Goal: Task Accomplishment & Management: Manage account settings

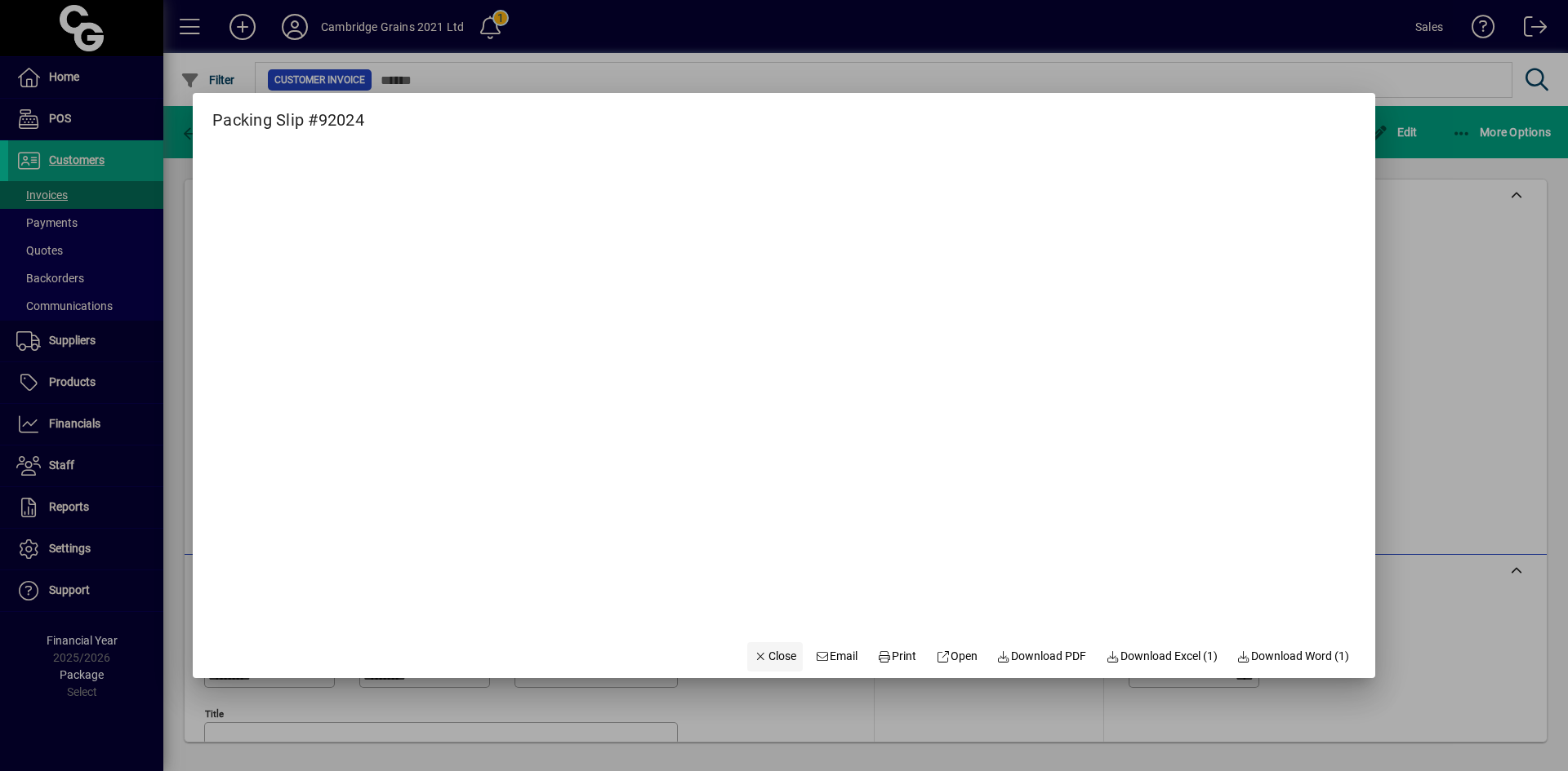
click at [777, 661] on span "Close" at bounding box center [774, 656] width 42 height 17
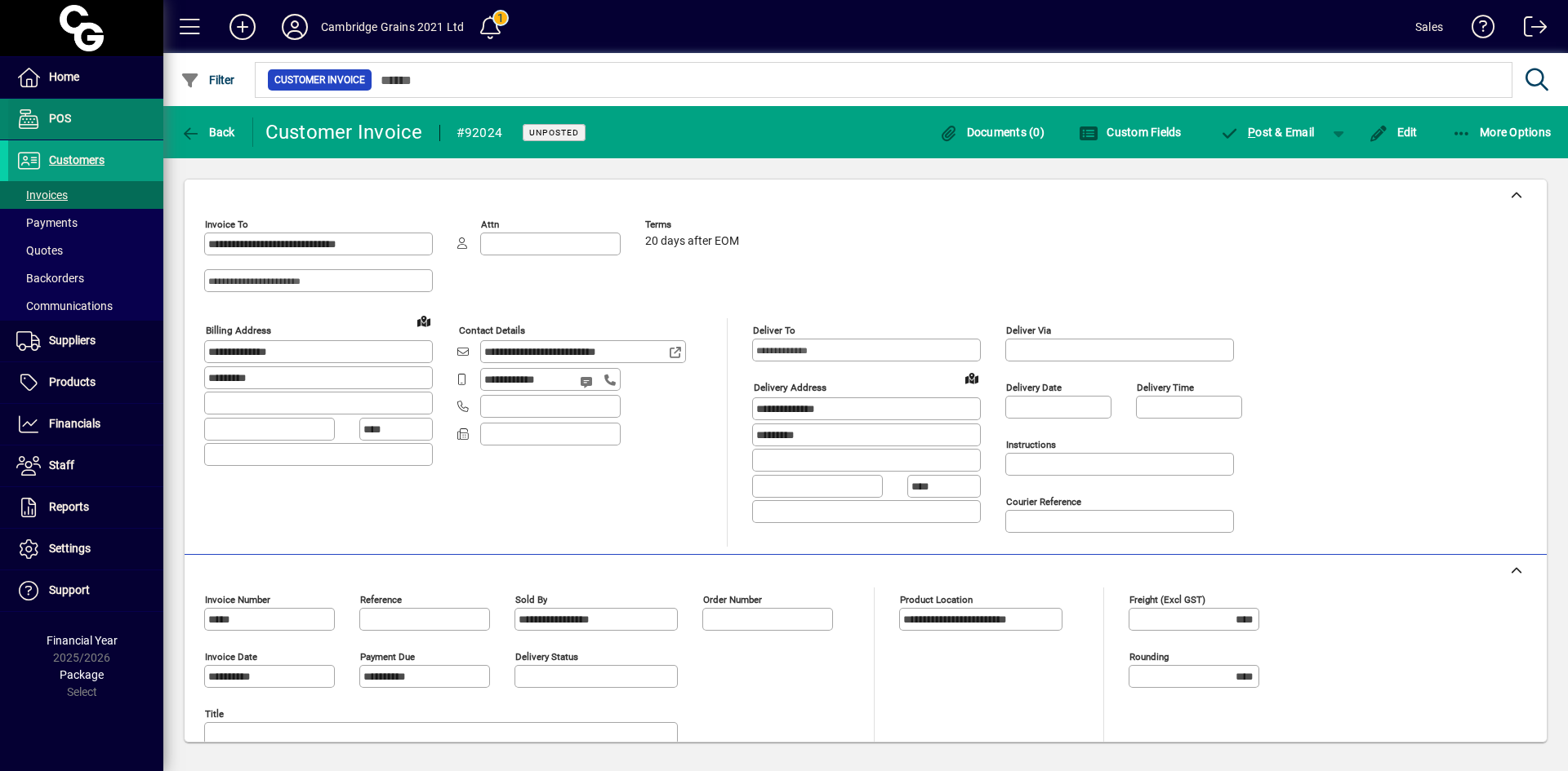
click at [57, 124] on span "POS" at bounding box center [60, 118] width 22 height 13
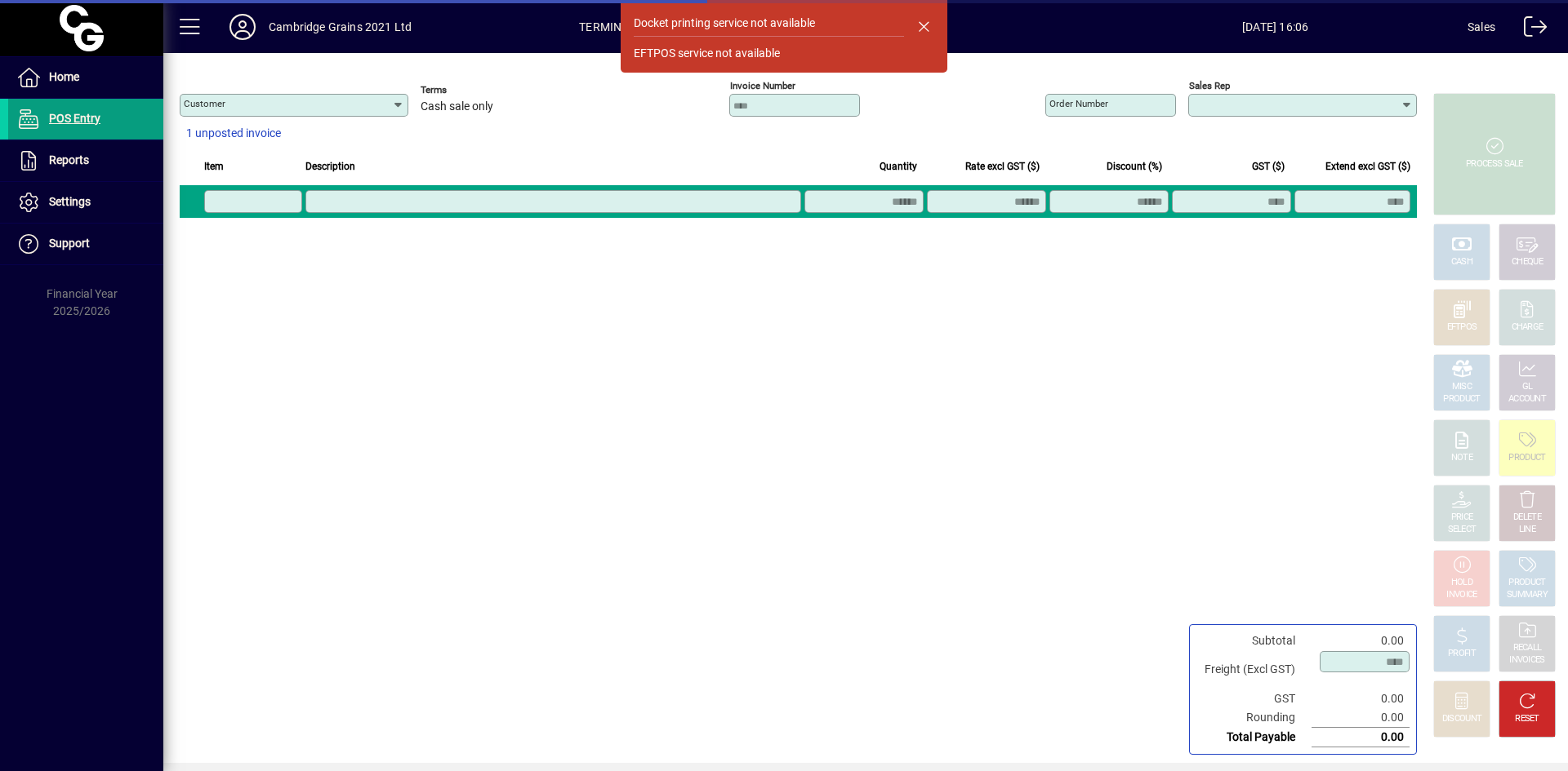
type input "**********"
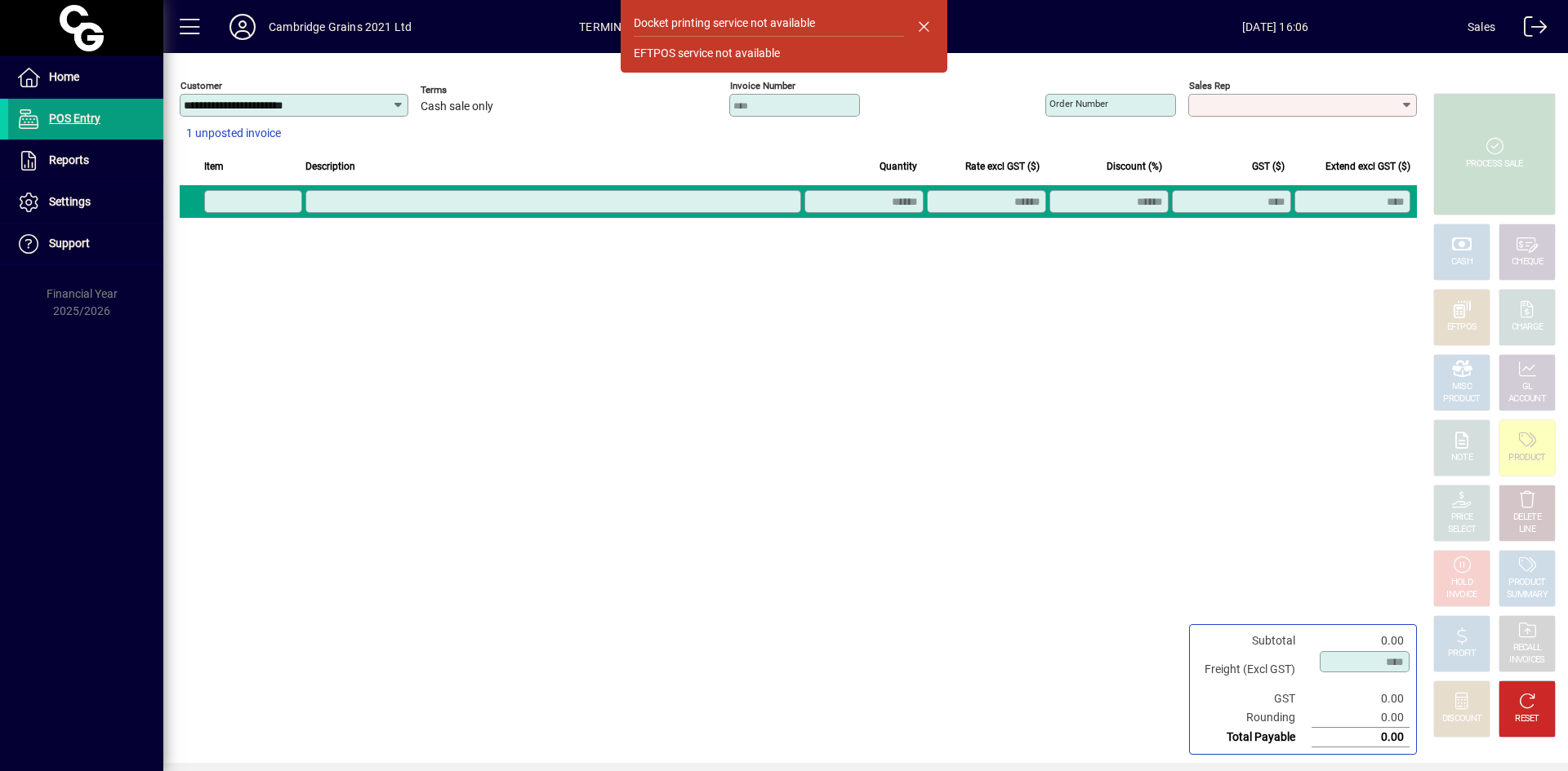
click at [1215, 103] on input "Sales rep" at bounding box center [1296, 105] width 209 height 13
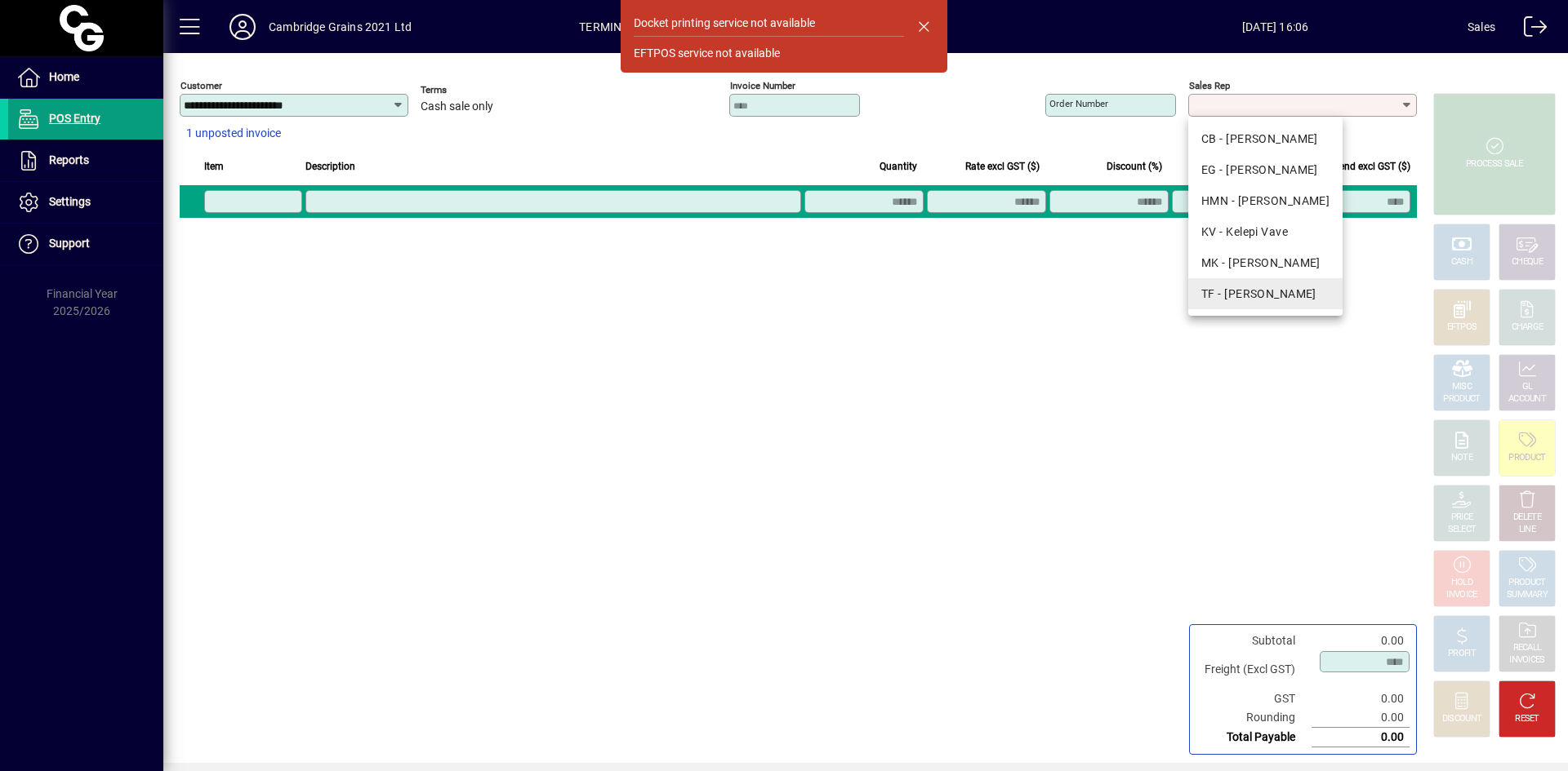
click at [1219, 284] on mat-option "TF - [PERSON_NAME]" at bounding box center [1265, 293] width 154 height 31
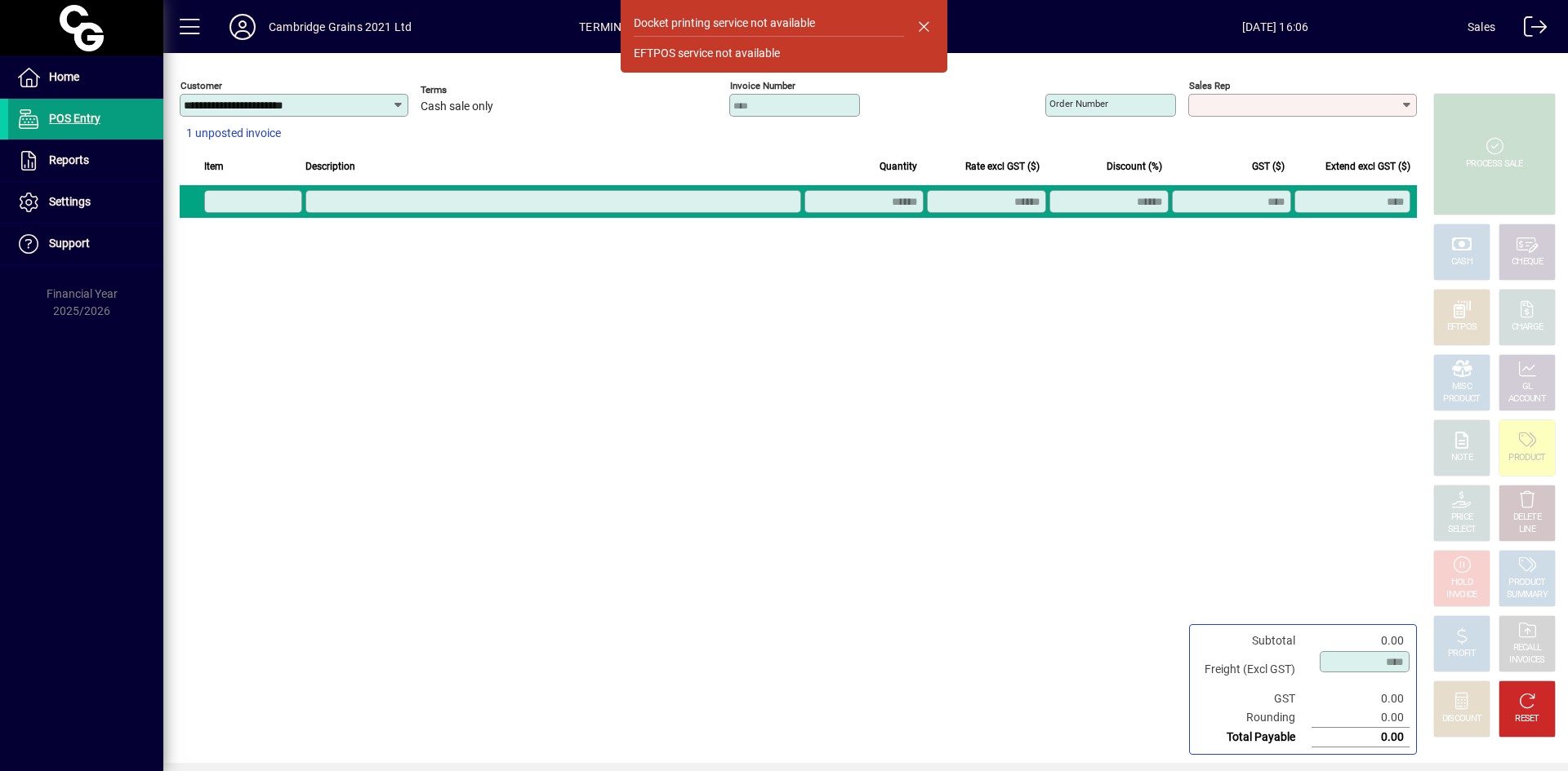
type input "**********"
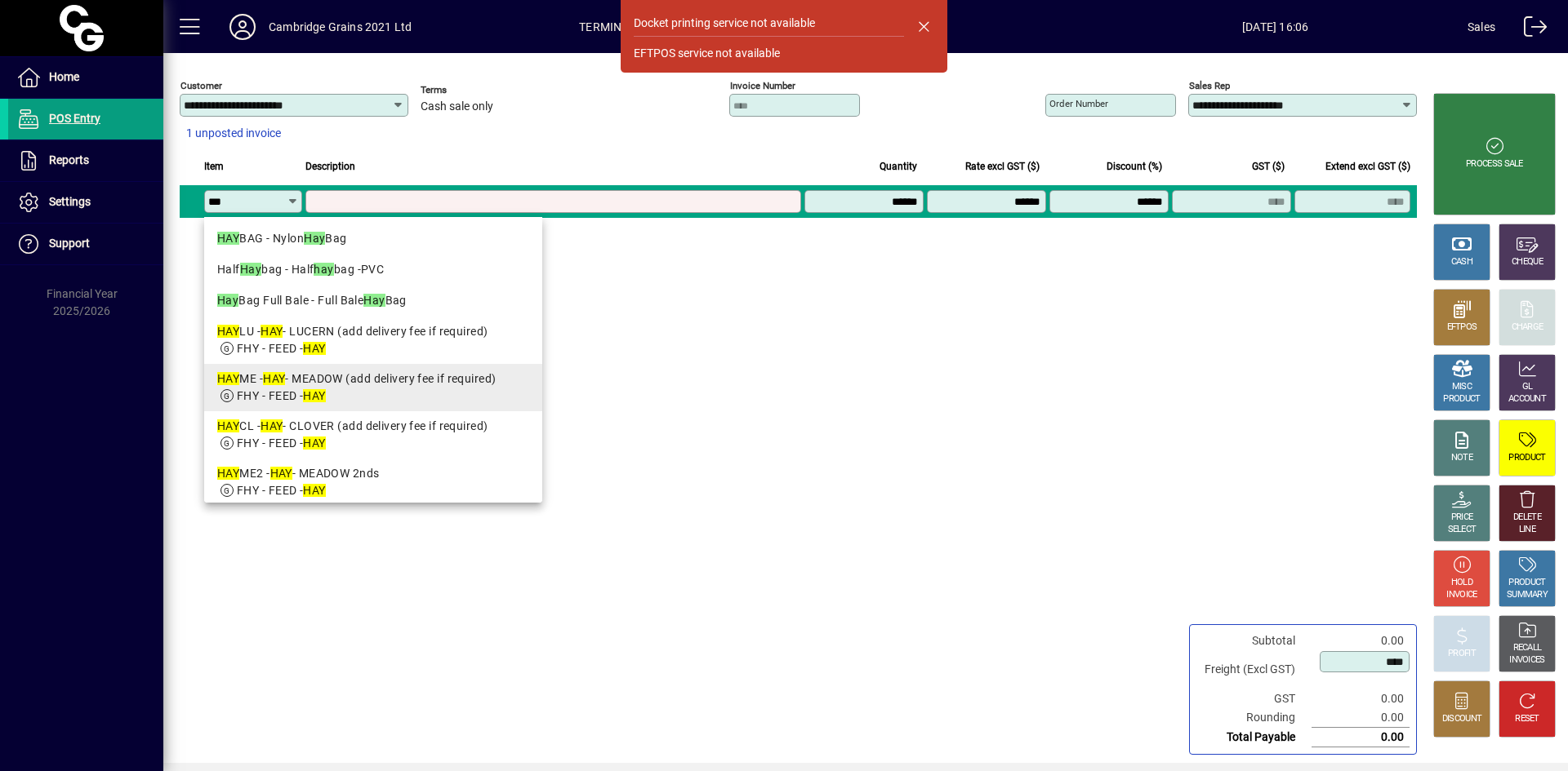
click at [413, 379] on div "HAY ME - HAY - MEADOW (add delivery fee if required)" at bounding box center [372, 378] width 312 height 17
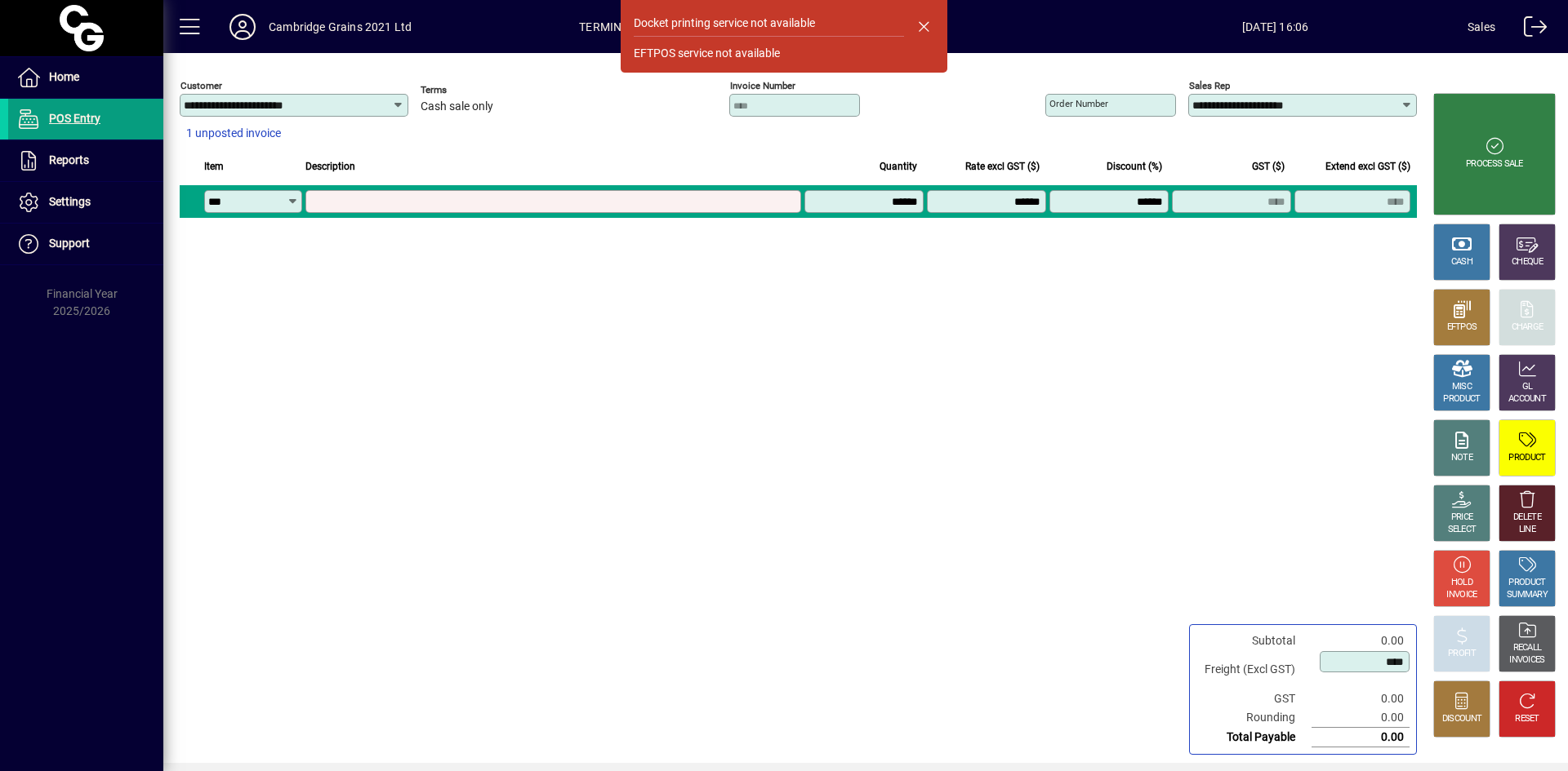
type input "*****"
type input "**********"
type input "*******"
type input "****"
type input "*****"
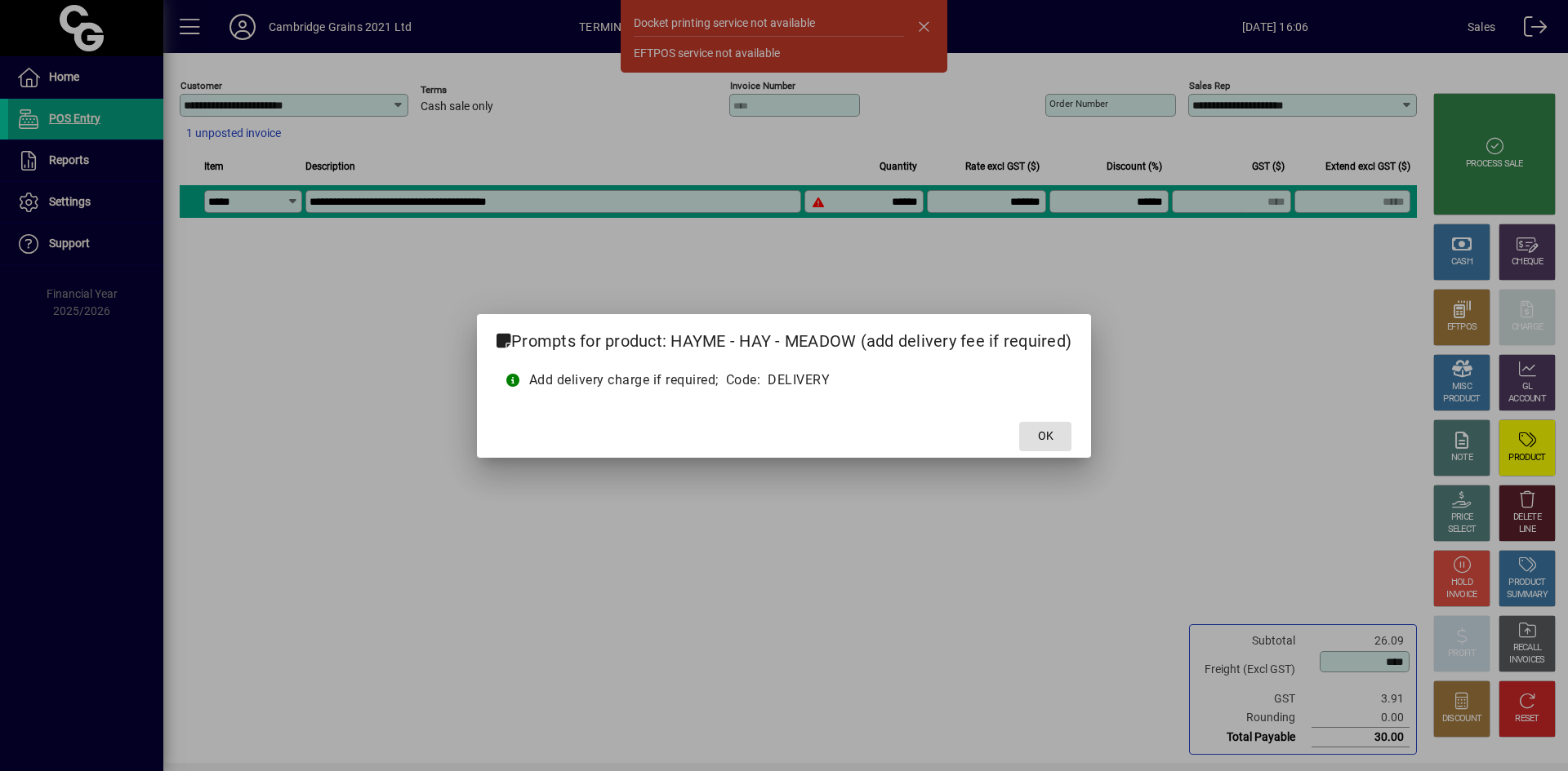
click at [1047, 437] on span "OK" at bounding box center [1045, 436] width 15 height 17
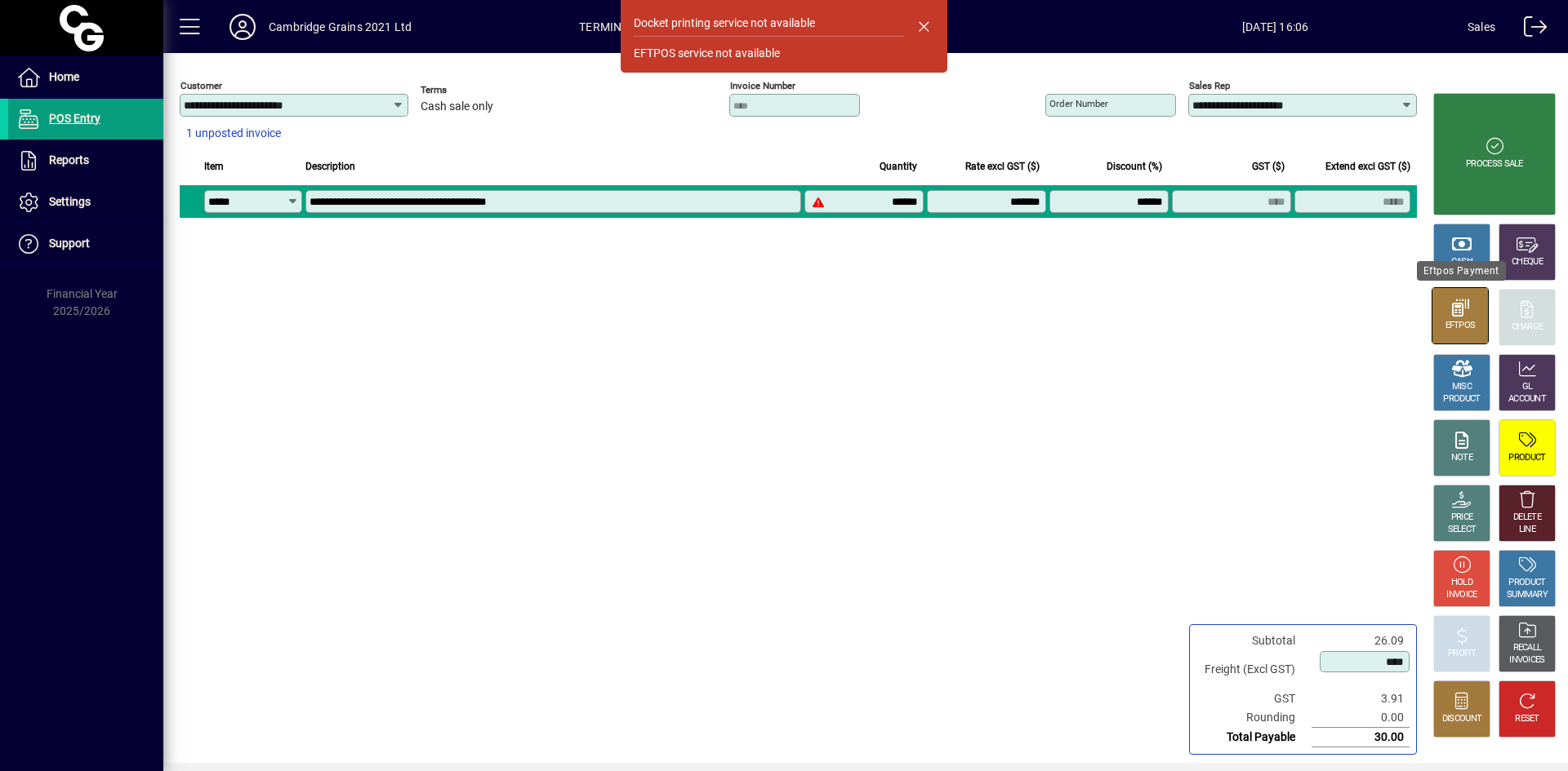
click at [1463, 310] on icon at bounding box center [1461, 308] width 22 height 17
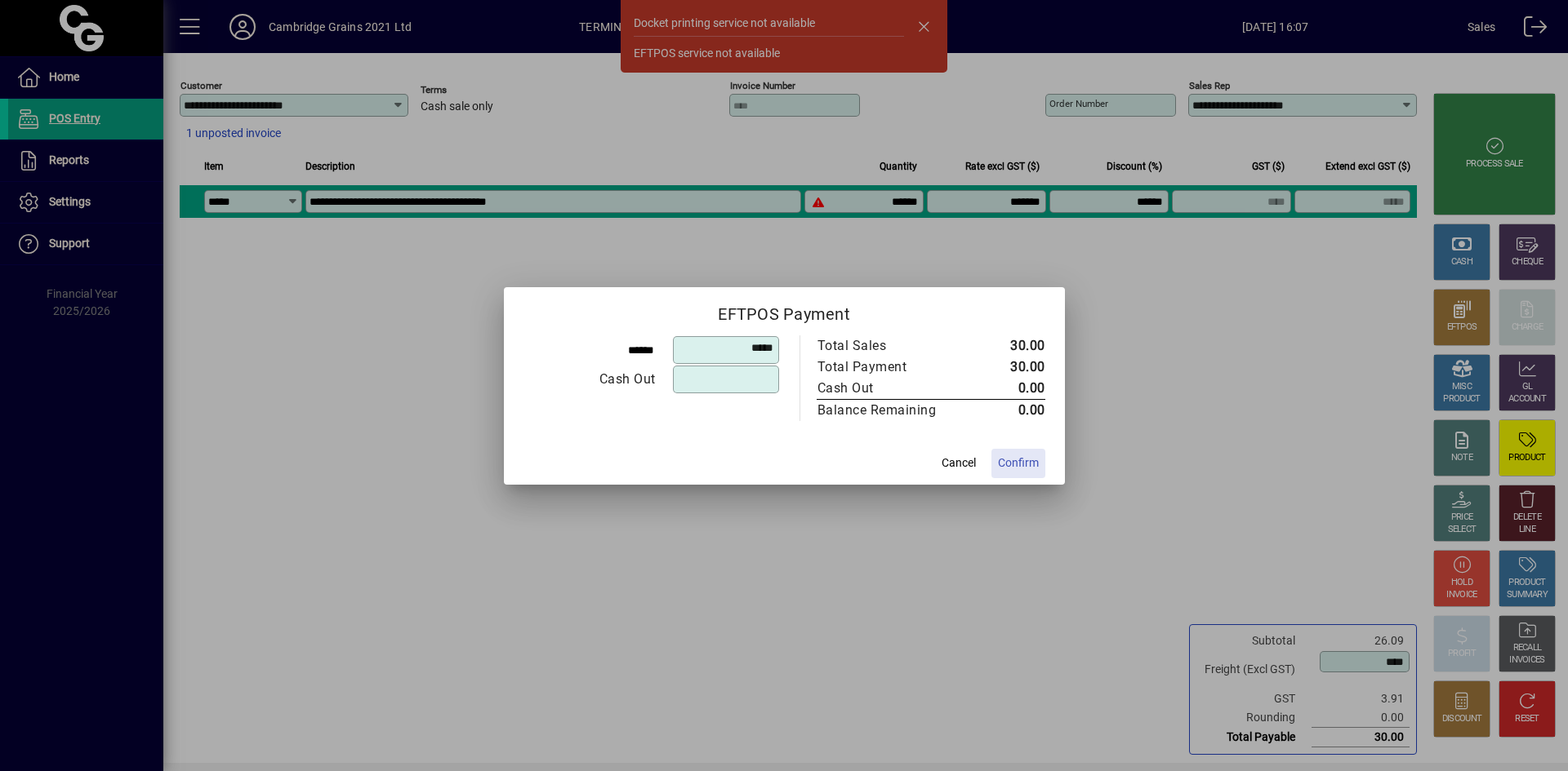
click at [1031, 460] on span "Confirm" at bounding box center [1018, 463] width 41 height 17
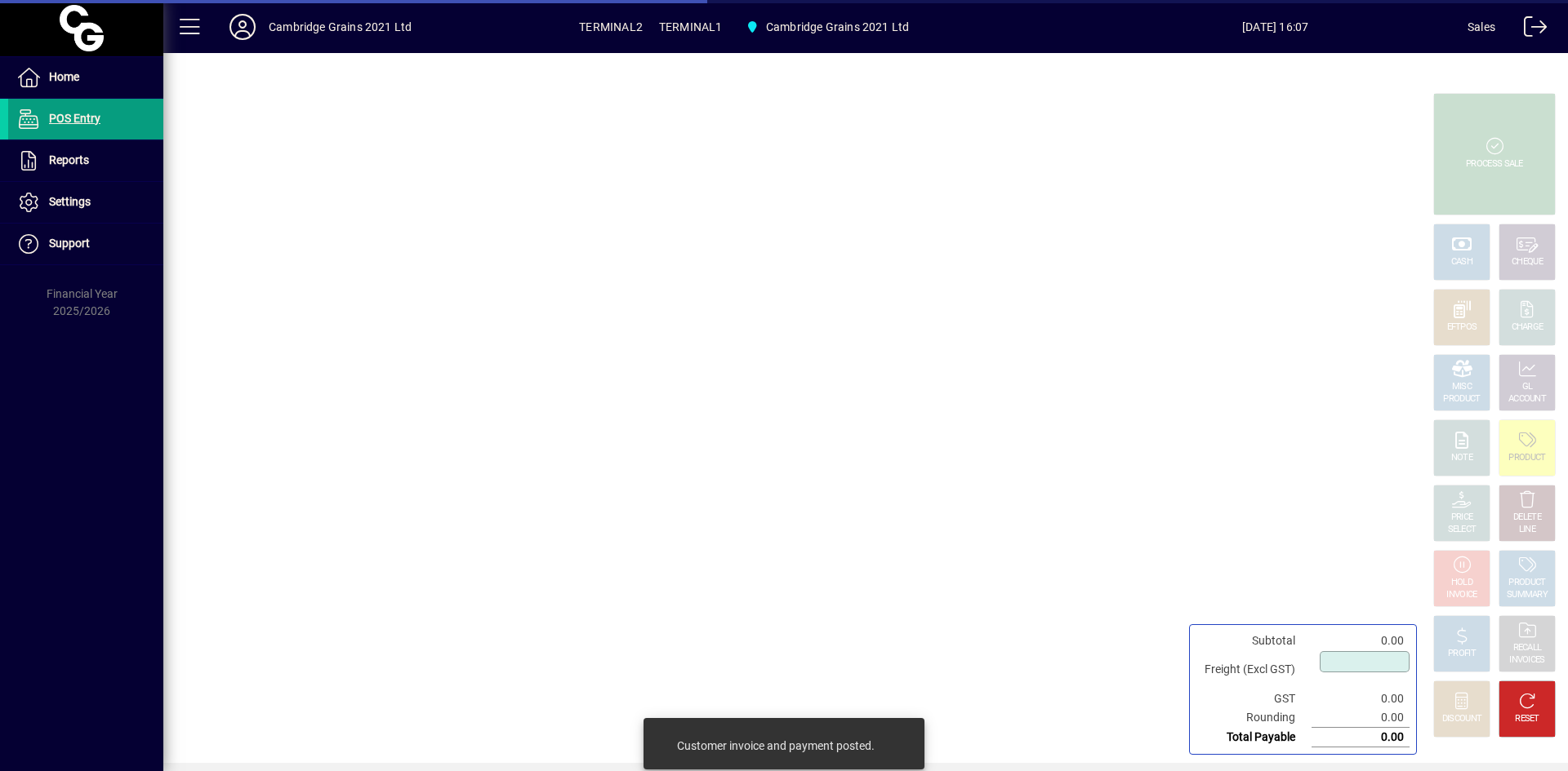
type input "****"
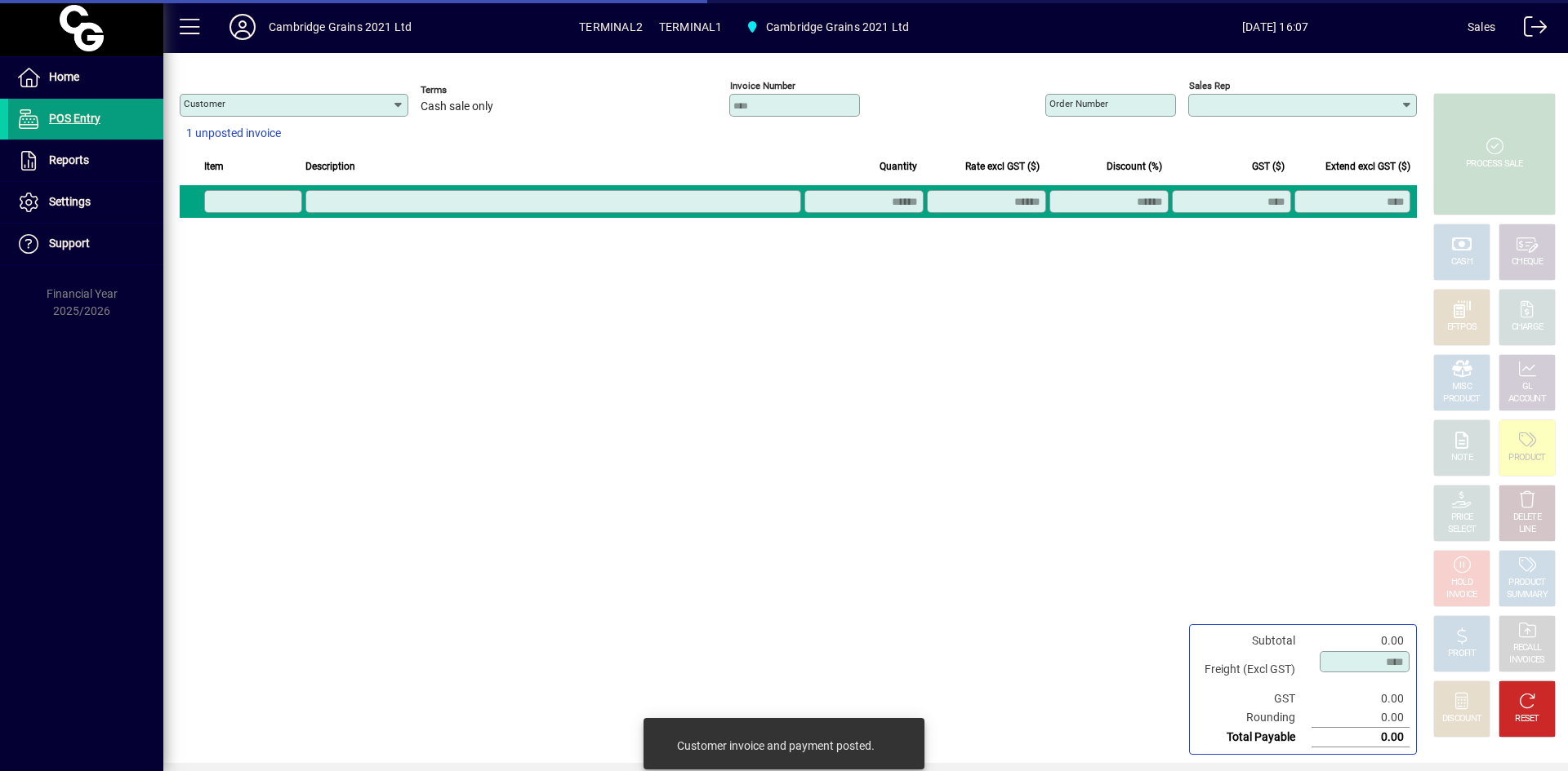
type input "**********"
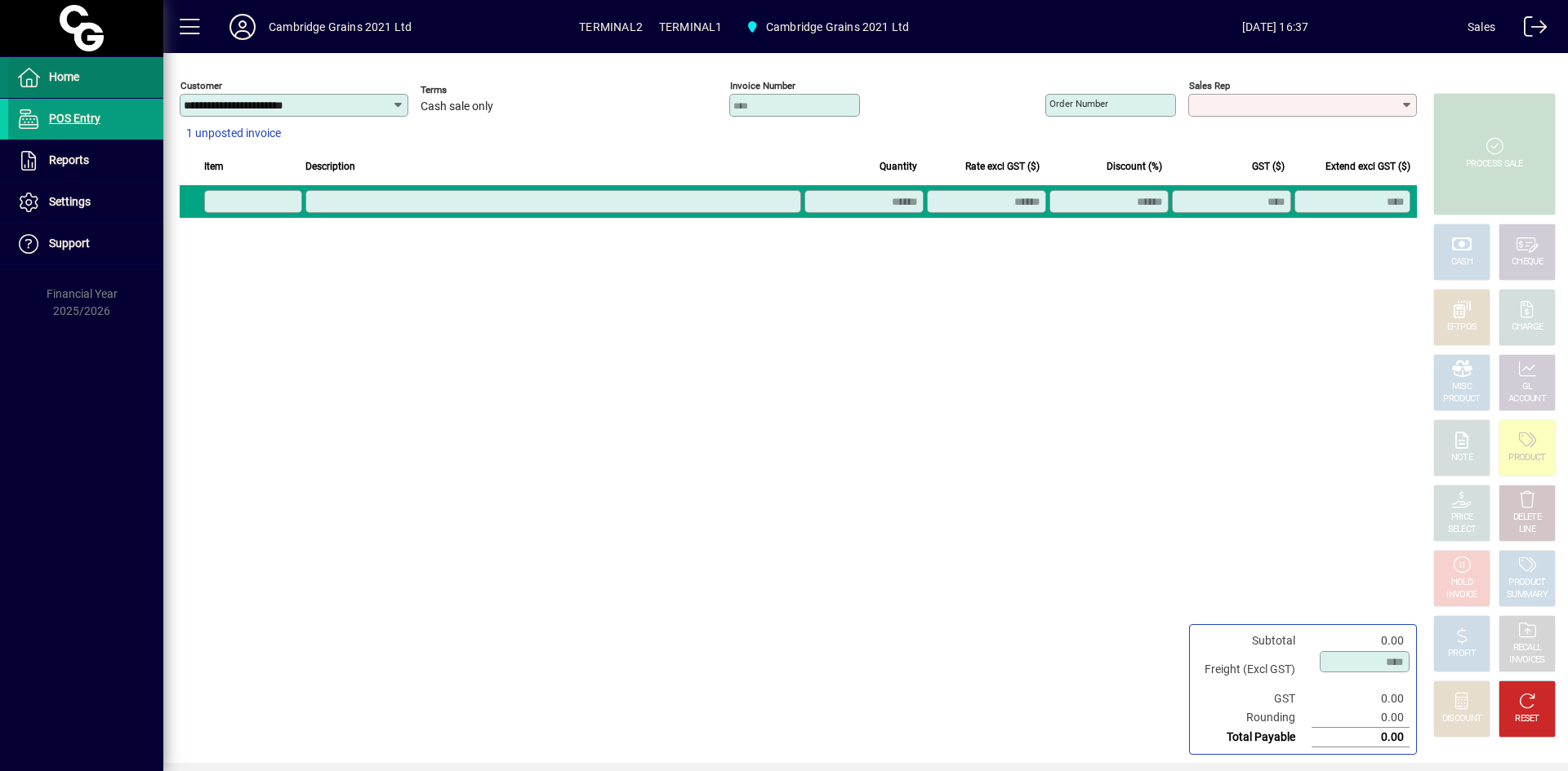
click at [151, 79] on span at bounding box center [86, 77] width 155 height 39
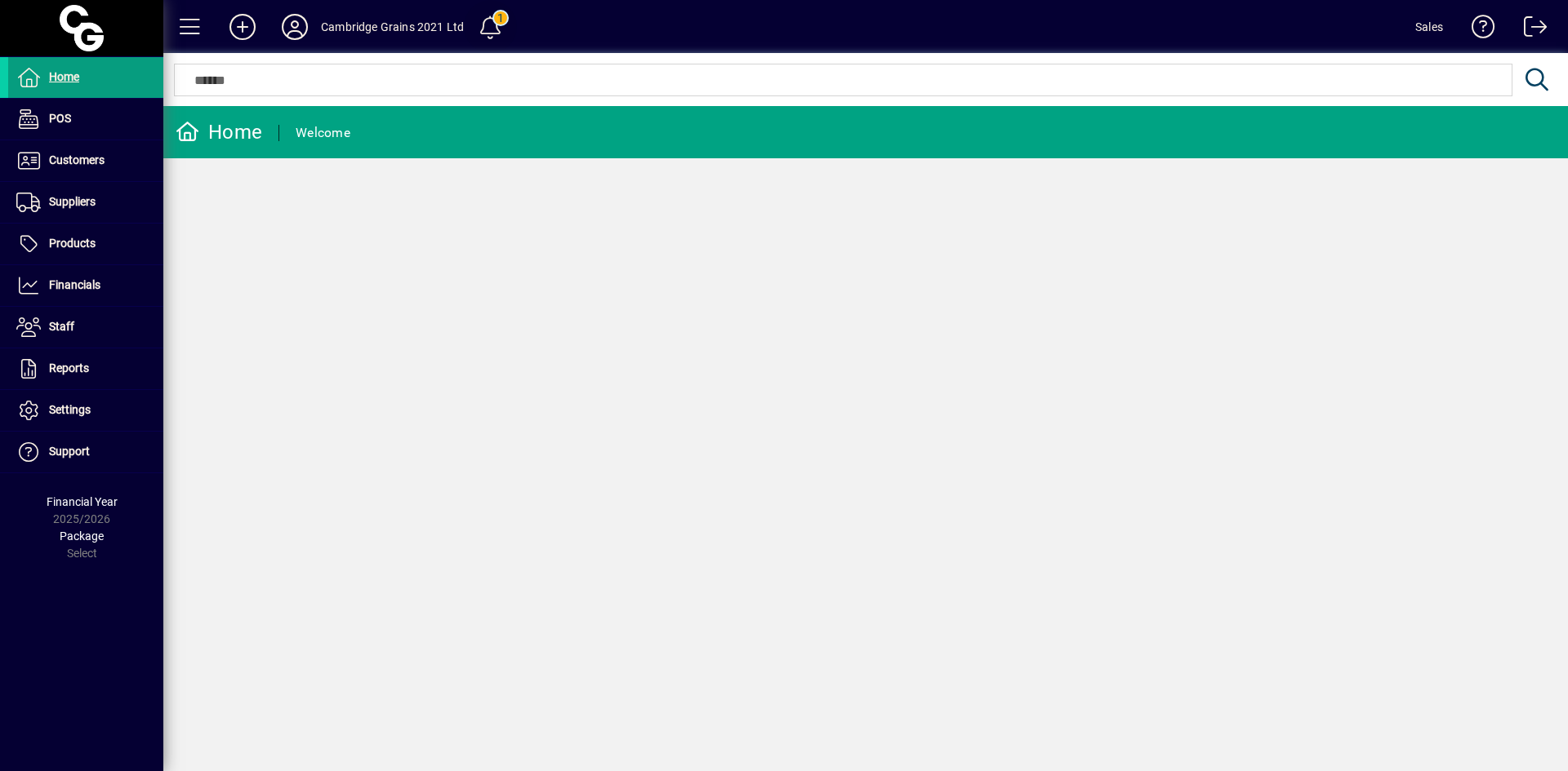
click at [469, 50] on span at bounding box center [490, 26] width 53 height 53
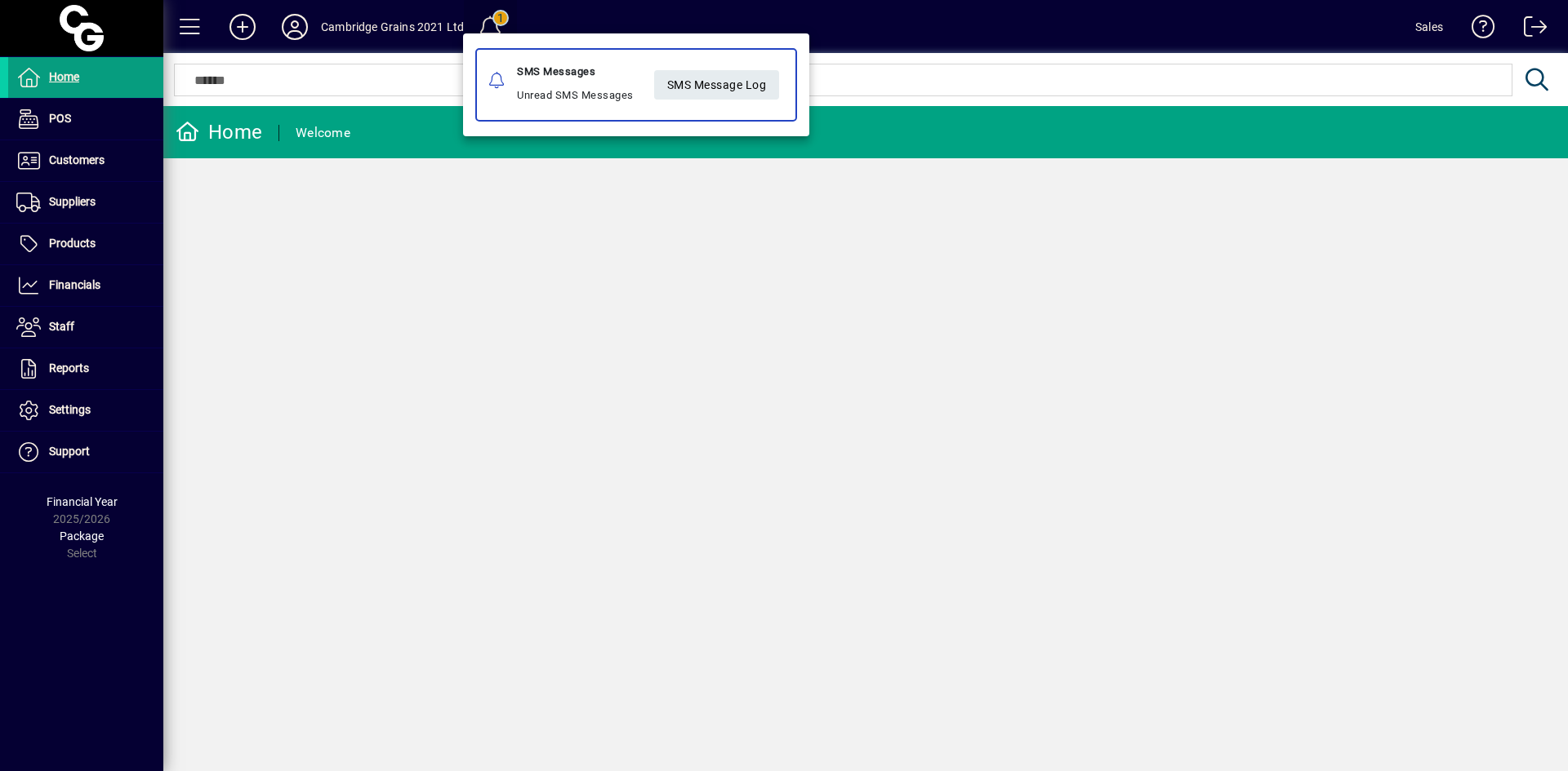
click at [490, 31] on div at bounding box center [784, 386] width 1568 height 771
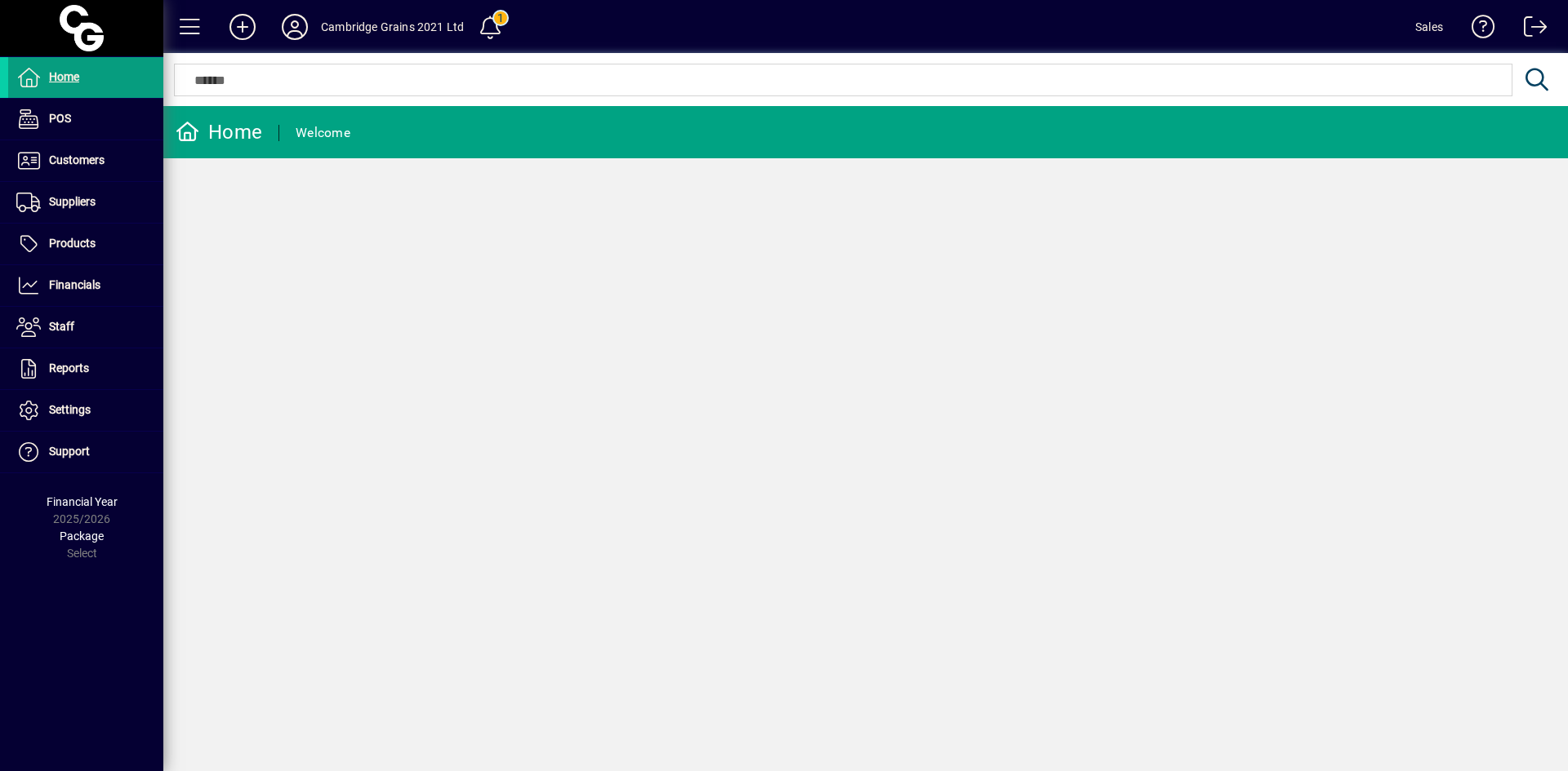
click at [519, 22] on mat-toolbar-row "Cambridge Grains 2021 Ltd 1 Sales" at bounding box center [865, 26] width 1405 height 53
click at [507, 13] on span at bounding box center [490, 26] width 39 height 39
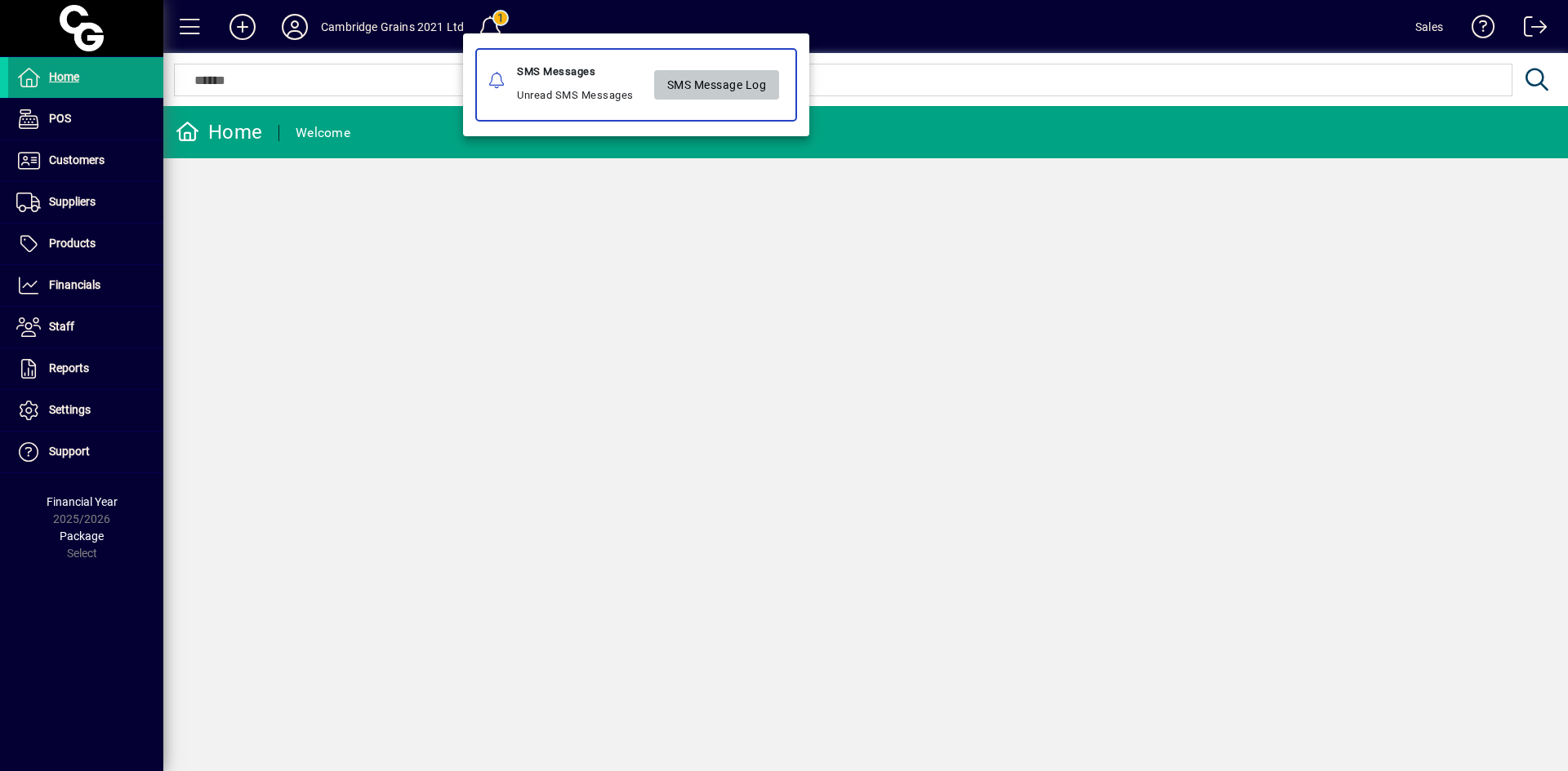
click at [704, 93] on span "SMS Message Log" at bounding box center [717, 85] width 99 height 27
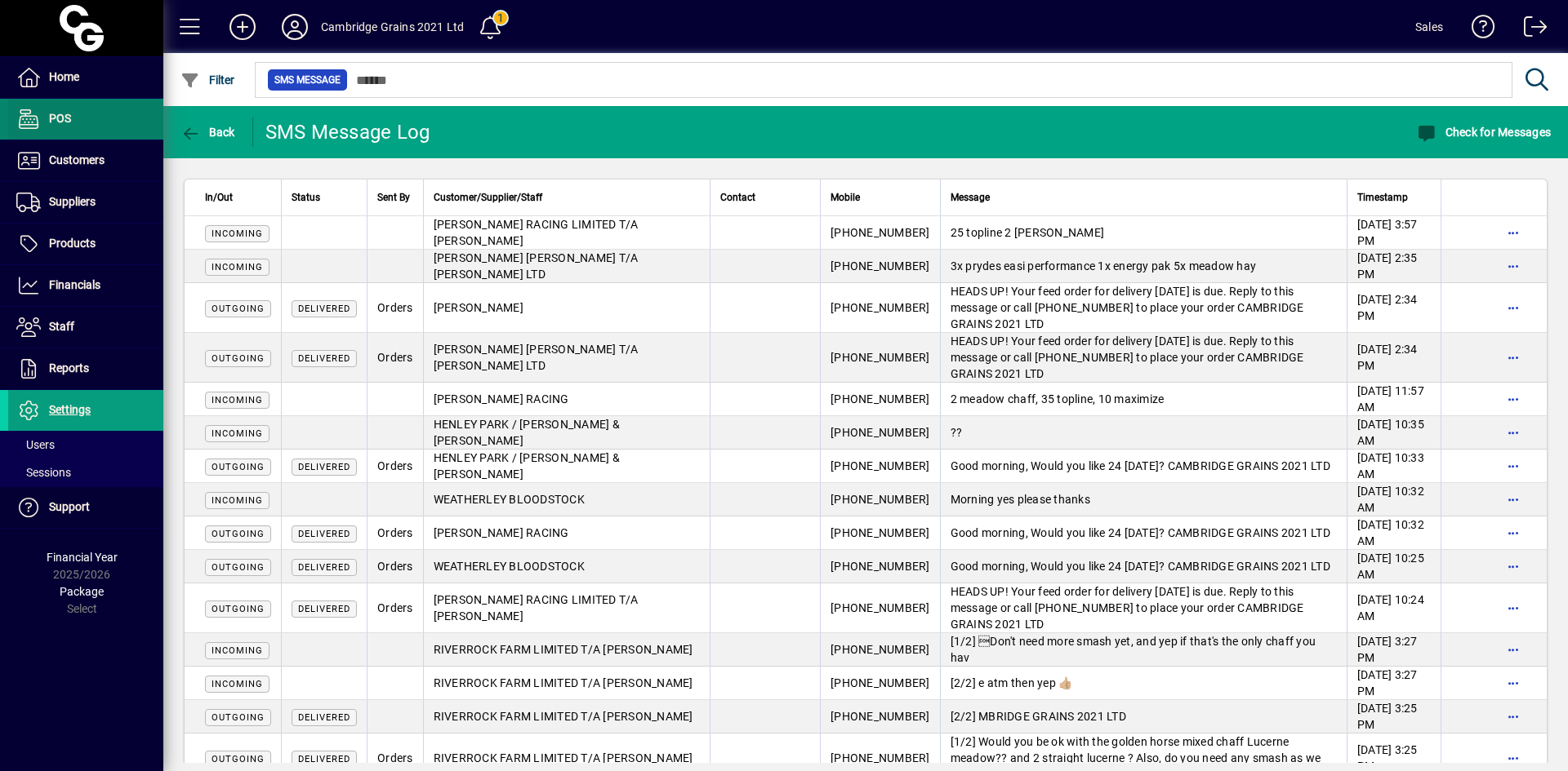
click at [57, 139] on span at bounding box center [86, 118] width 155 height 41
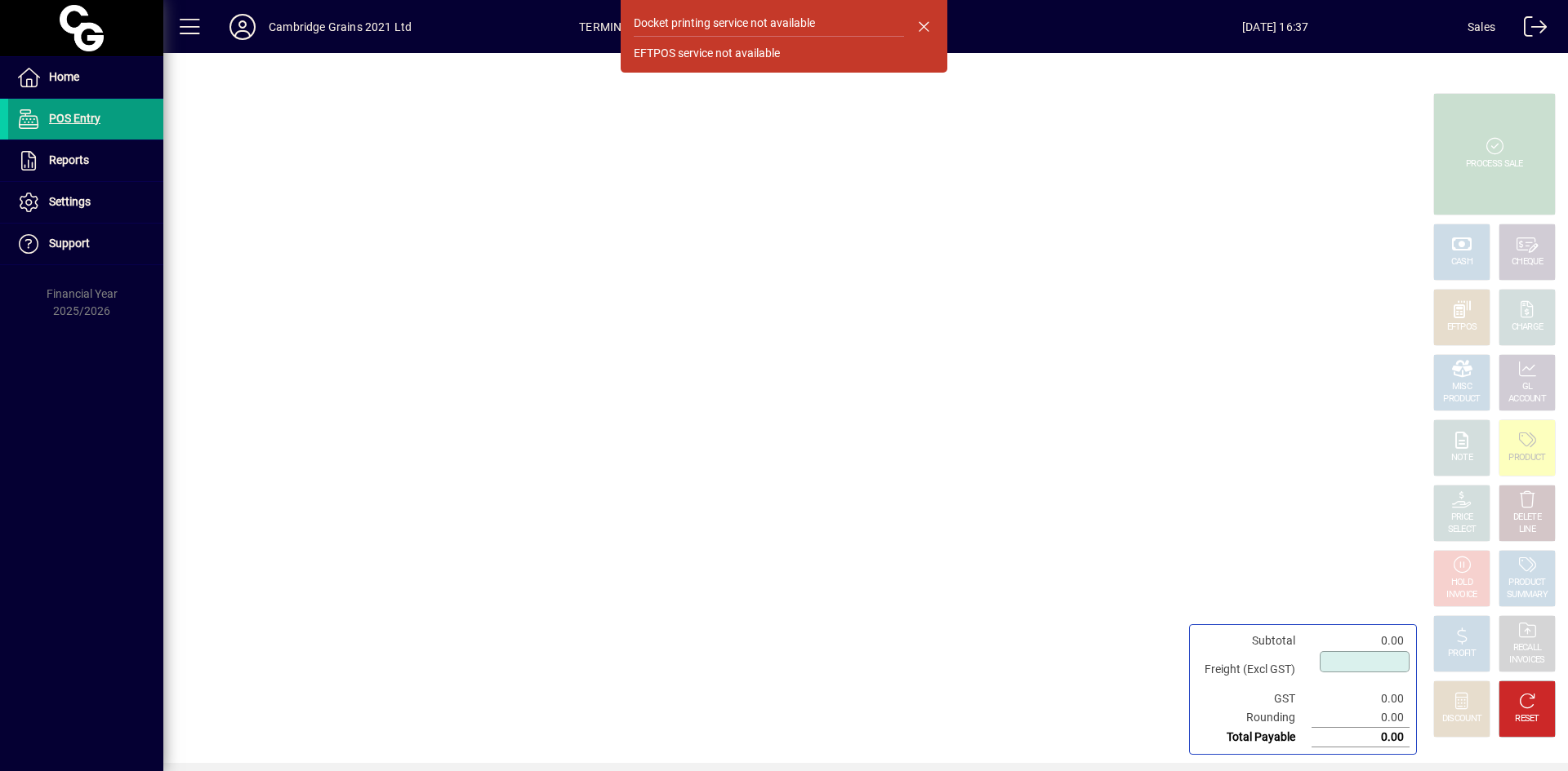
type input "****"
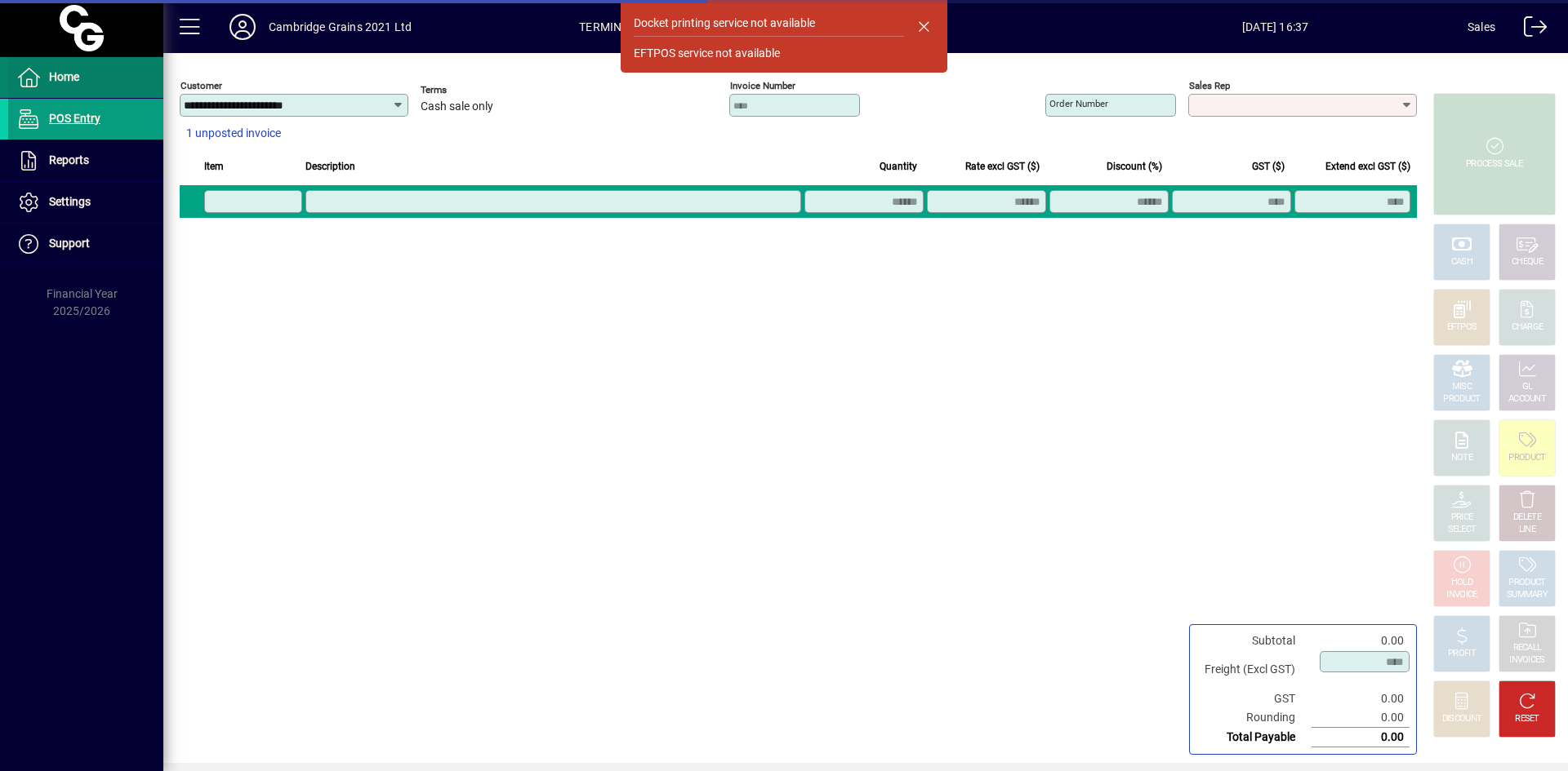
click at [76, 68] on span "Home" at bounding box center [43, 78] width 71 height 20
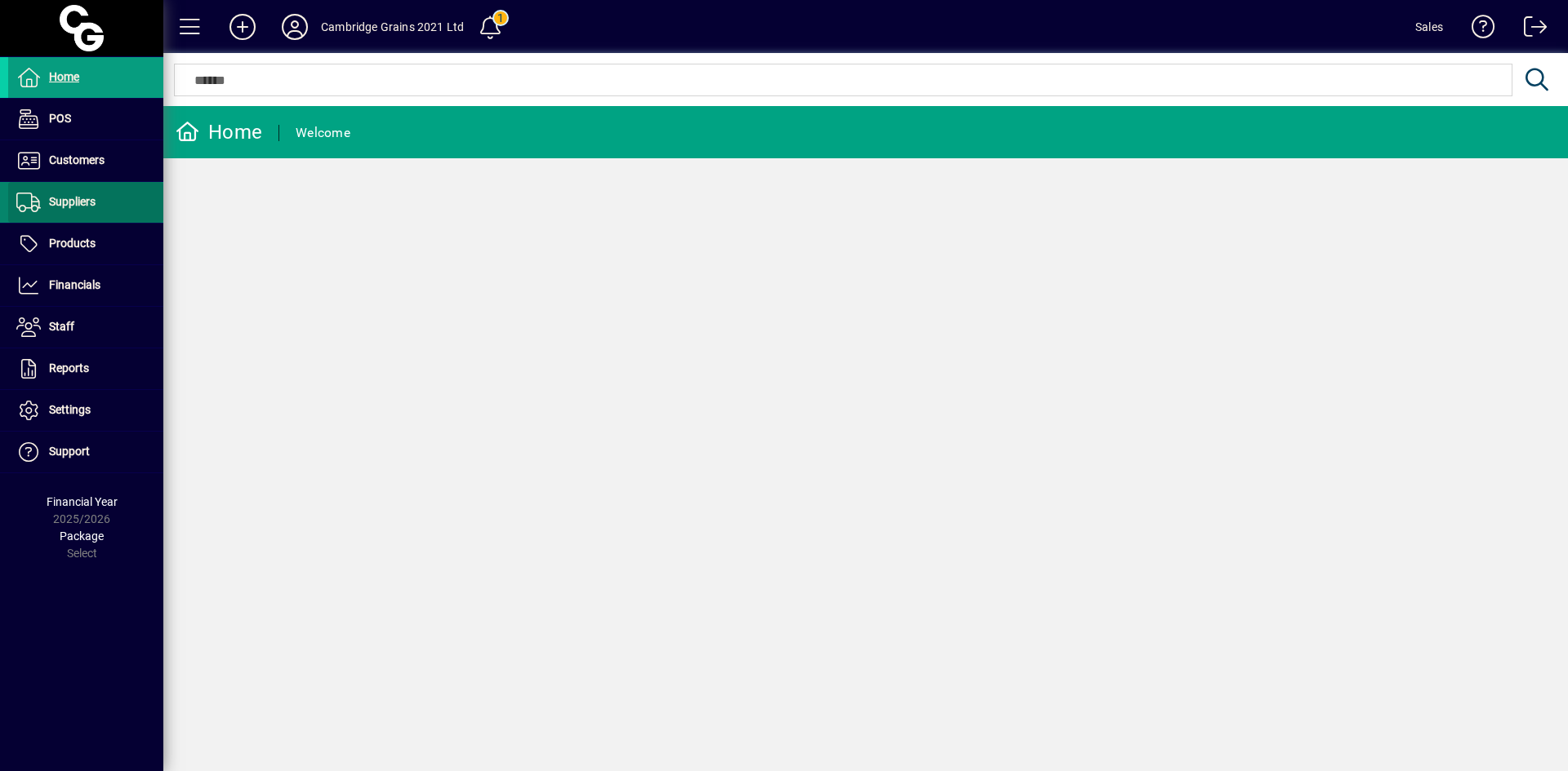
click at [97, 188] on span at bounding box center [86, 202] width 155 height 39
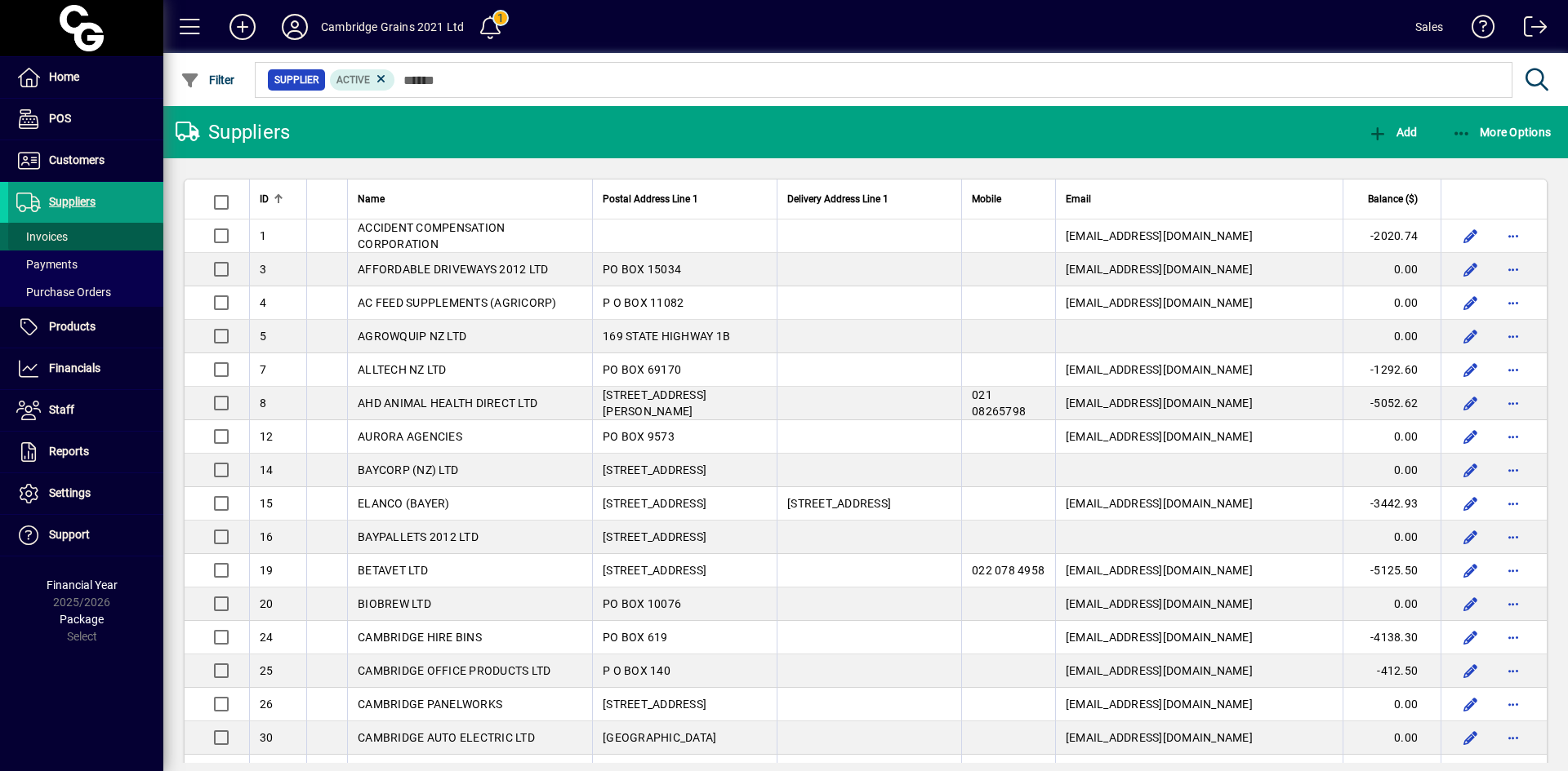
click at [89, 243] on span at bounding box center [86, 236] width 155 height 39
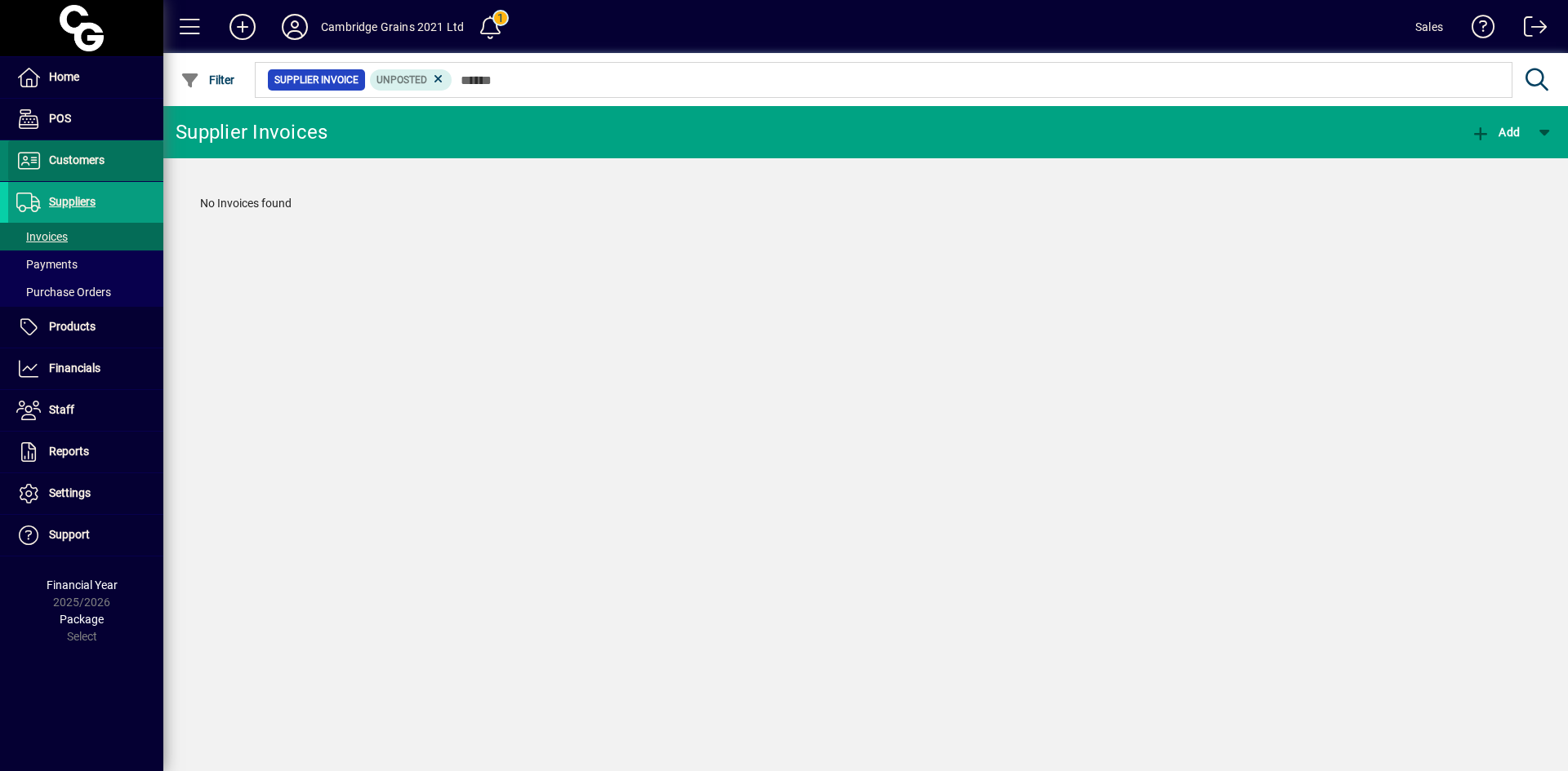
click at [53, 159] on span "Customers" at bounding box center [76, 160] width 55 height 13
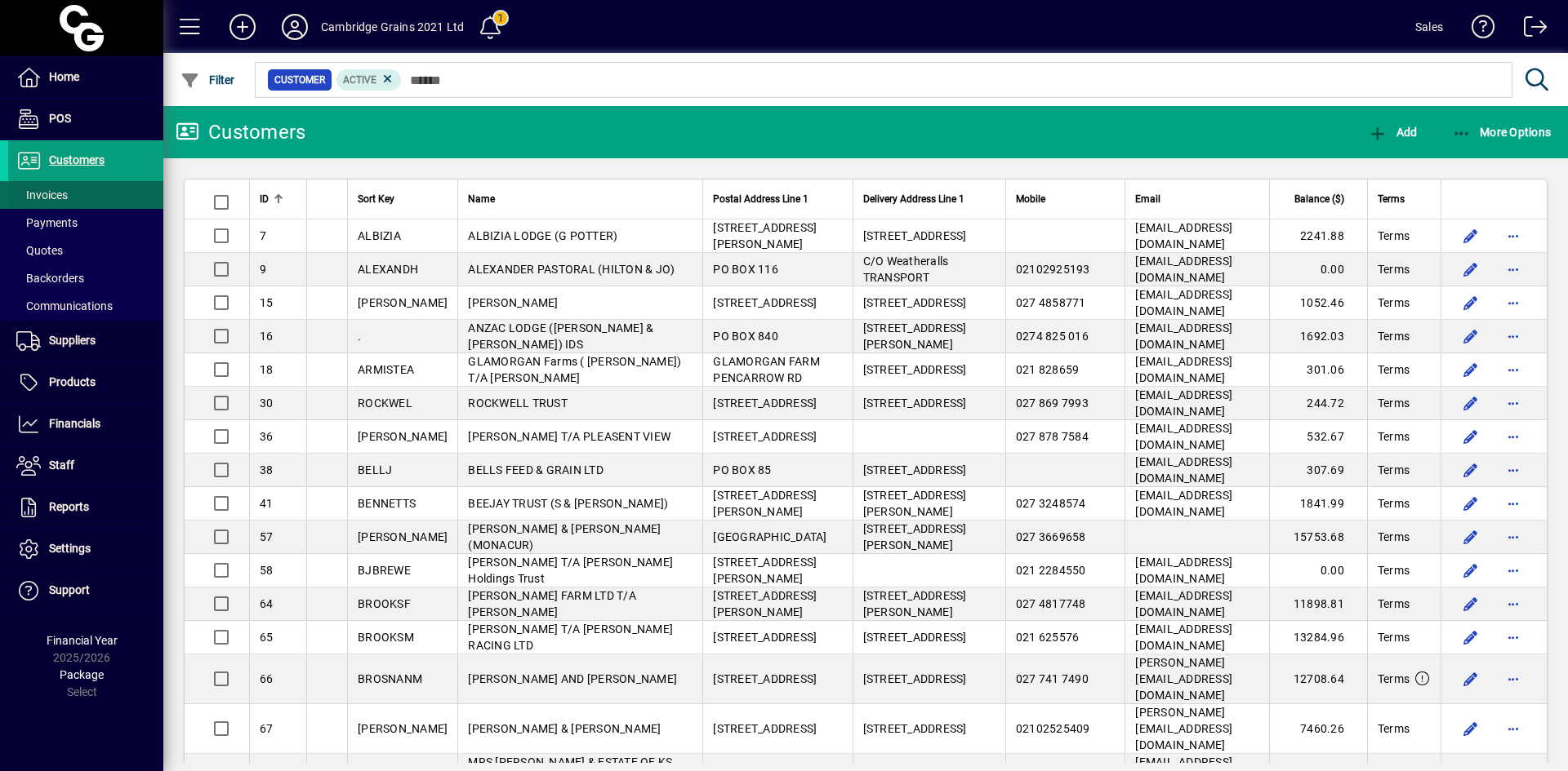
click at [55, 196] on span "Invoices" at bounding box center [42, 195] width 51 height 13
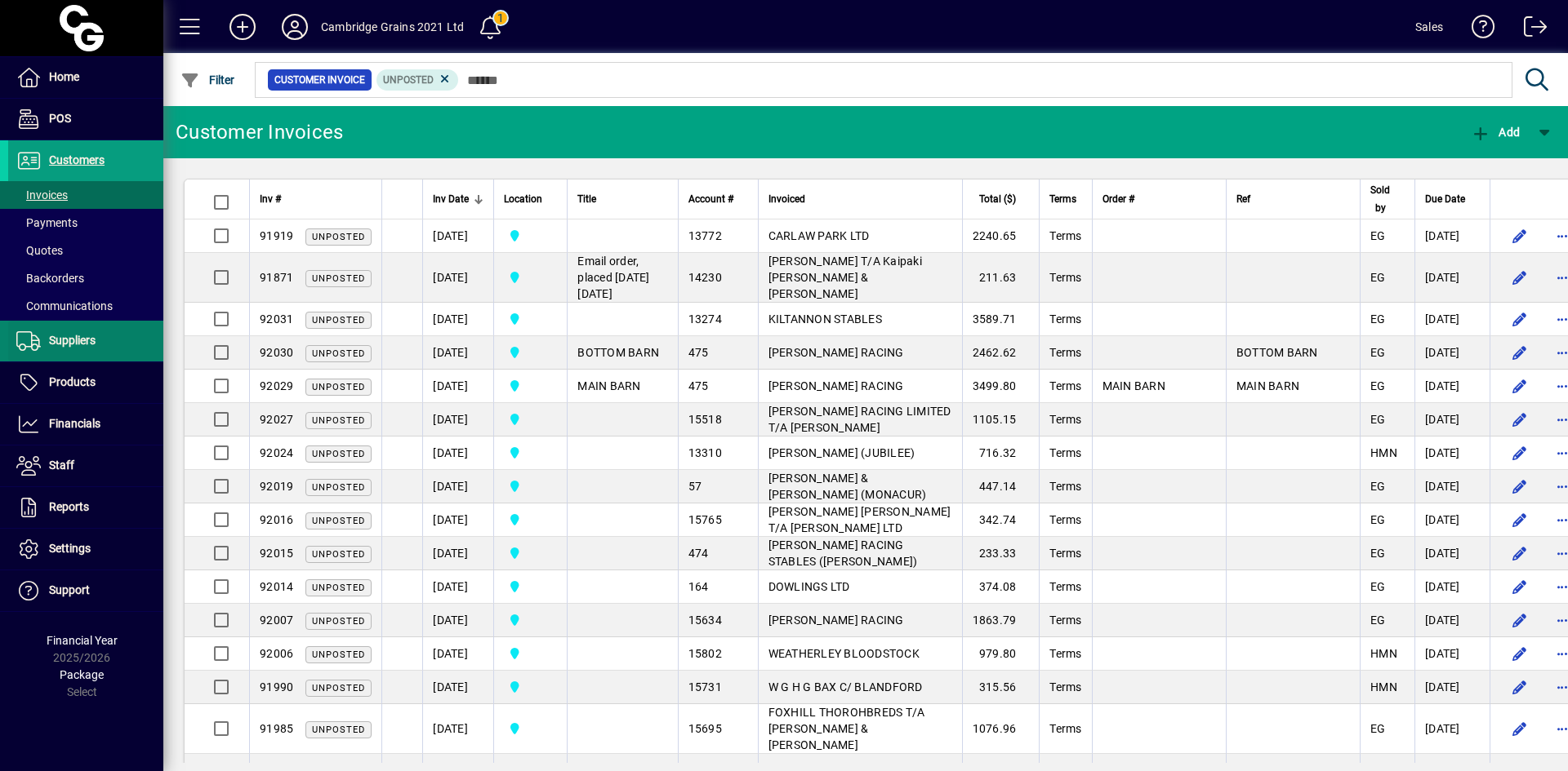
click at [115, 334] on span at bounding box center [86, 340] width 155 height 39
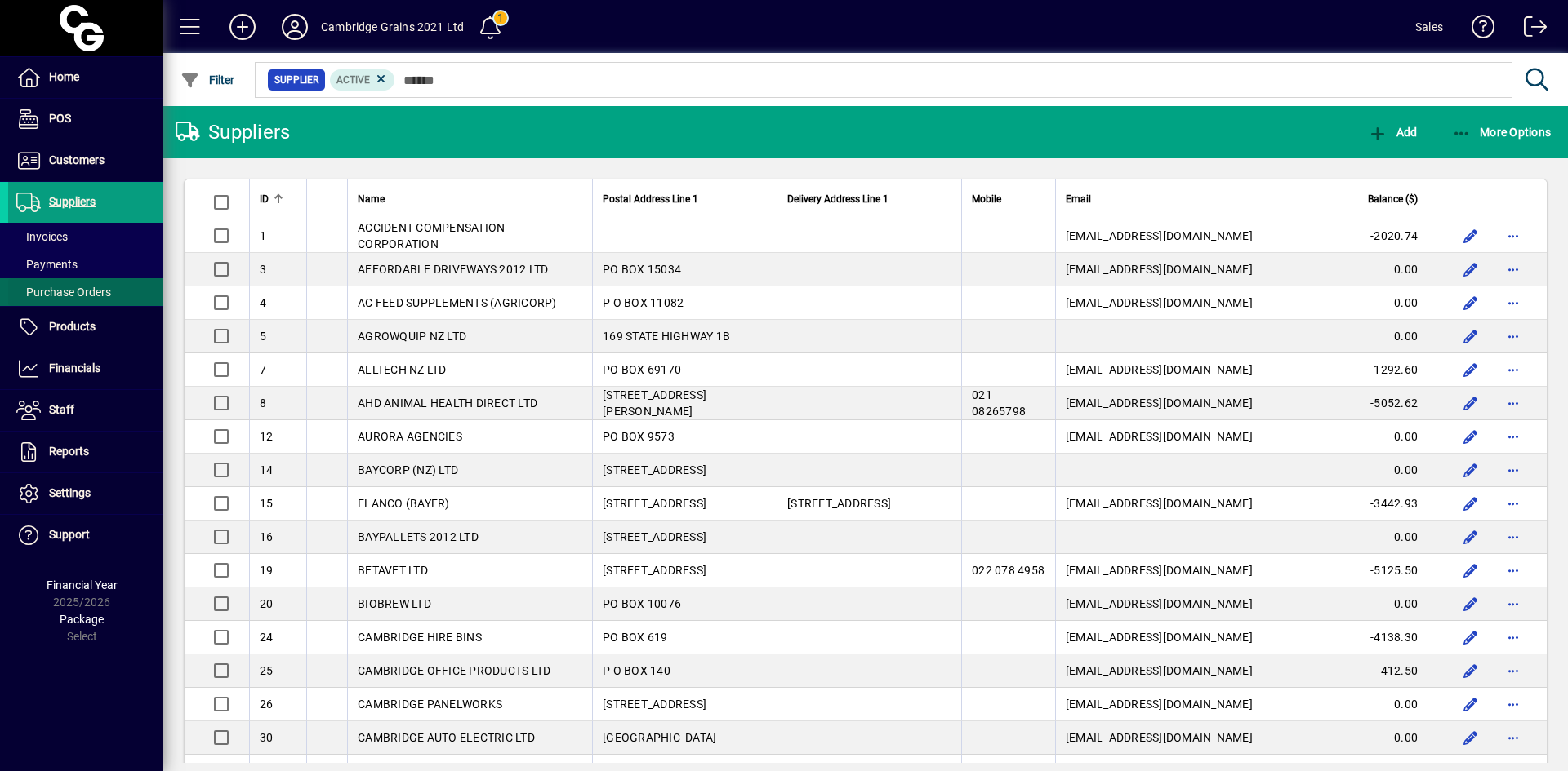
click at [112, 297] on span at bounding box center [86, 292] width 155 height 39
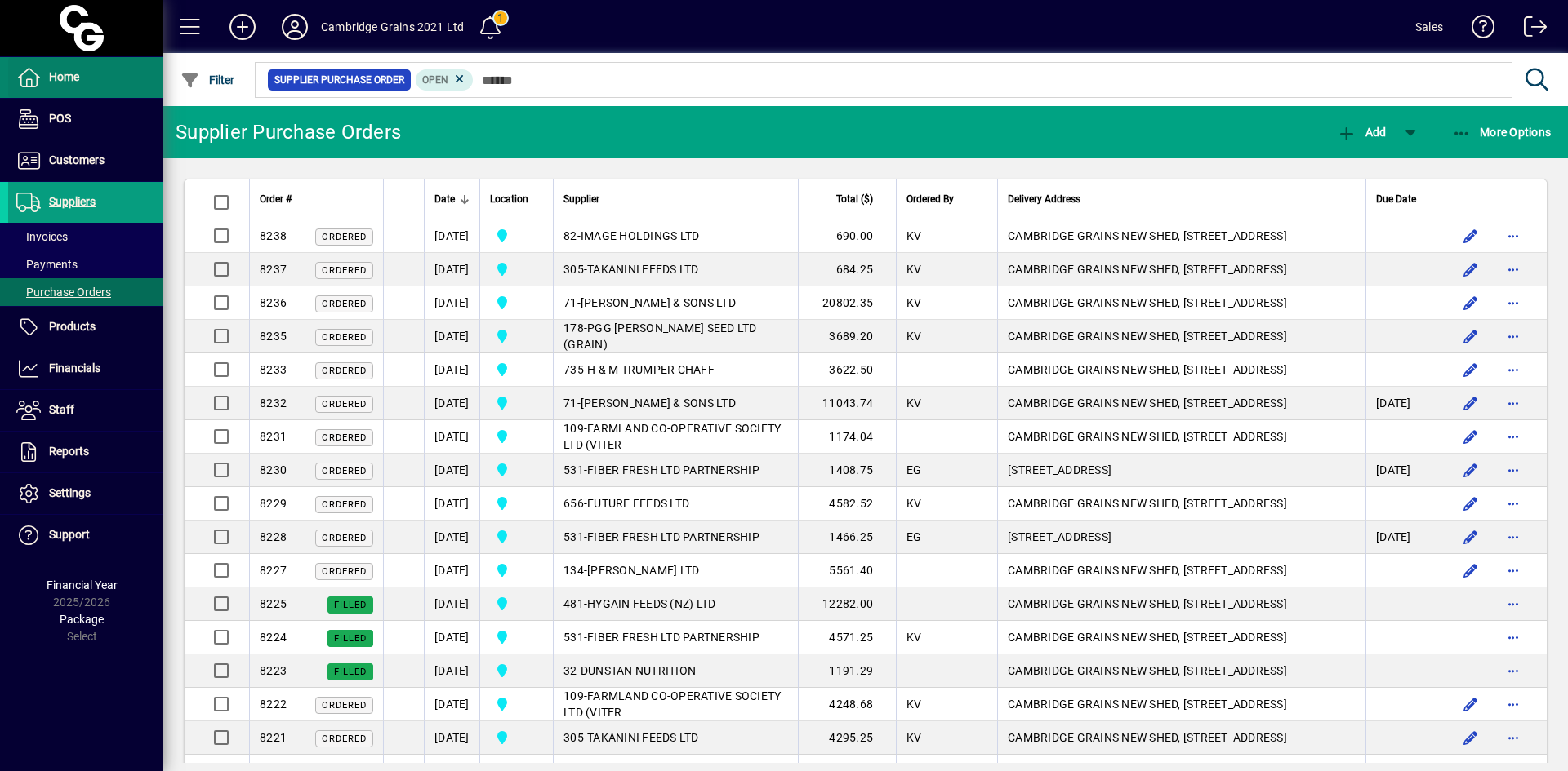
click at [121, 79] on span at bounding box center [86, 77] width 155 height 39
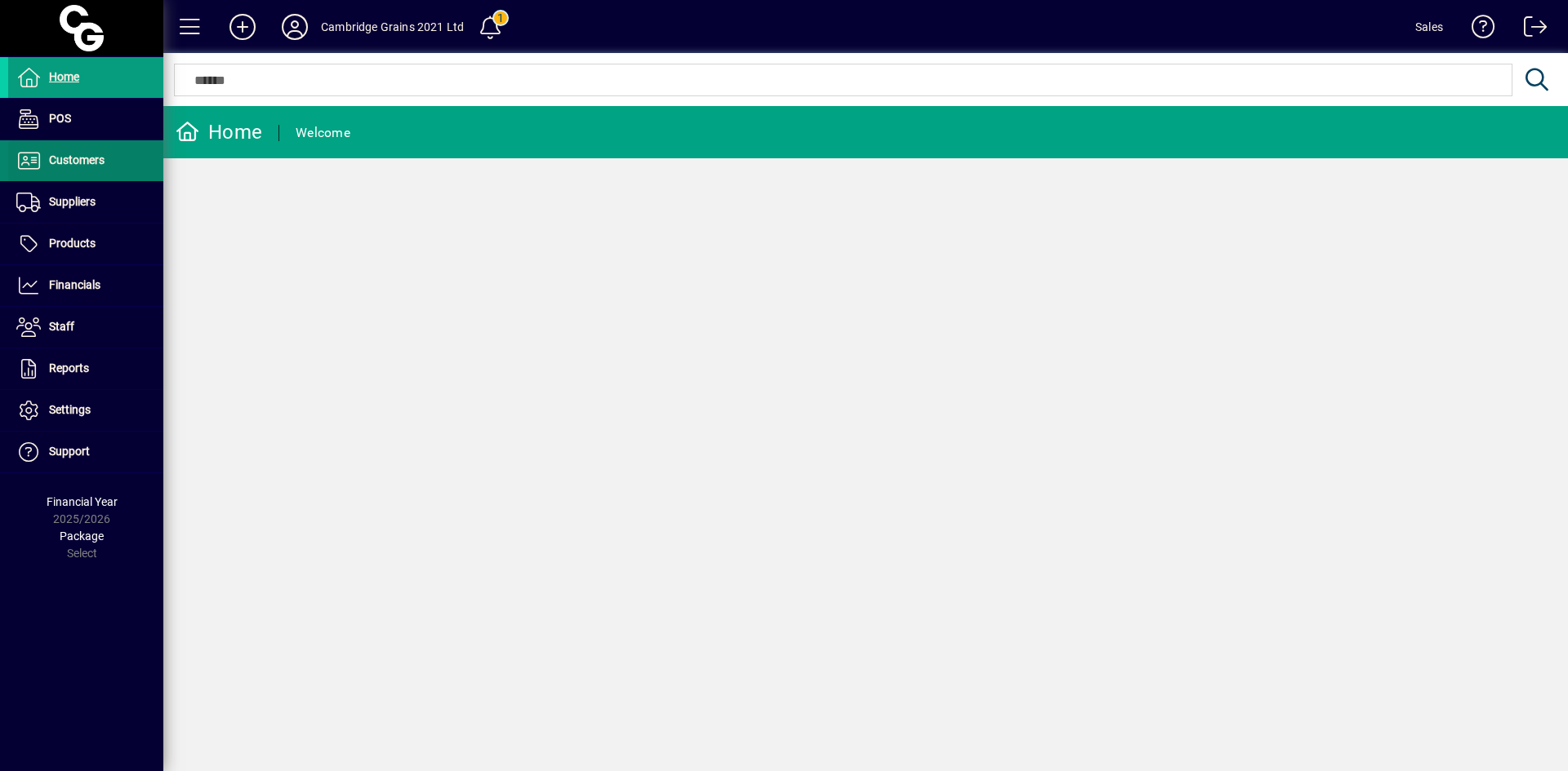
click at [100, 172] on span at bounding box center [86, 160] width 155 height 39
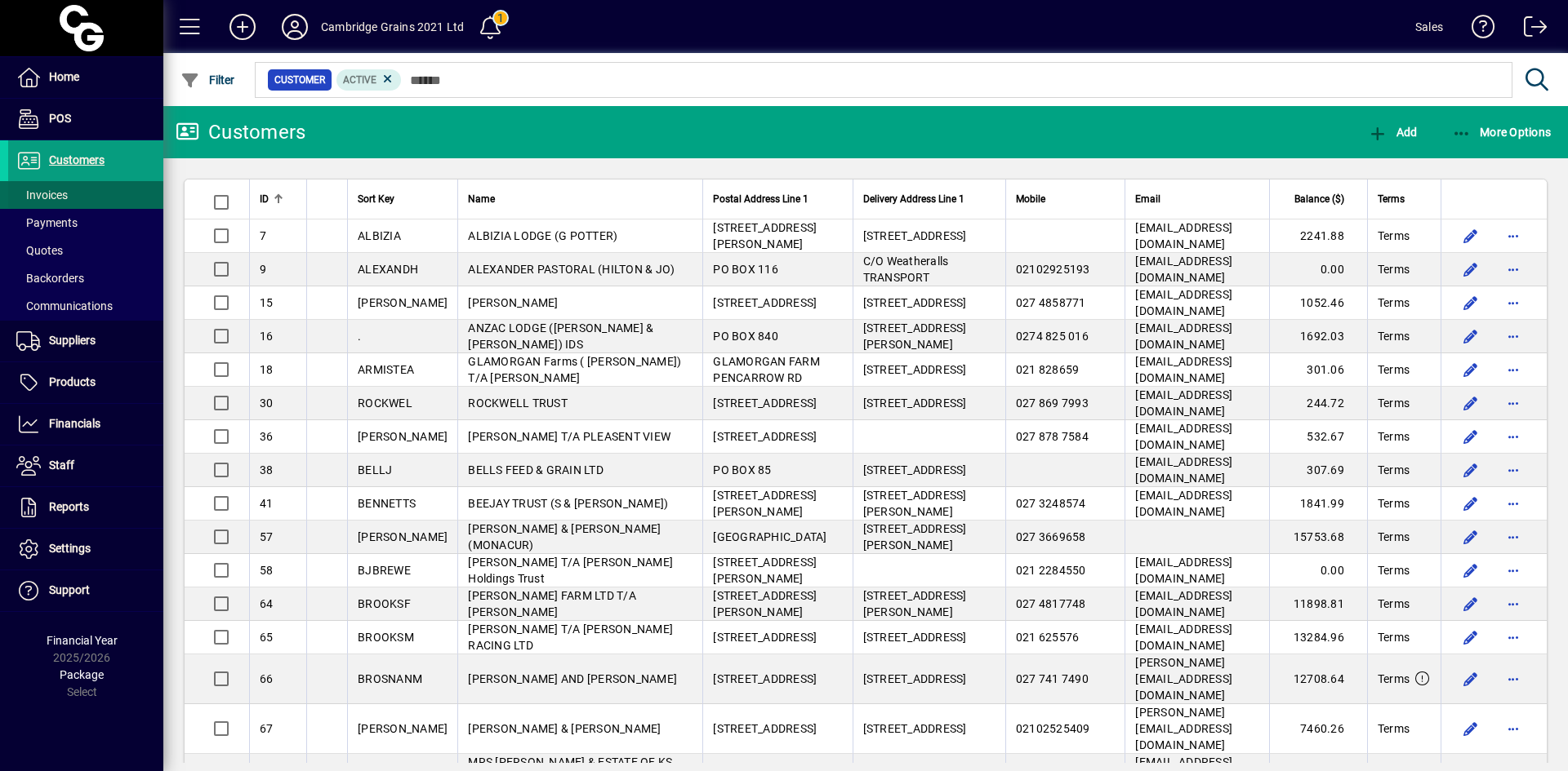
click at [99, 193] on span at bounding box center [86, 194] width 155 height 39
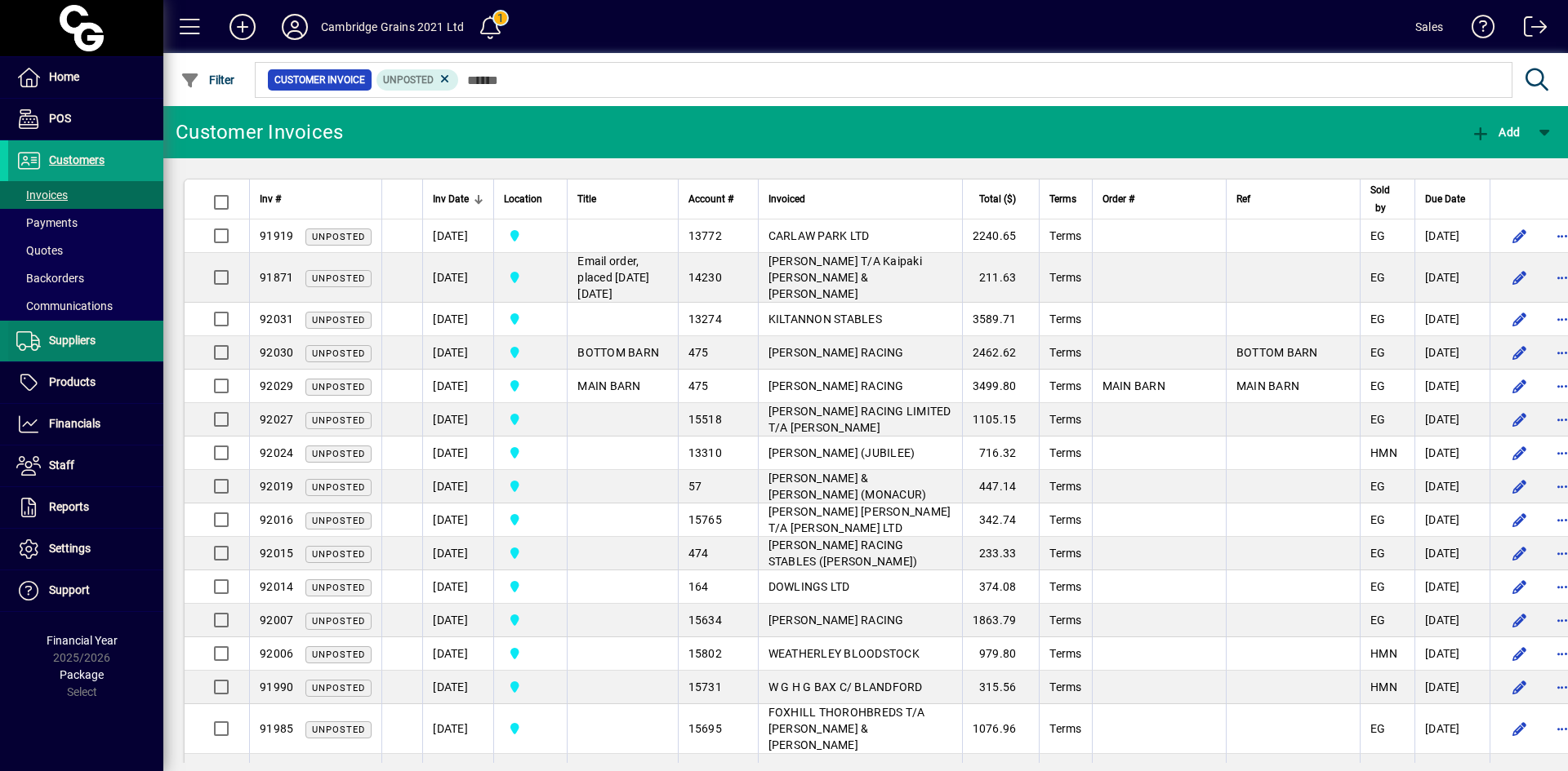
click at [97, 346] on span at bounding box center [86, 340] width 155 height 39
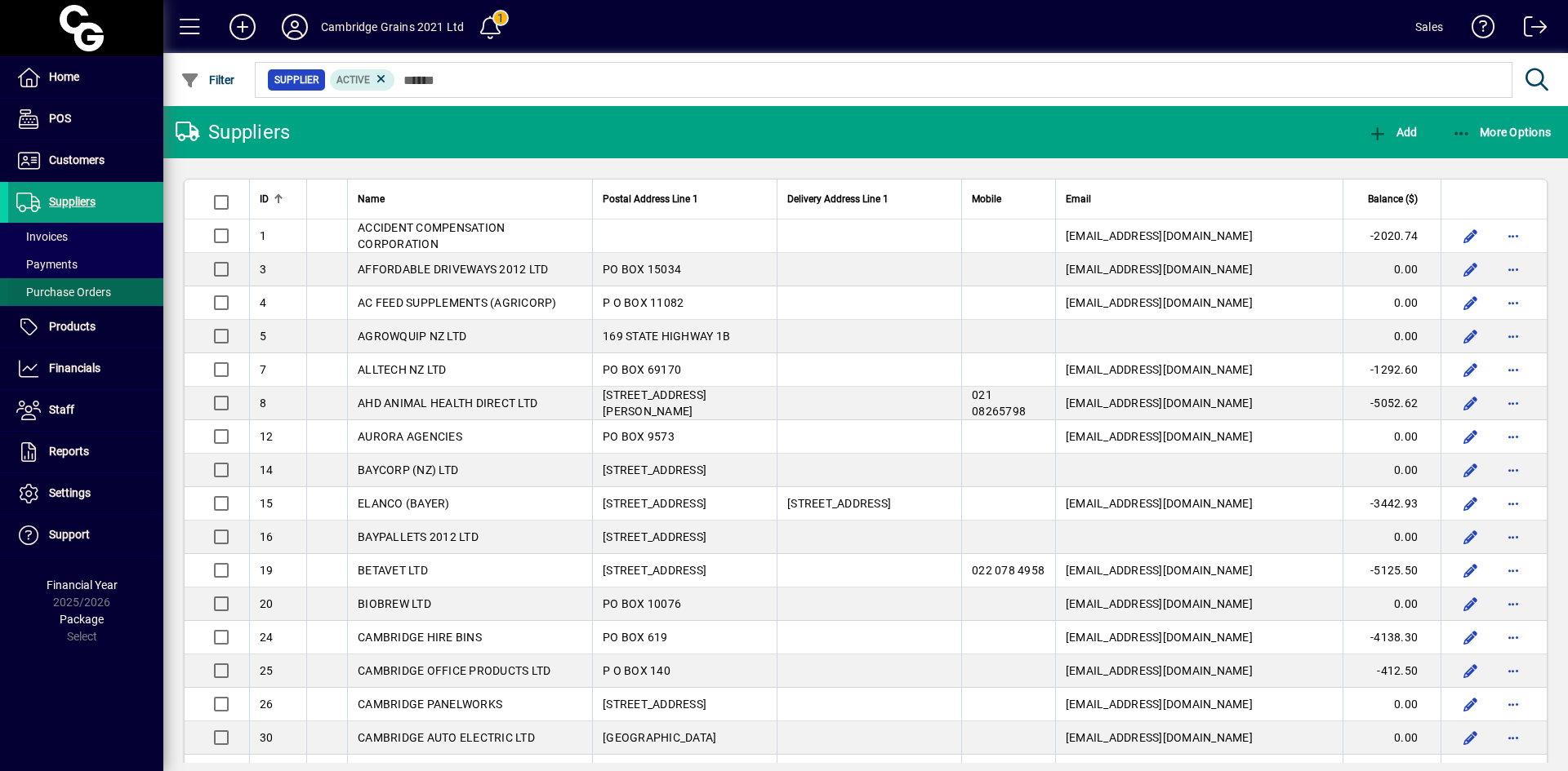
click at [102, 294] on span "Purchase Orders" at bounding box center [63, 292] width 95 height 13
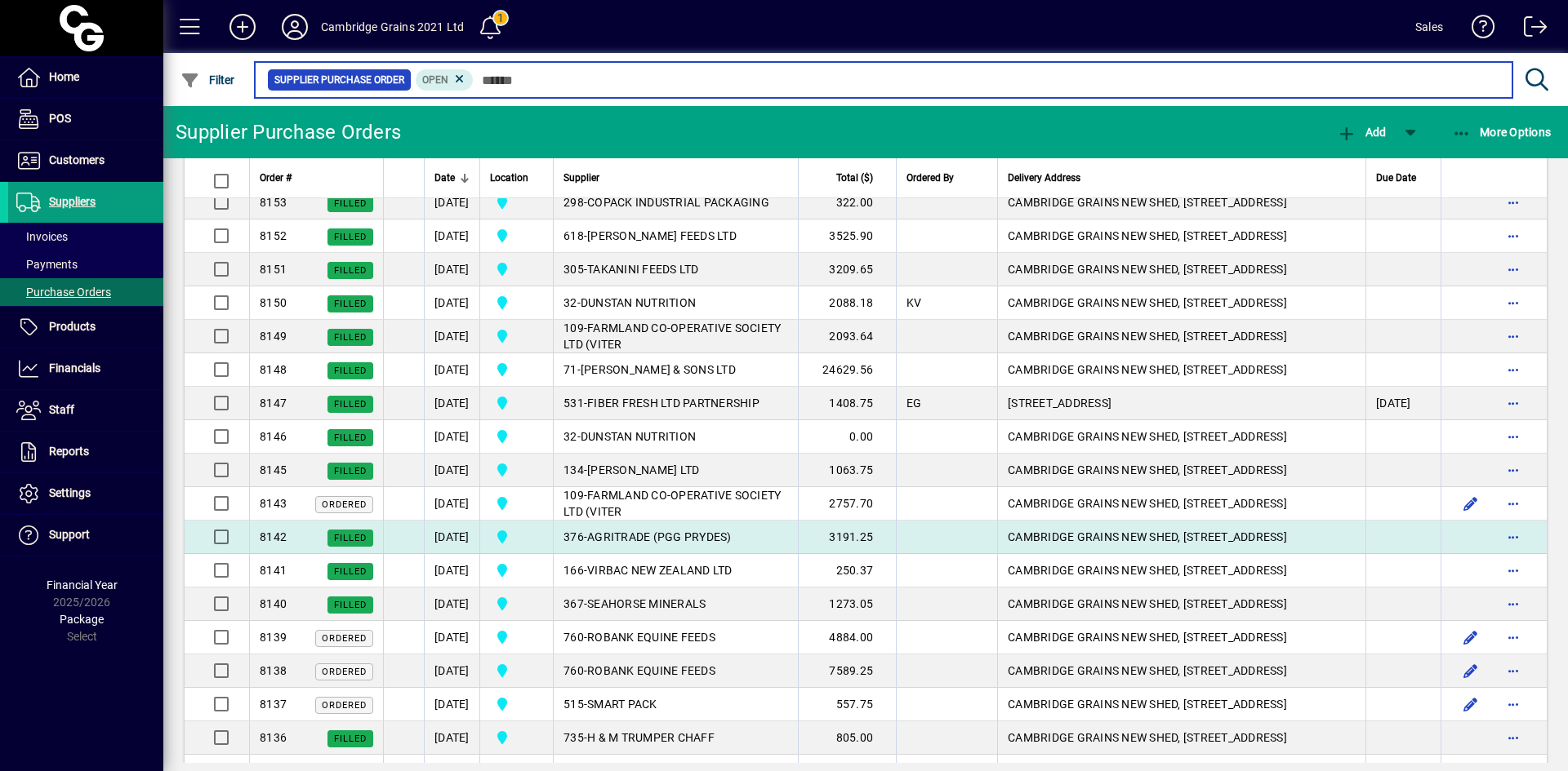
scroll to position [2694, 0]
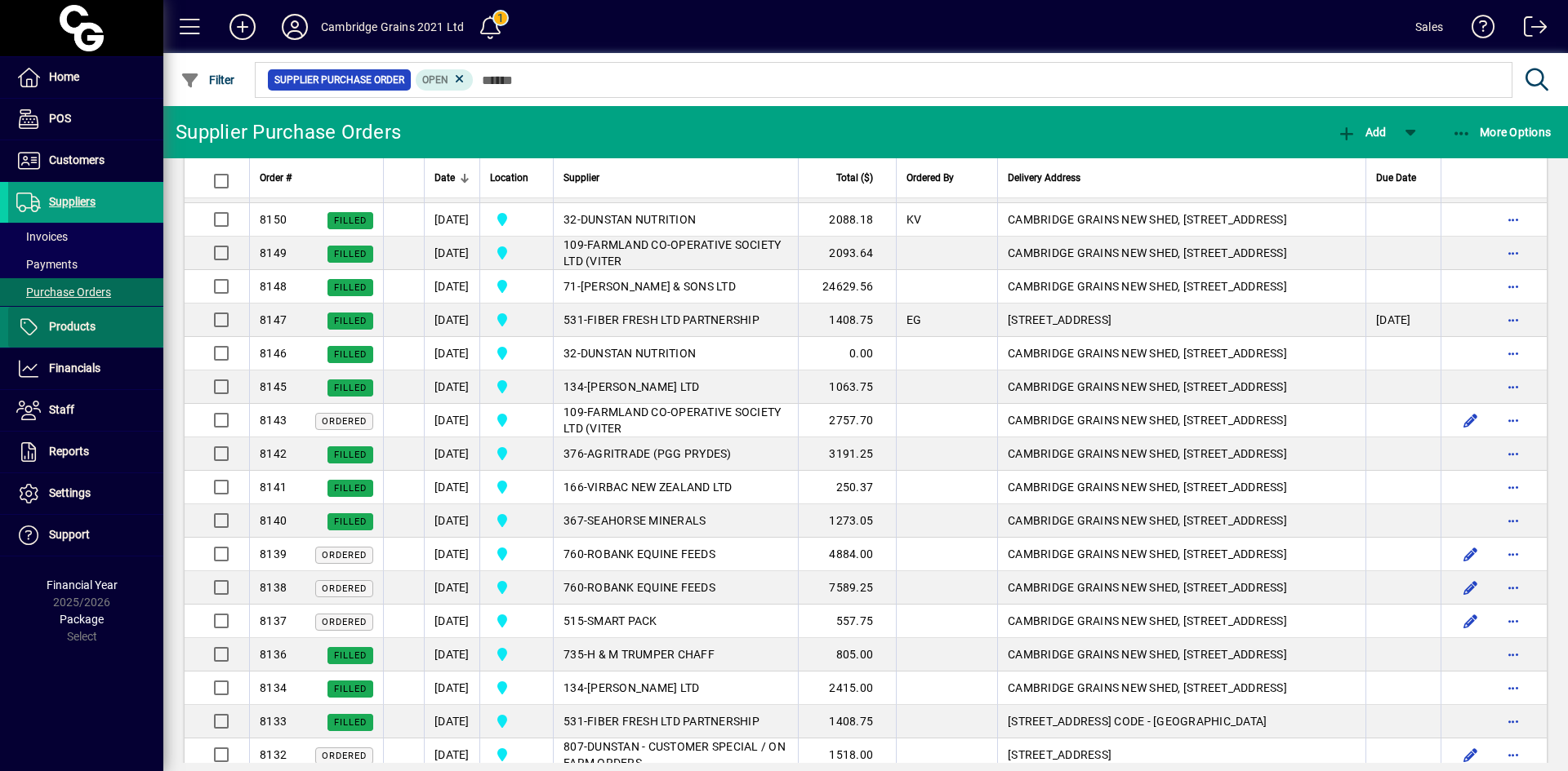
click at [93, 325] on span "Products" at bounding box center [72, 326] width 47 height 13
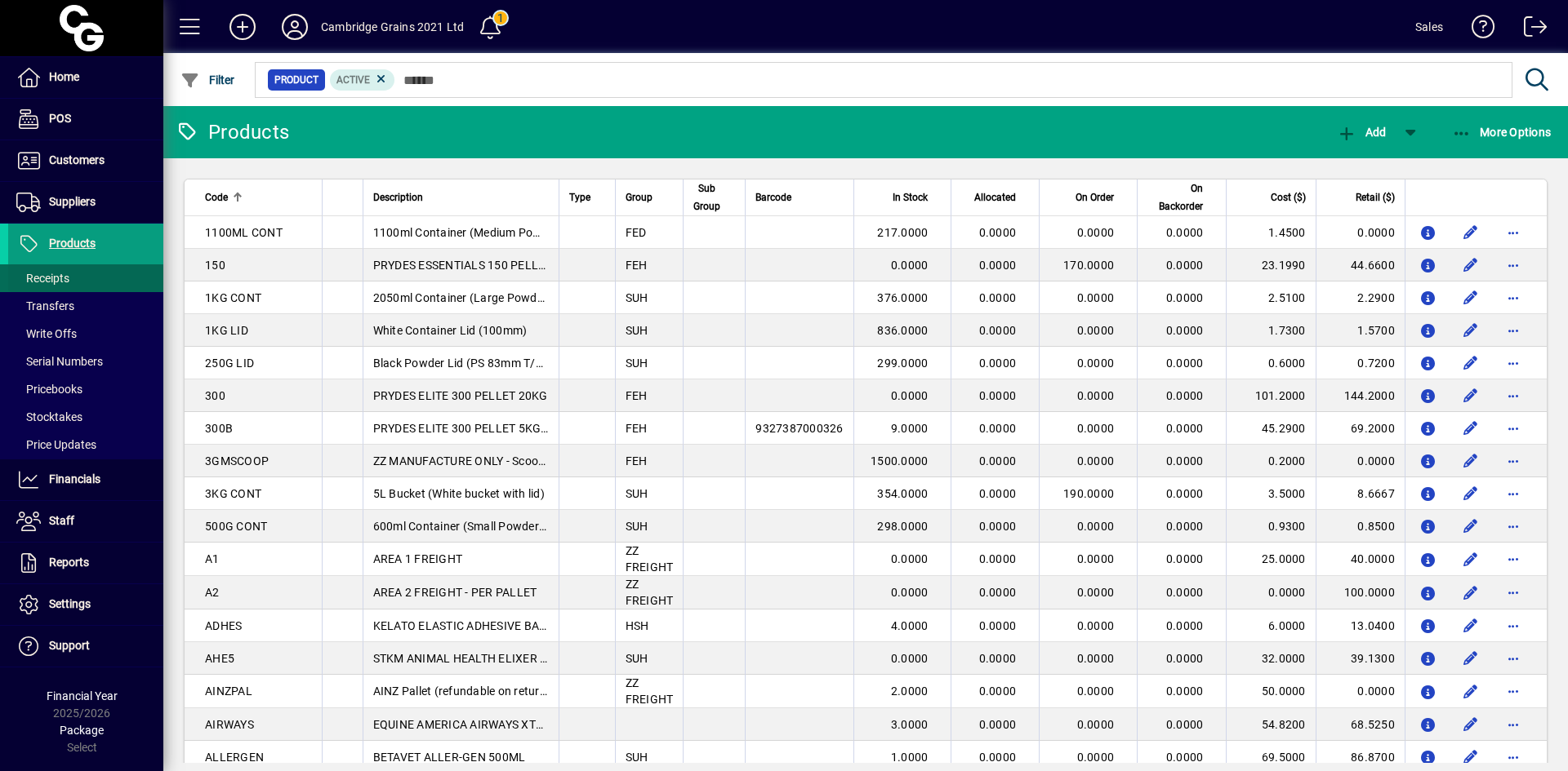
click at [143, 271] on span at bounding box center [86, 278] width 155 height 39
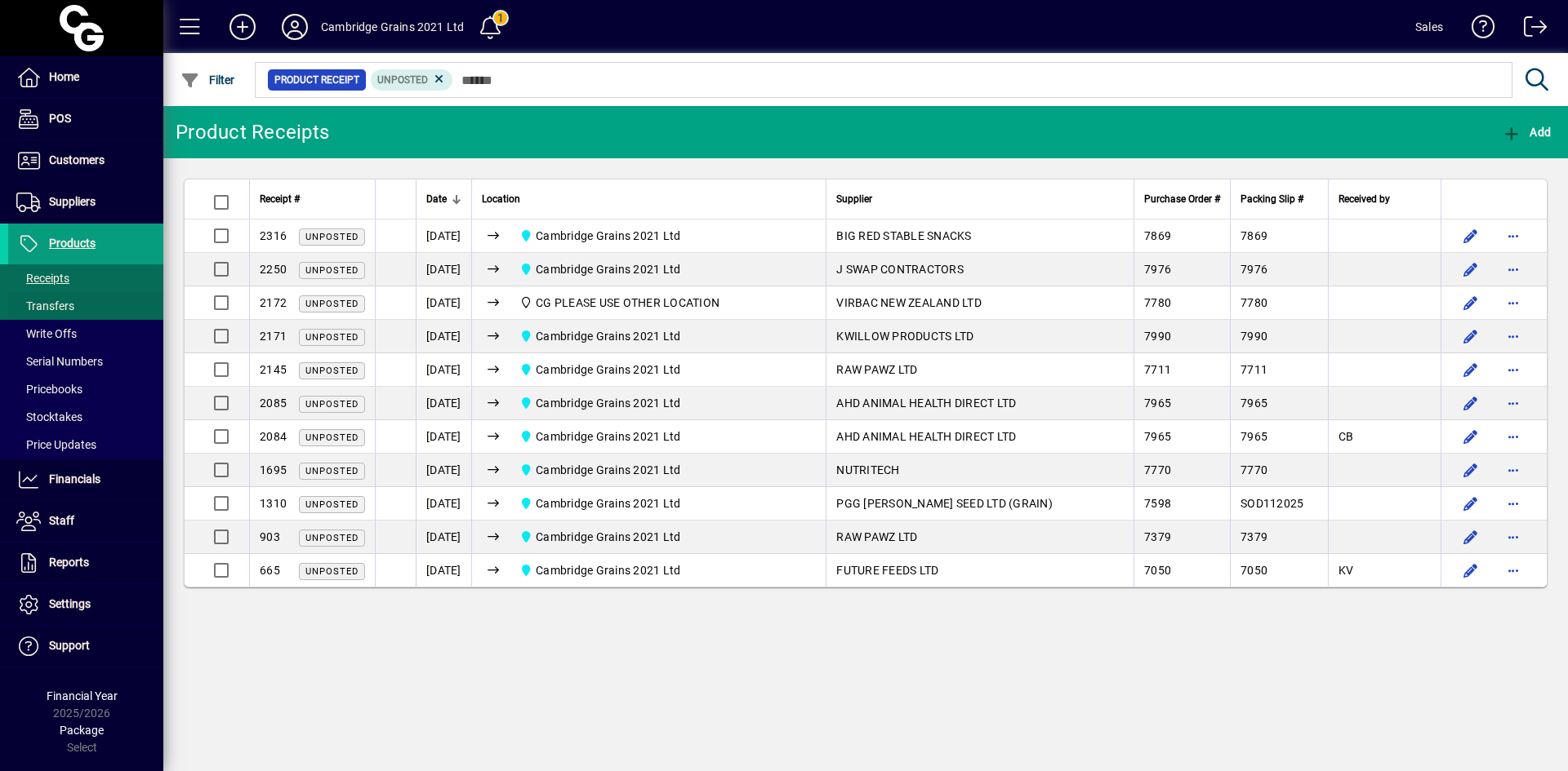
click at [145, 302] on span at bounding box center [86, 305] width 155 height 39
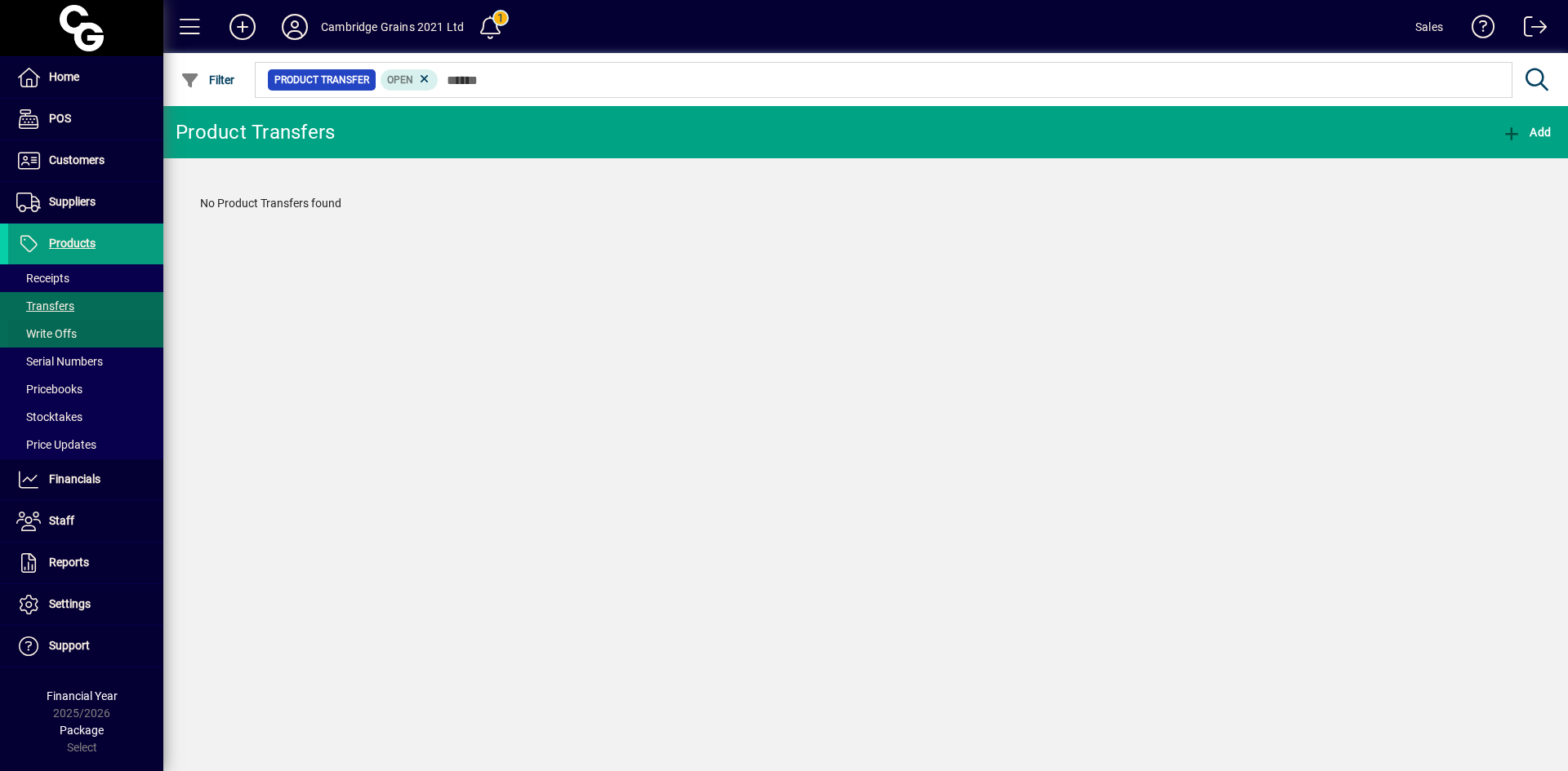
click at [120, 328] on span at bounding box center [86, 333] width 155 height 39
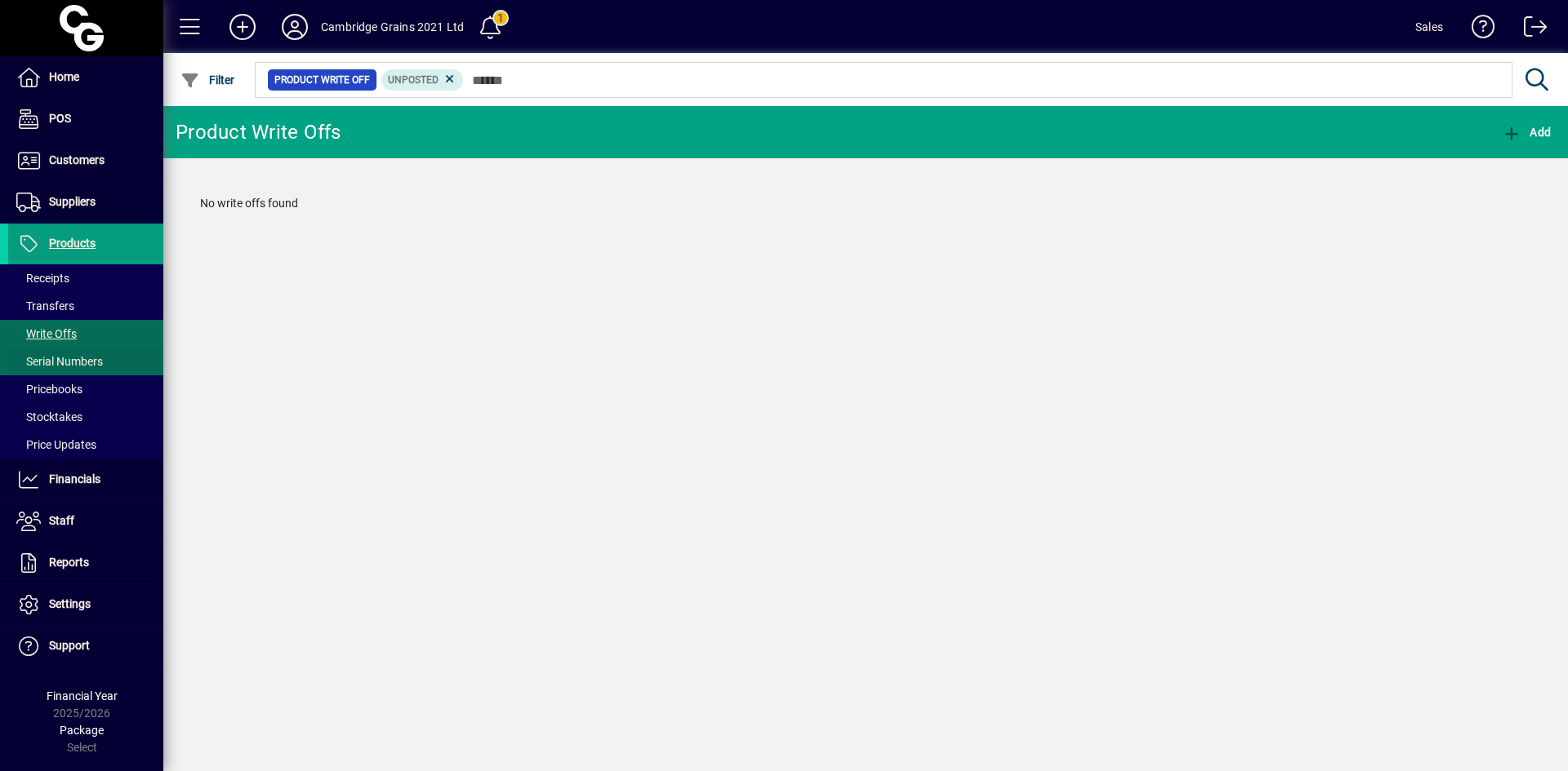
click at [115, 346] on span at bounding box center [86, 361] width 155 height 39
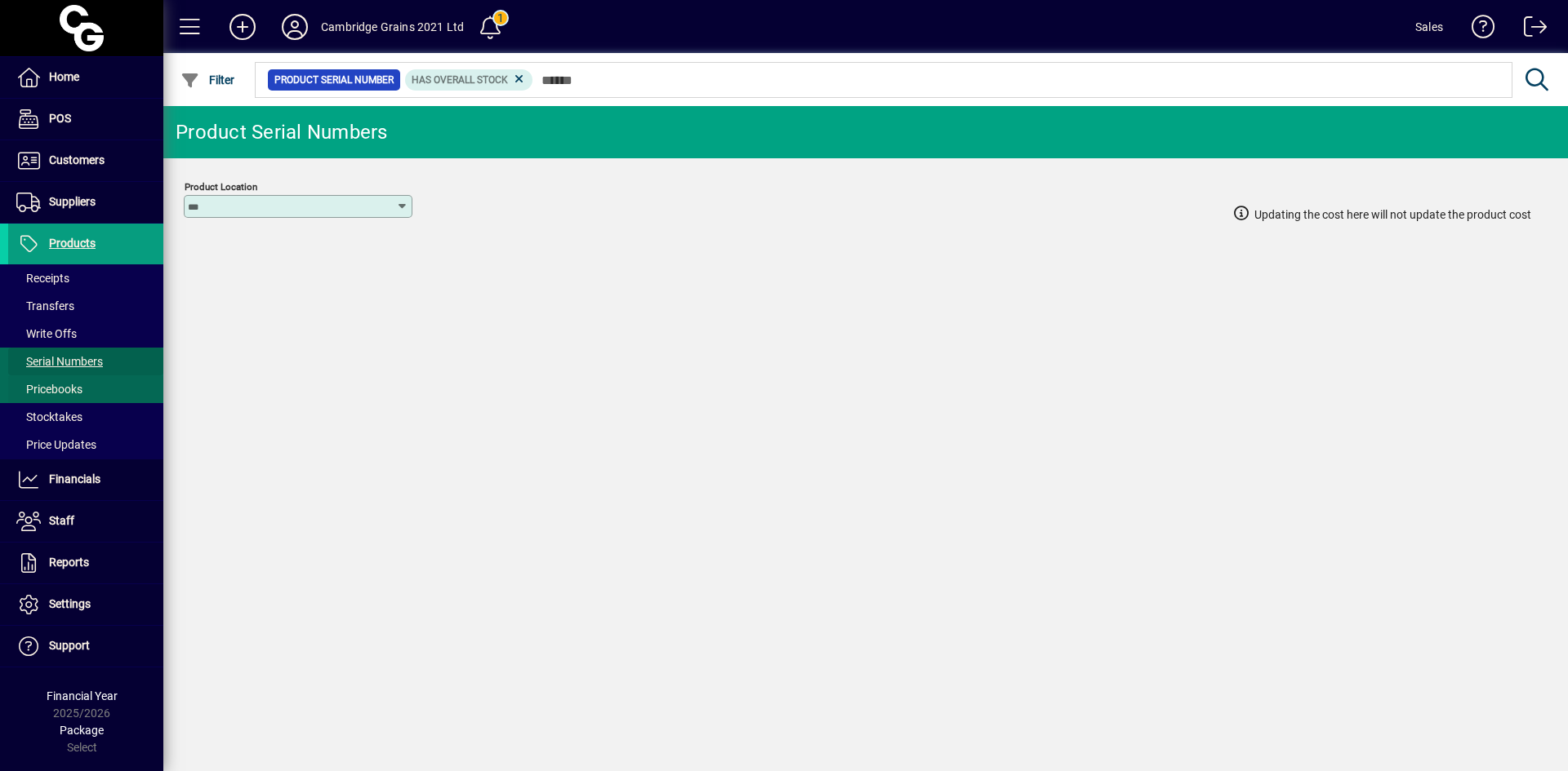
click at [104, 394] on span at bounding box center [86, 389] width 155 height 39
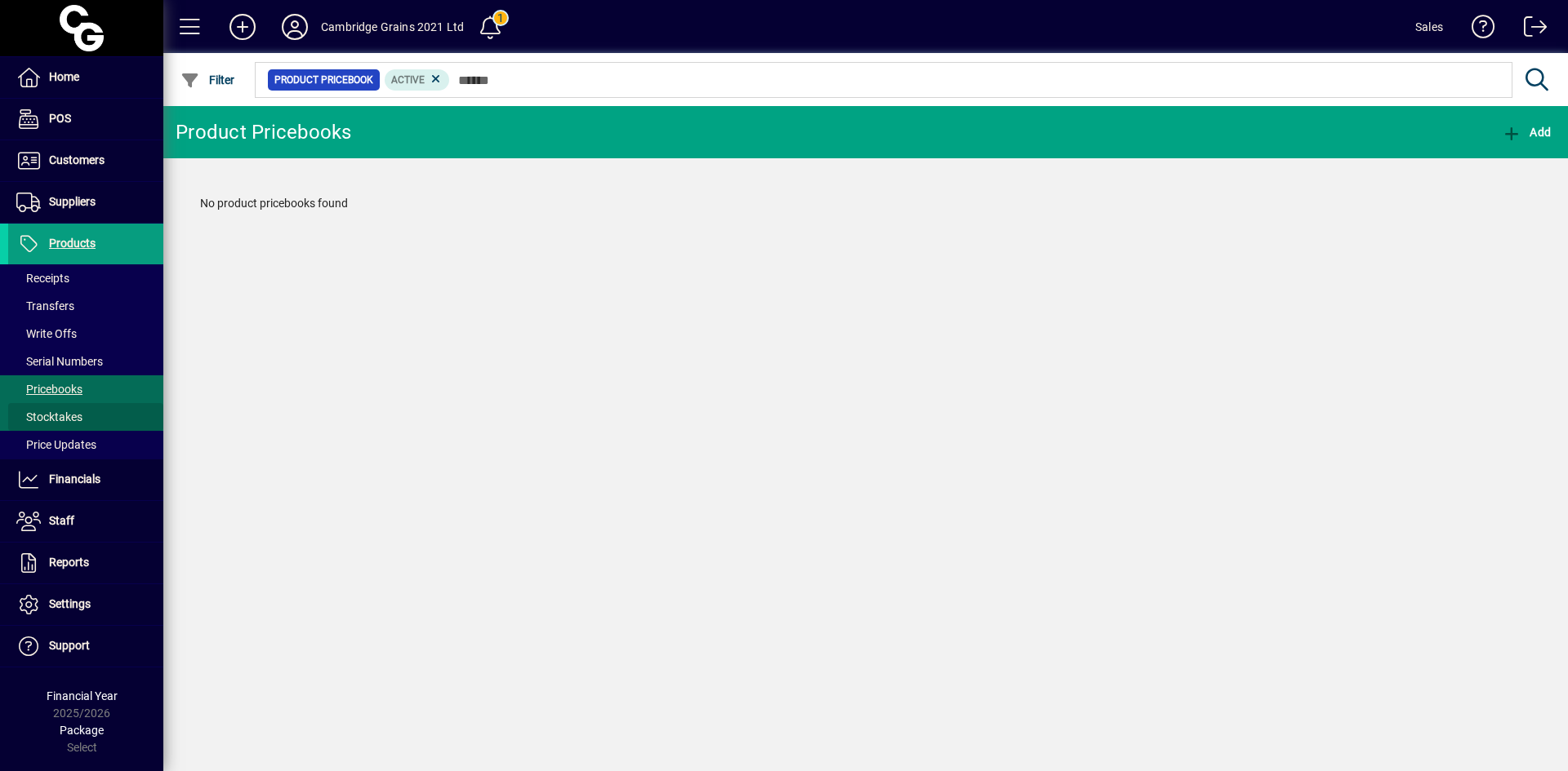
click at [103, 406] on span at bounding box center [86, 416] width 155 height 39
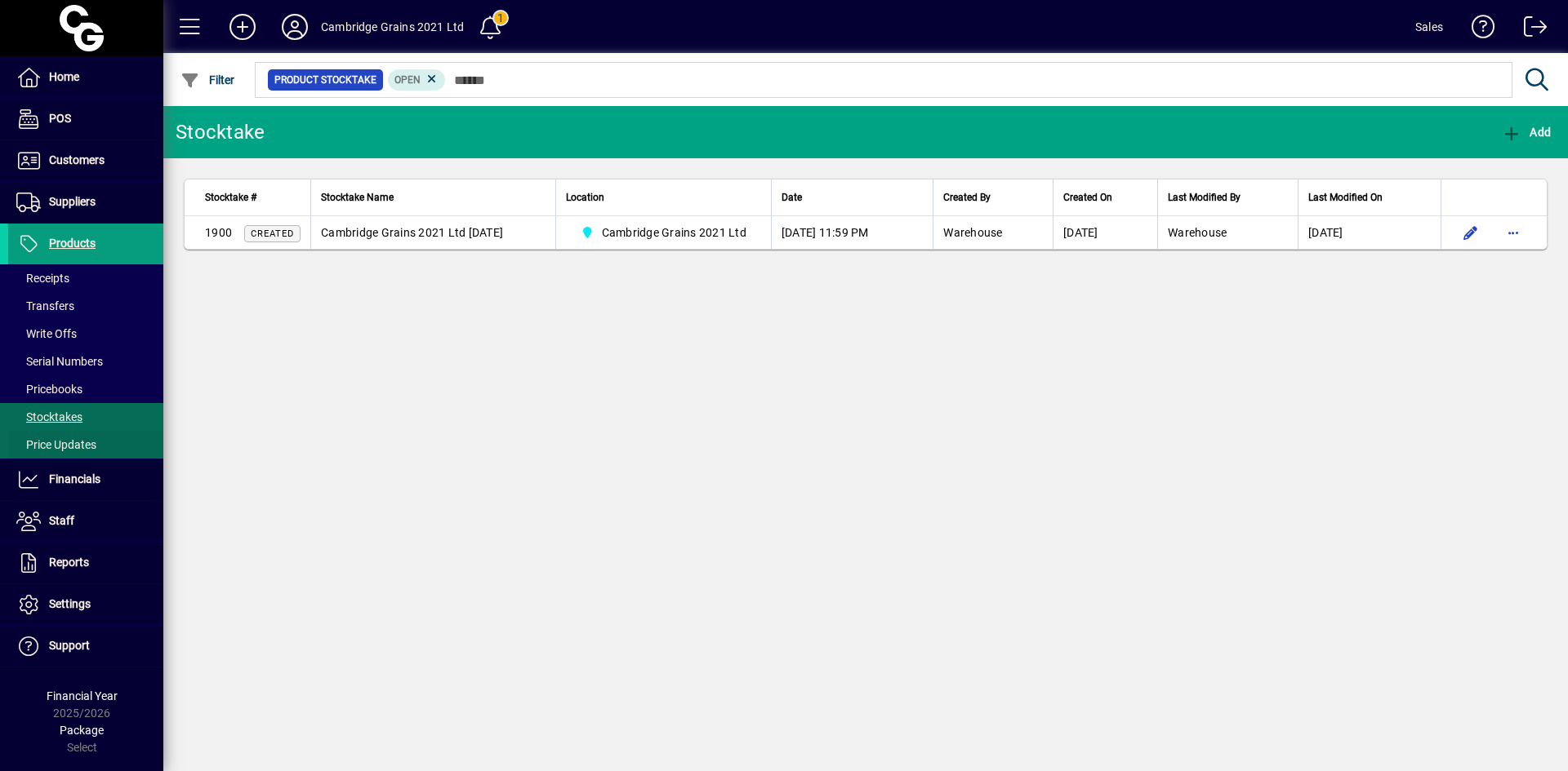
click at [121, 447] on span at bounding box center [86, 444] width 155 height 39
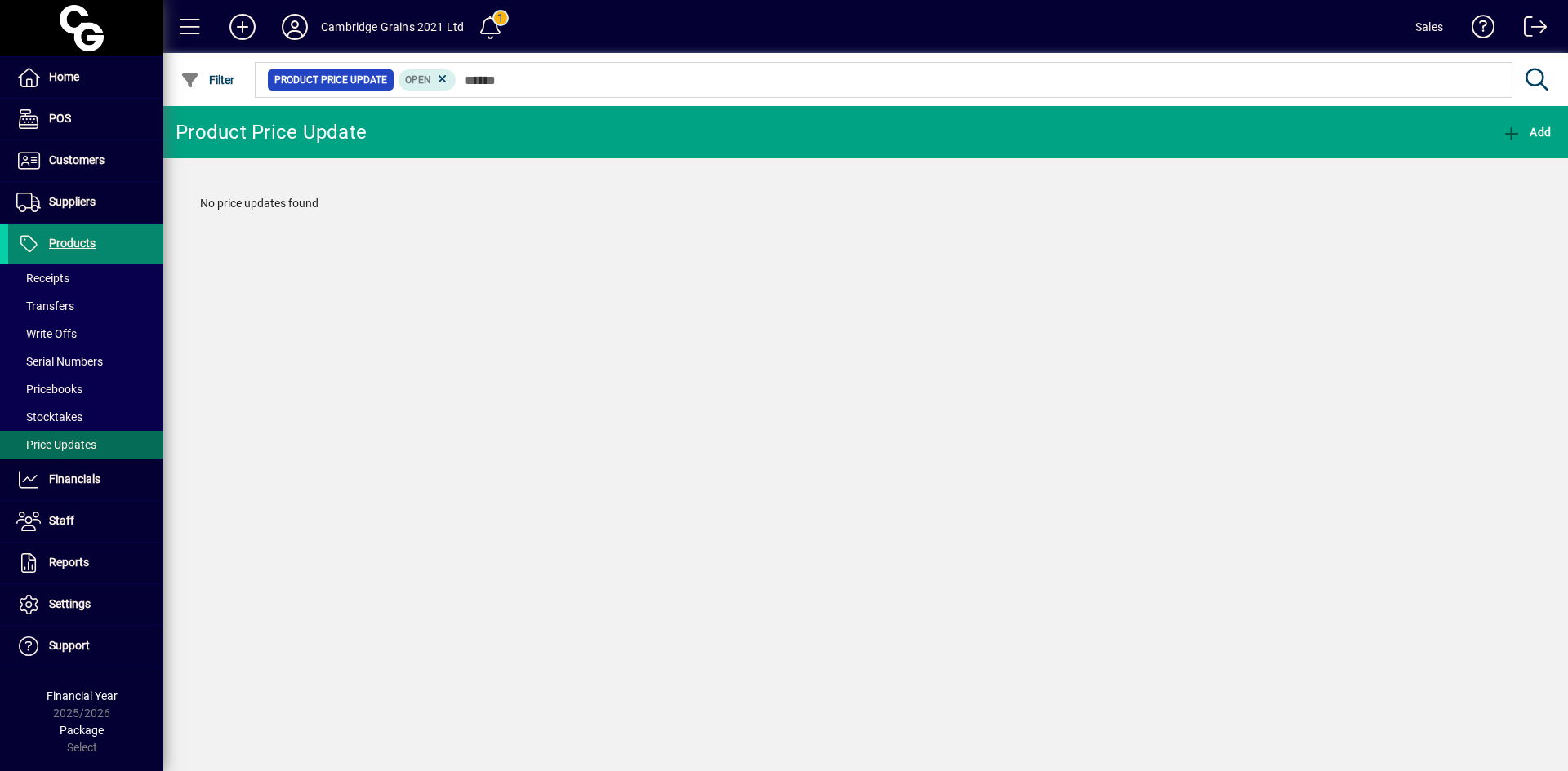
click at [73, 245] on span "Products" at bounding box center [72, 243] width 47 height 13
click at [72, 223] on li "Suppliers Invoices Payments Purchase Orders" at bounding box center [81, 203] width 163 height 42
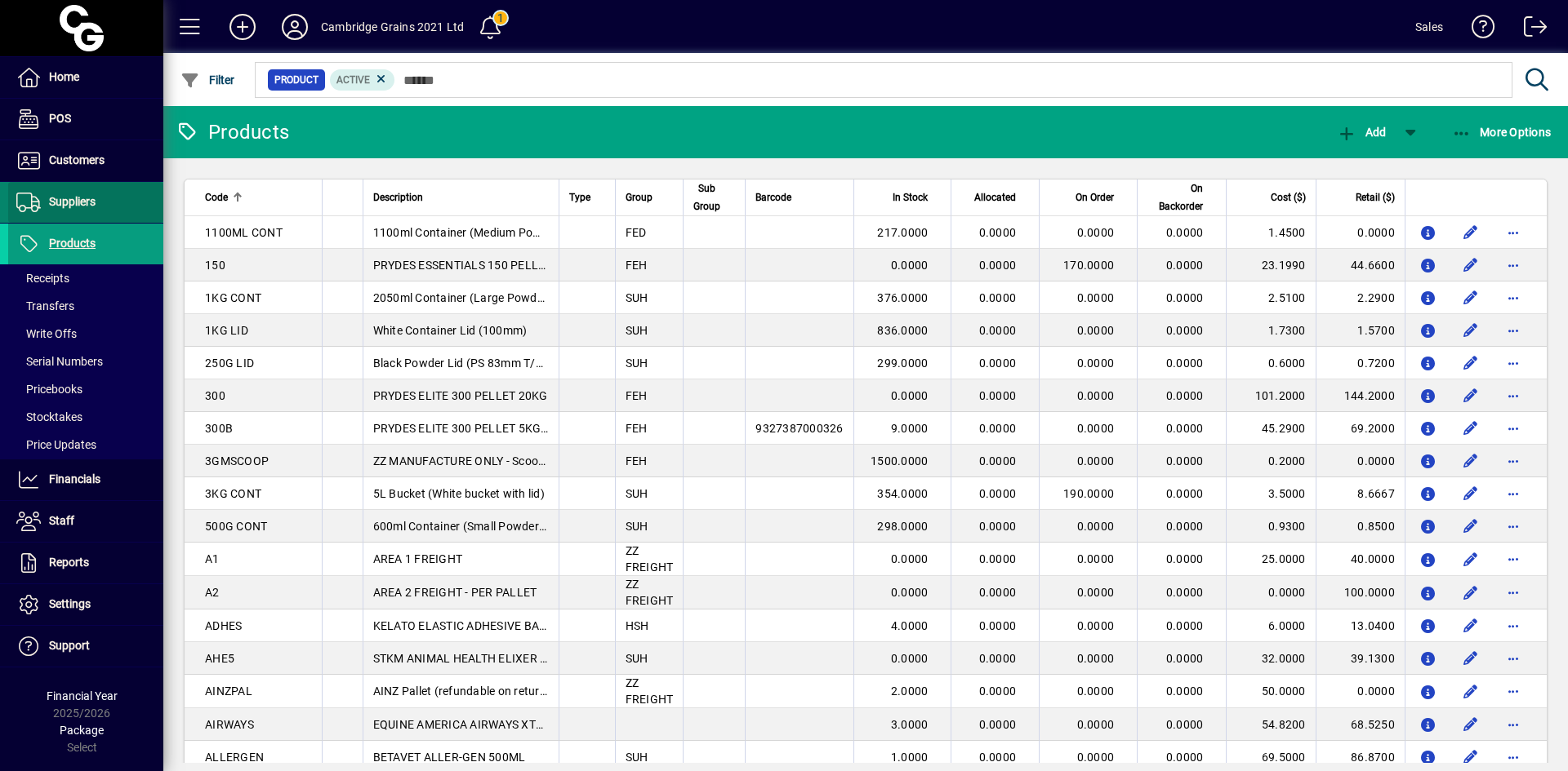
click at [74, 218] on span at bounding box center [86, 202] width 155 height 39
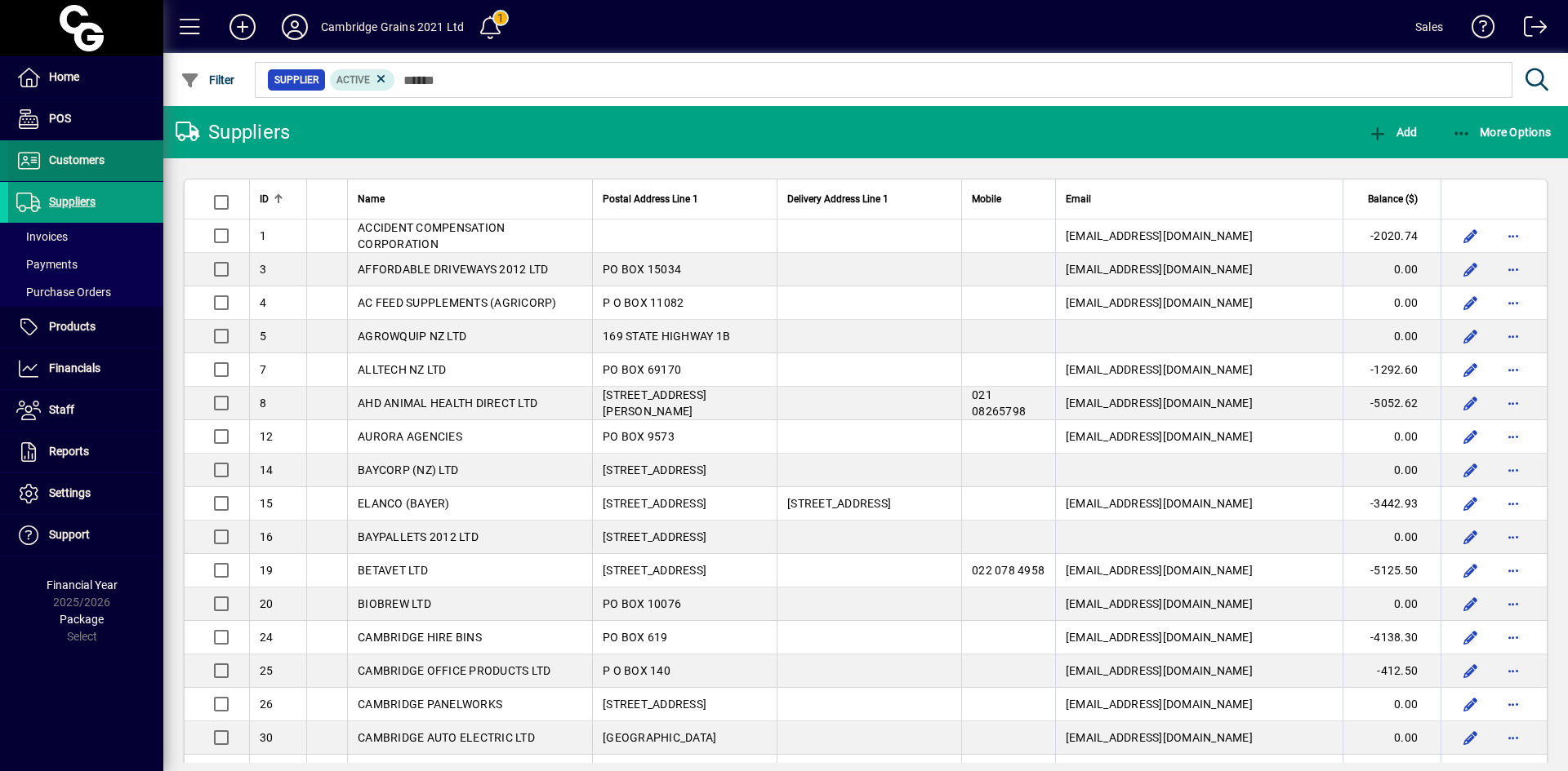
click at [71, 167] on span "Customers" at bounding box center [56, 161] width 97 height 20
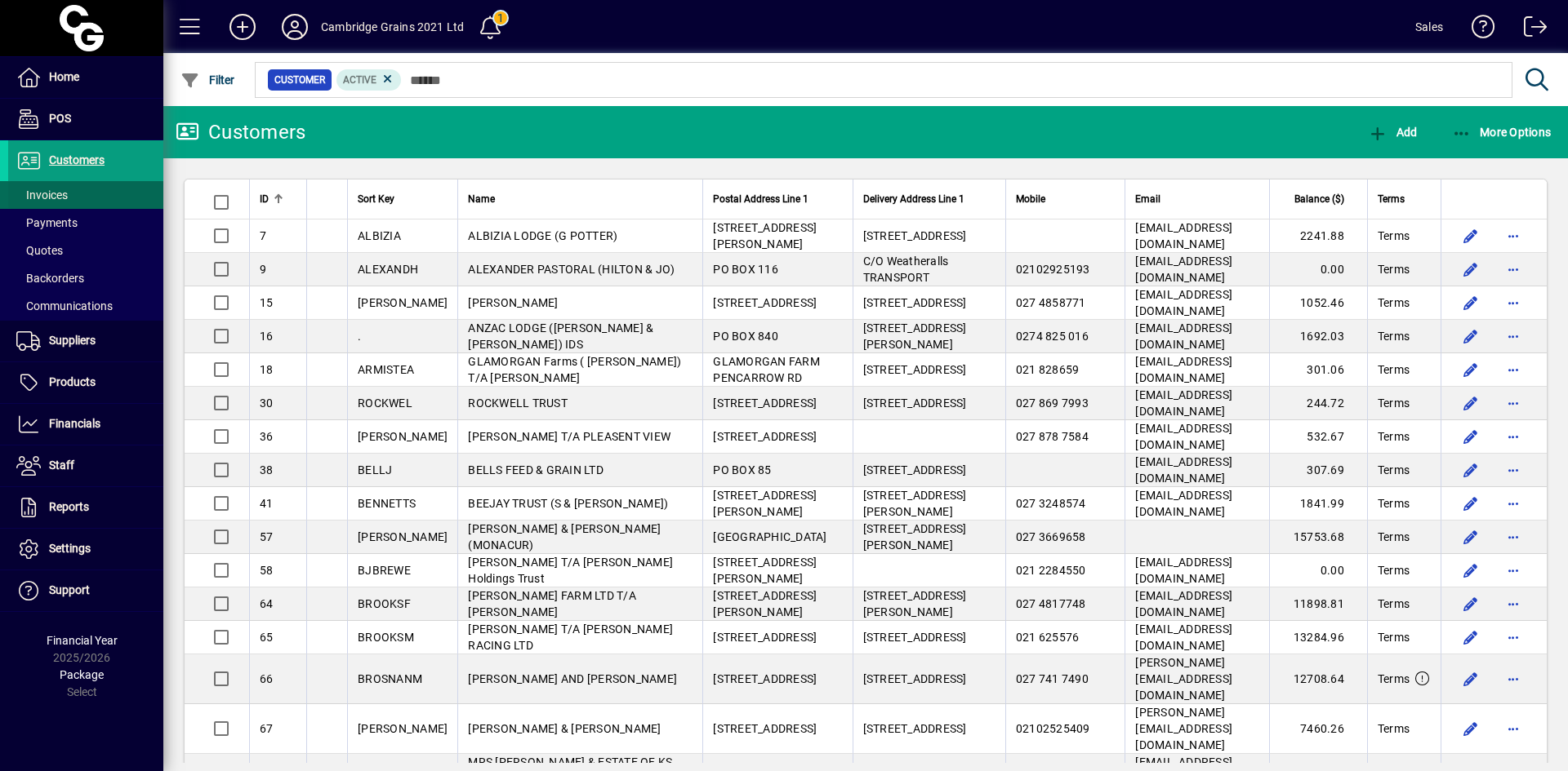
click at [73, 198] on span at bounding box center [86, 194] width 155 height 39
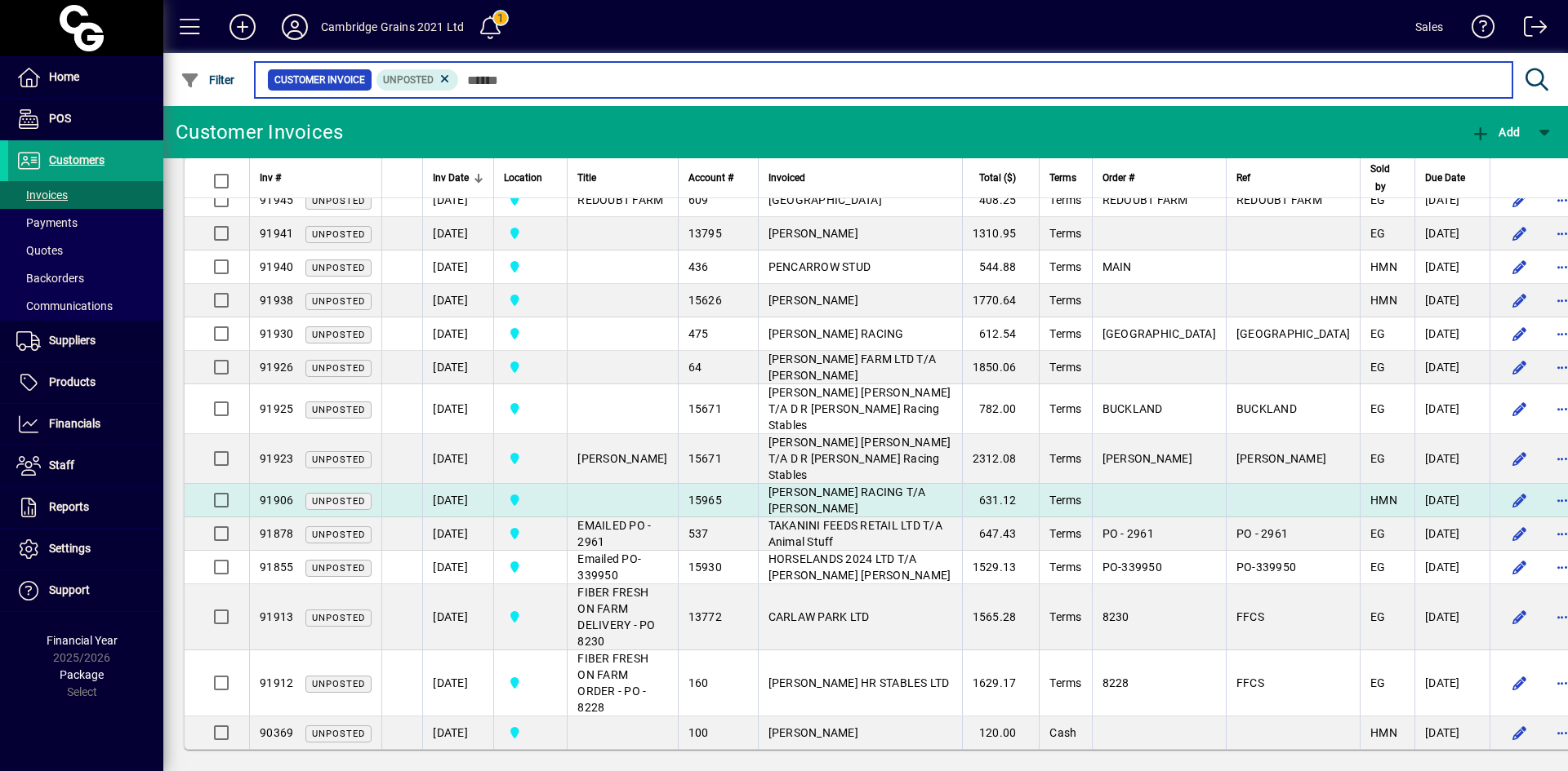
scroll to position [1045, 0]
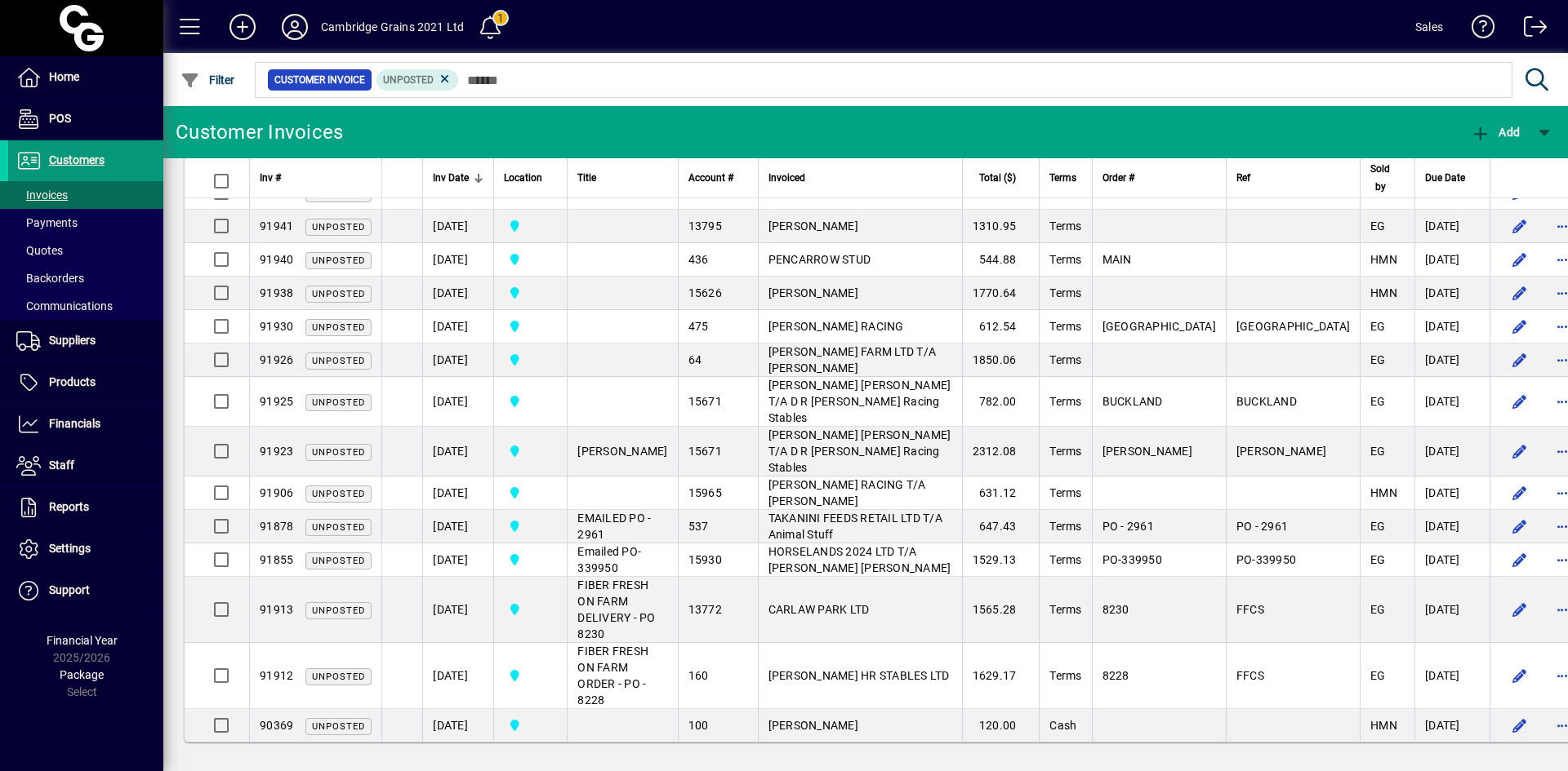
click at [22, 170] on icon at bounding box center [28, 161] width 24 height 20
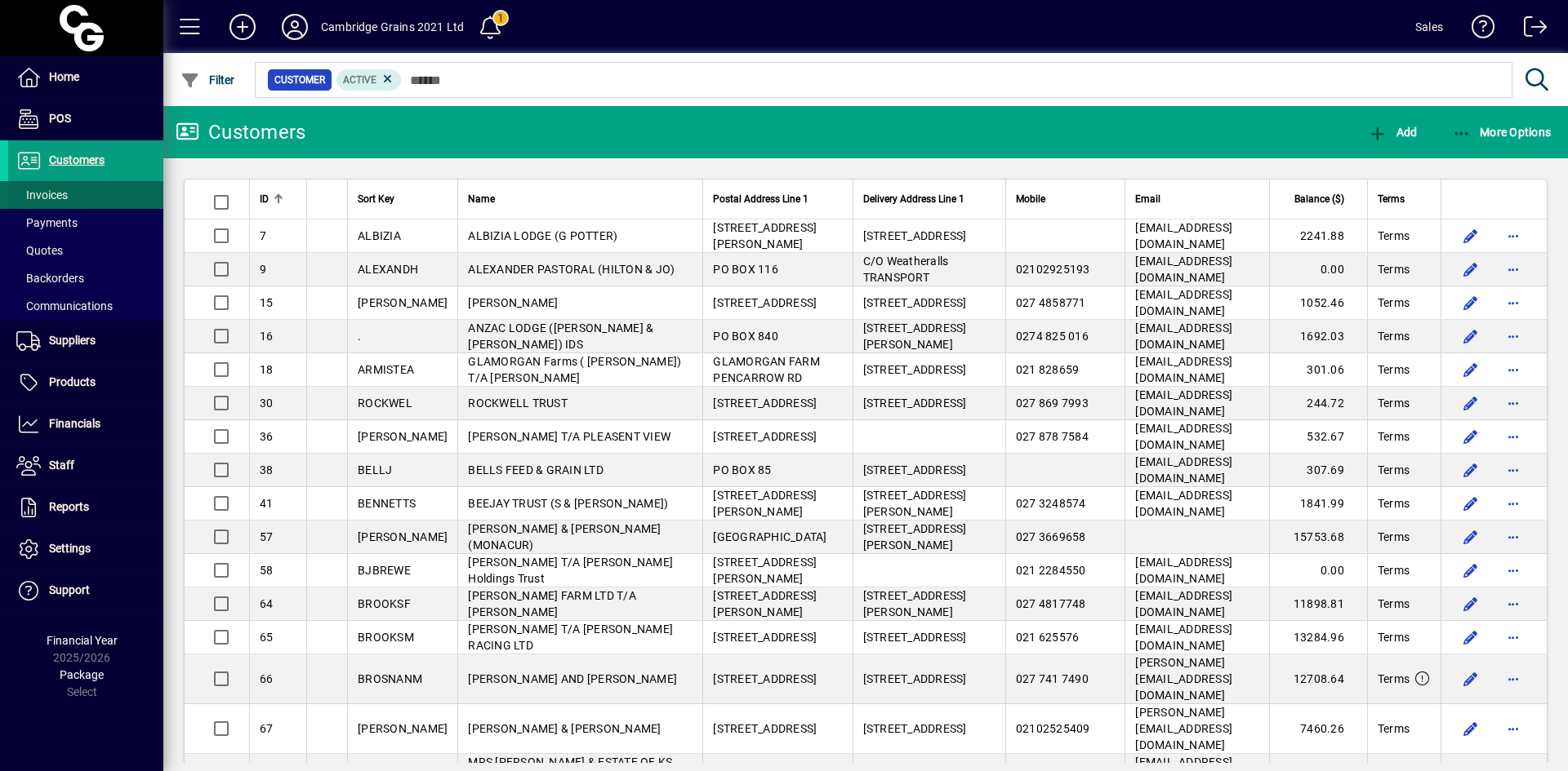
click at [38, 191] on span "Invoices" at bounding box center [42, 195] width 51 height 13
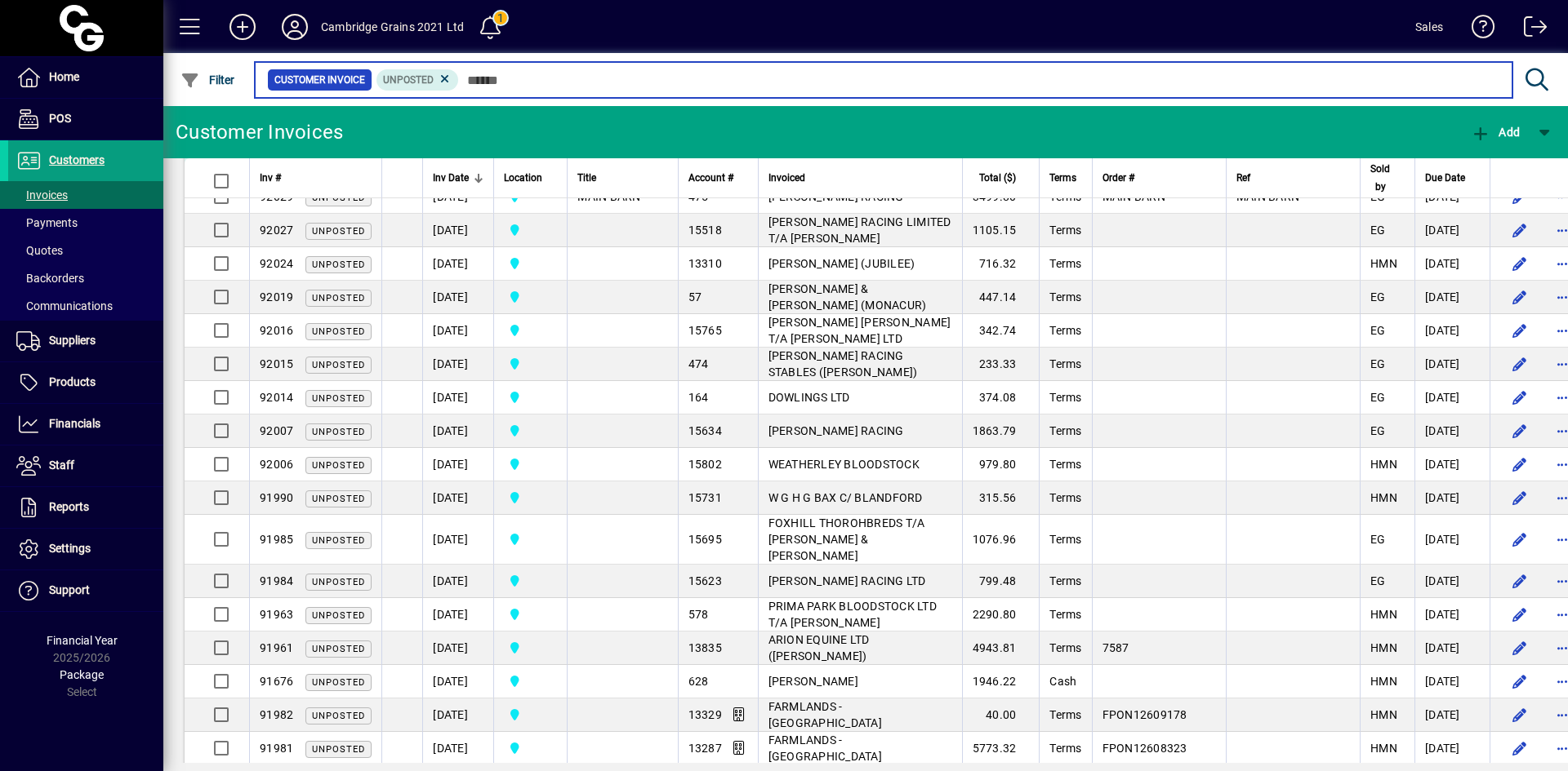
scroll to position [245, 0]
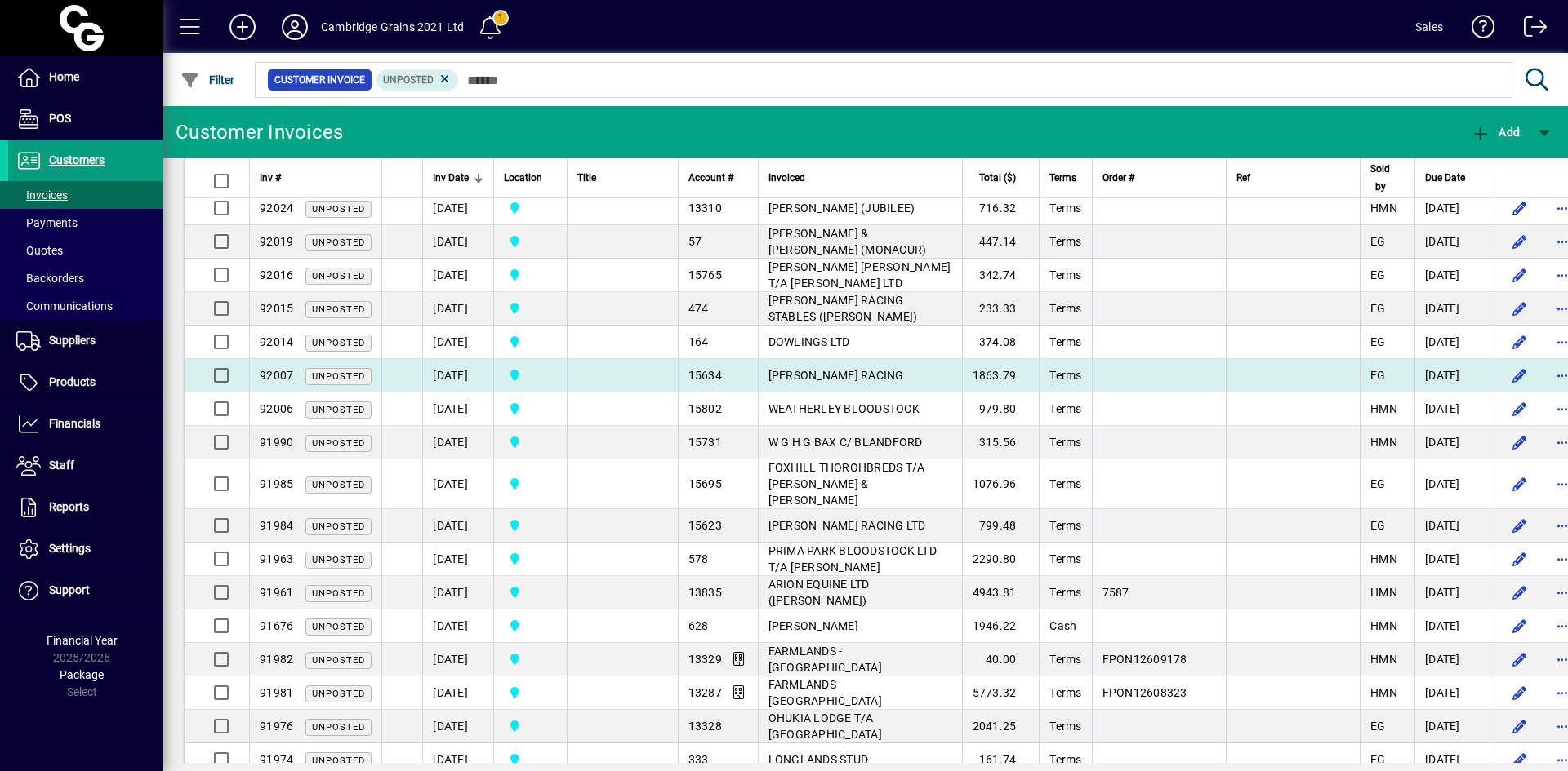
click at [787, 382] on span "[PERSON_NAME] RACING" at bounding box center [836, 376] width 135 height 13
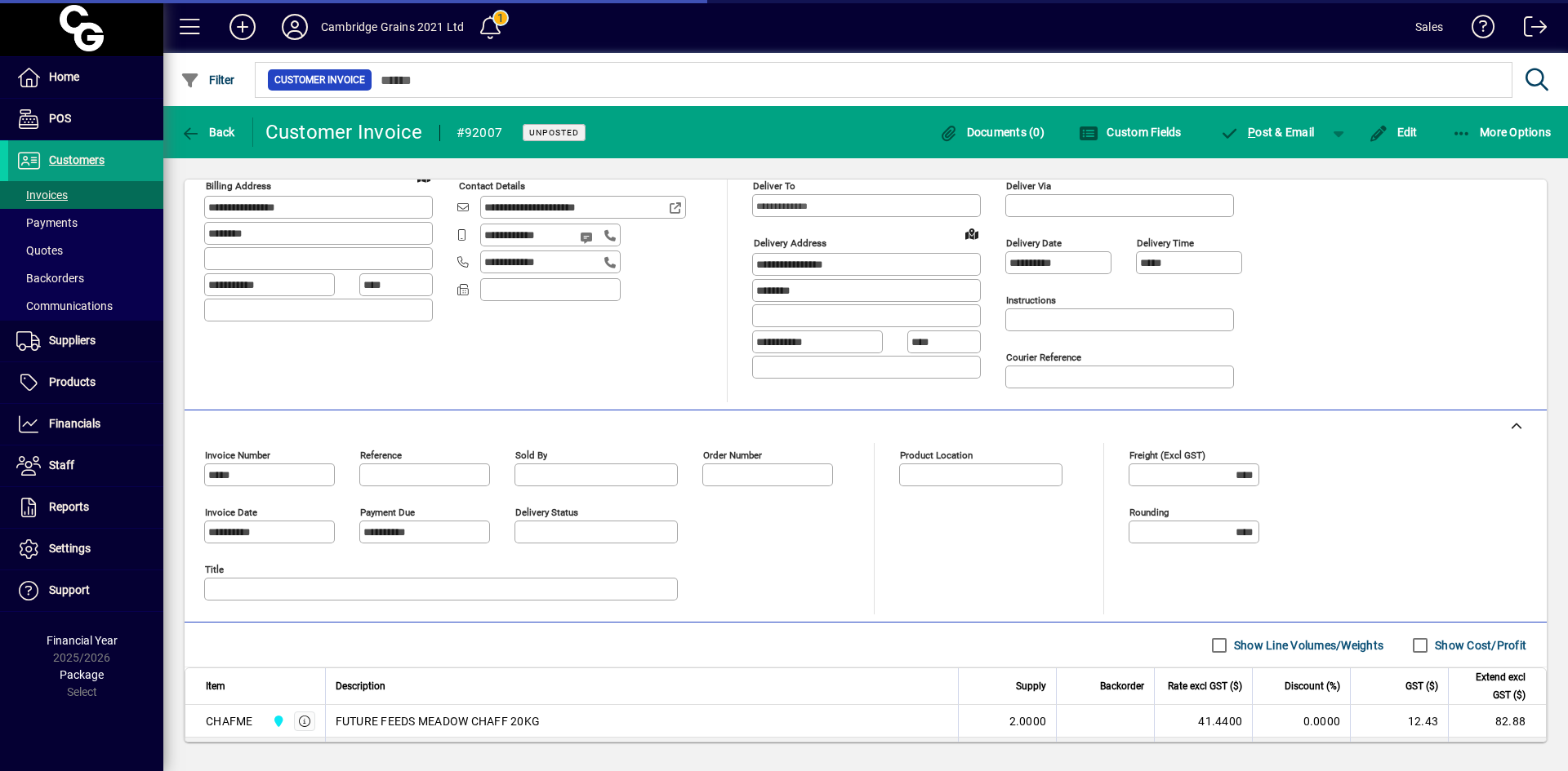
type input "**********"
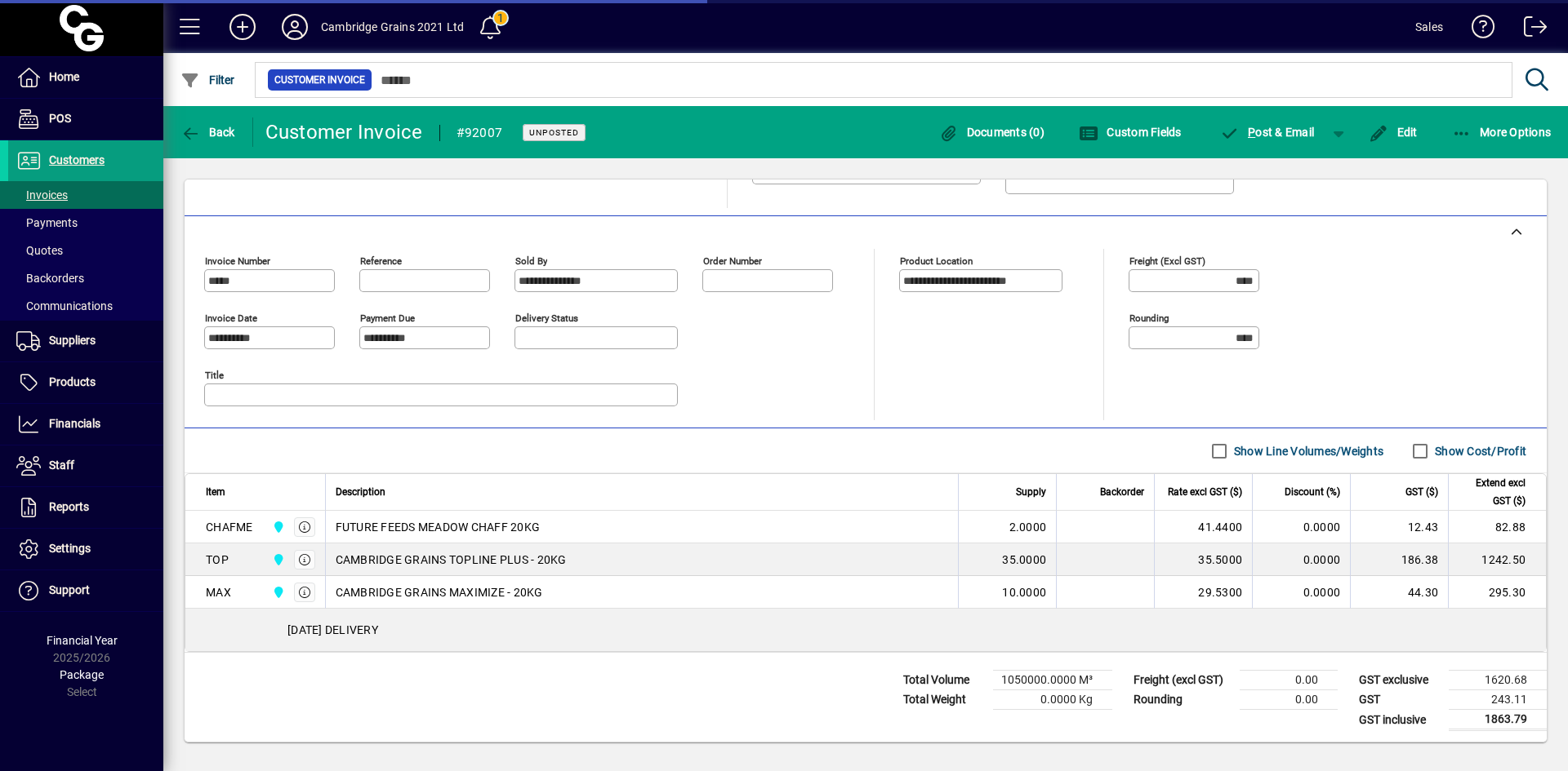
scroll to position [341, 0]
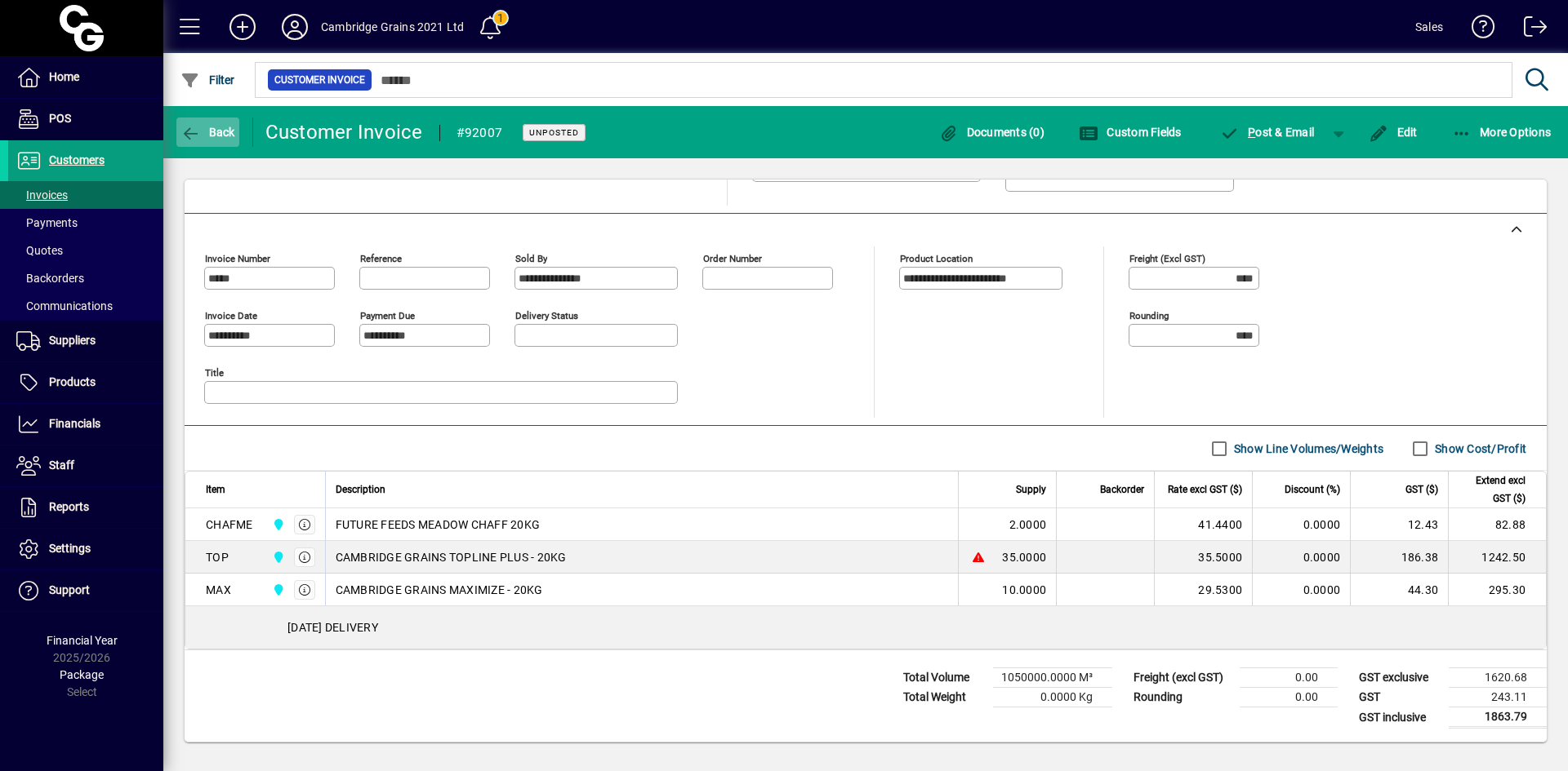
click at [201, 141] on icon "button" at bounding box center [191, 134] width 21 height 16
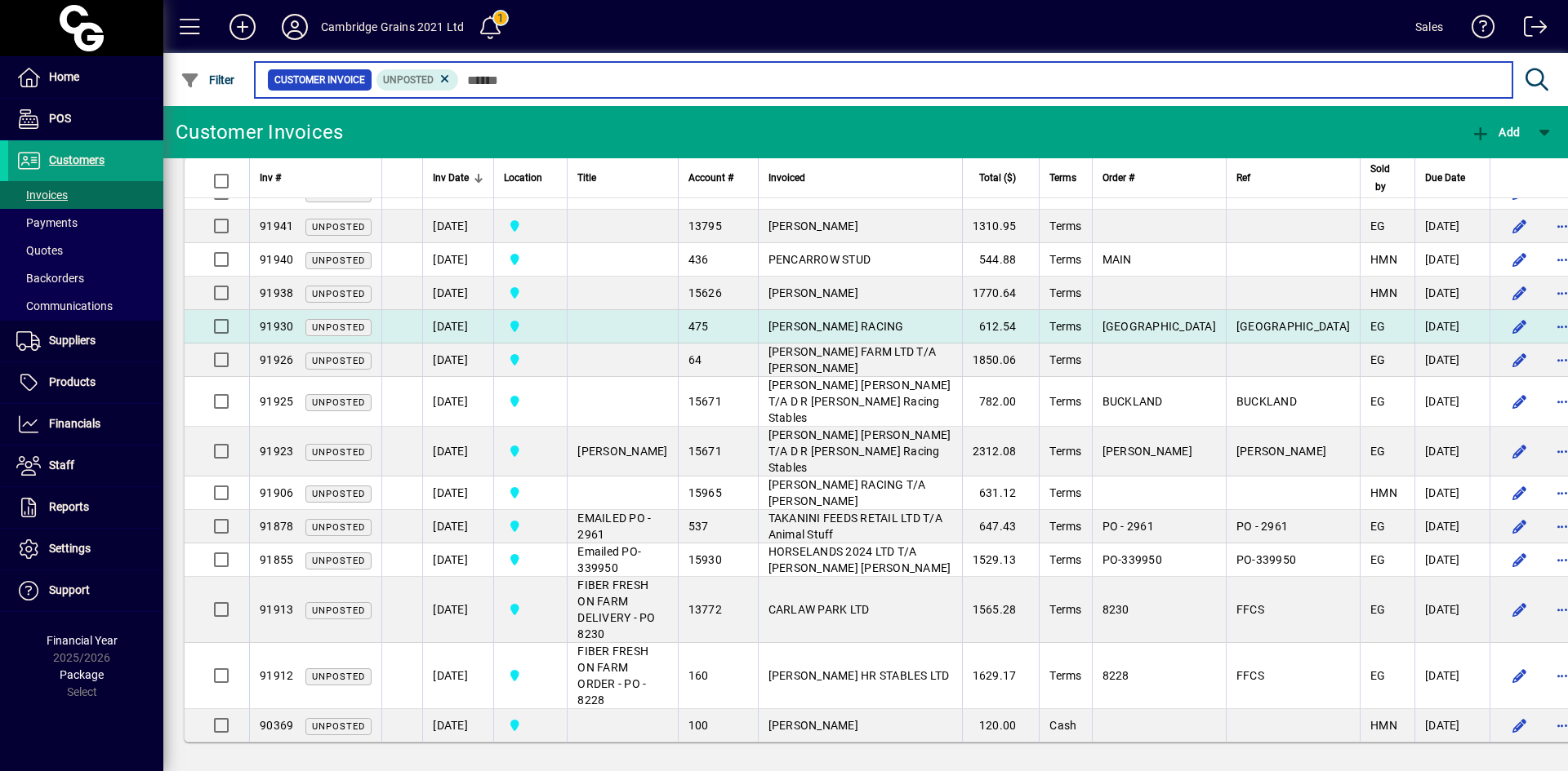
scroll to position [1045, 0]
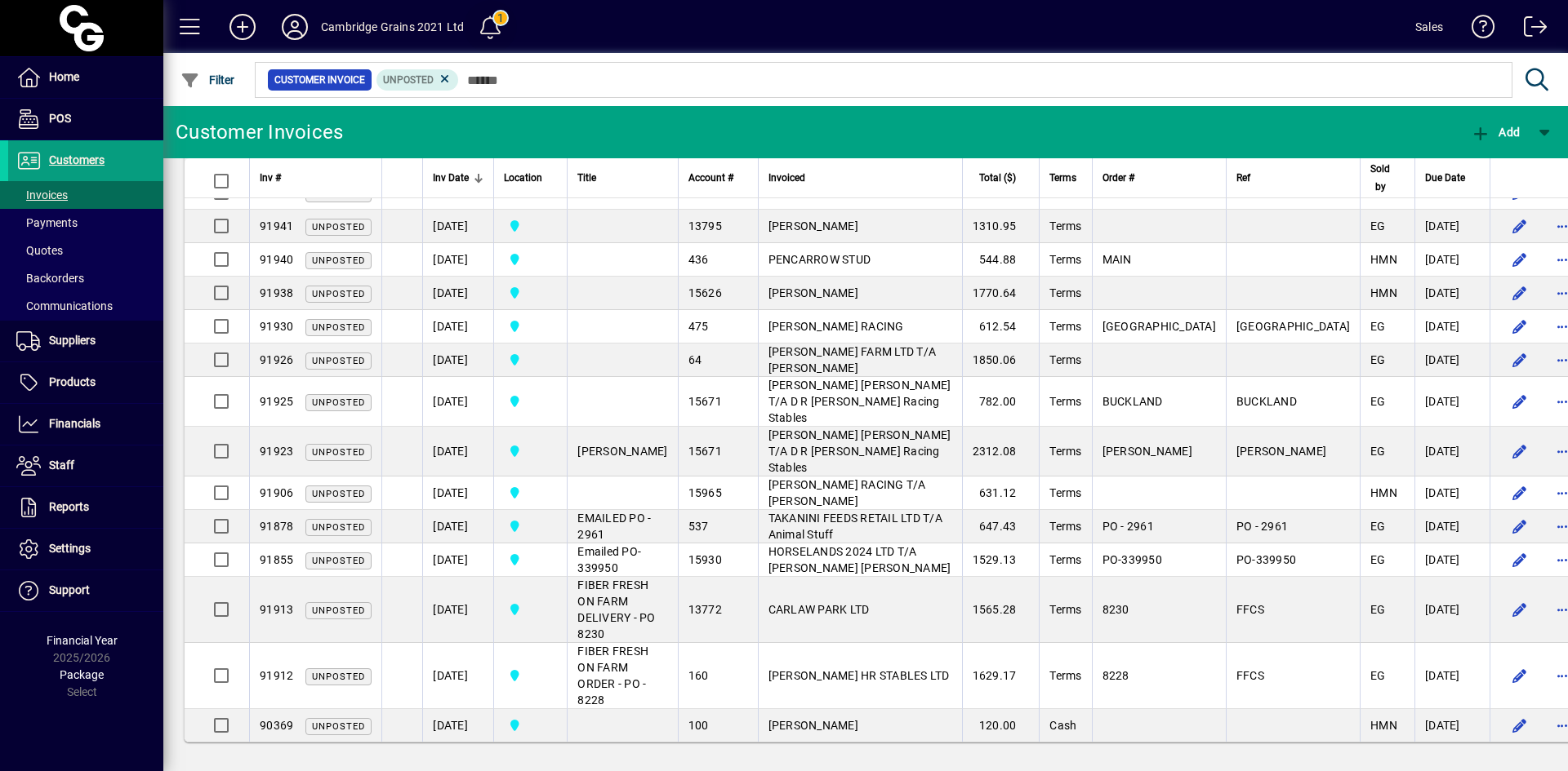
click at [486, 24] on span at bounding box center [490, 26] width 39 height 39
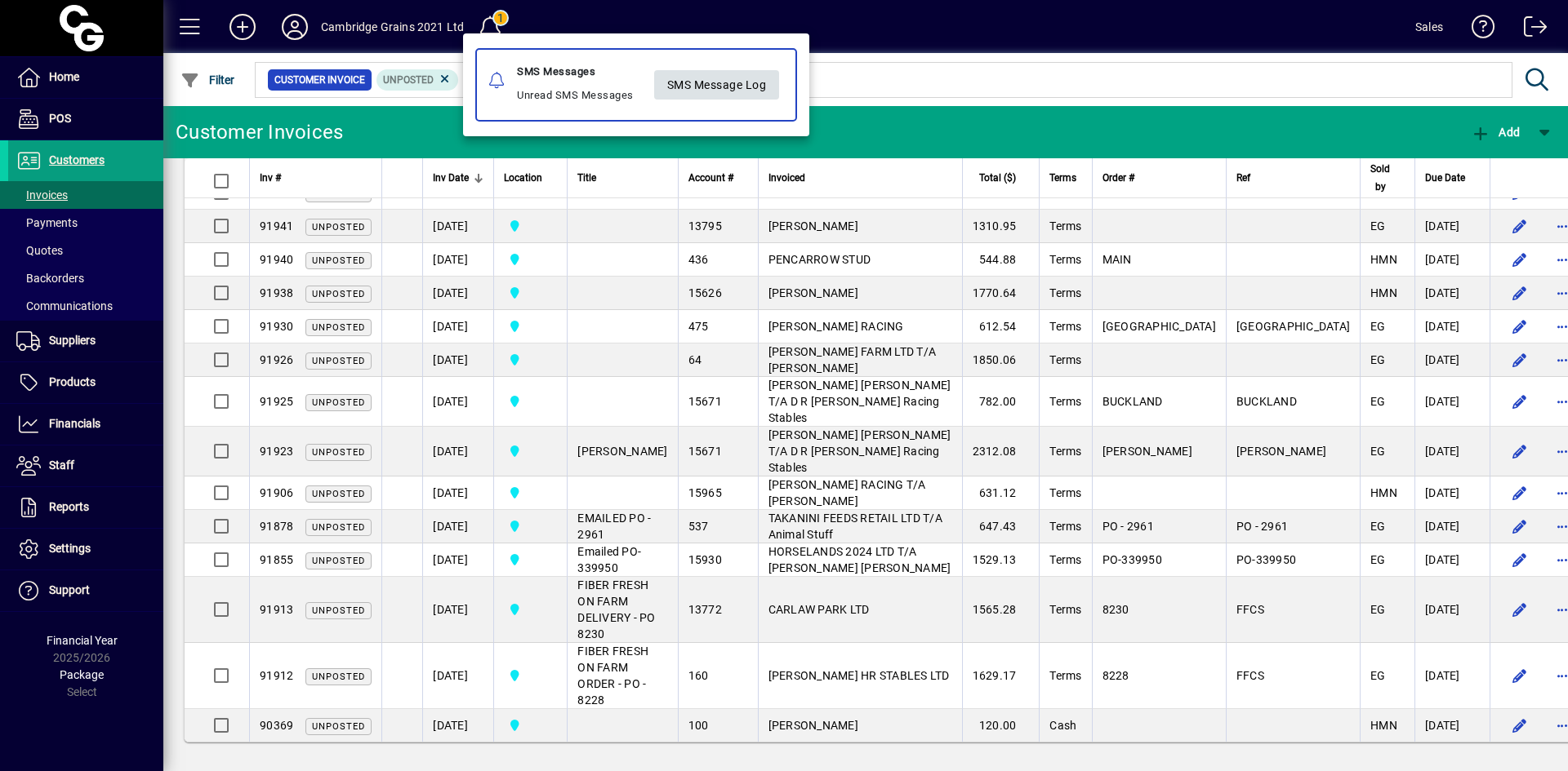
click at [762, 66] on span at bounding box center [716, 84] width 126 height 39
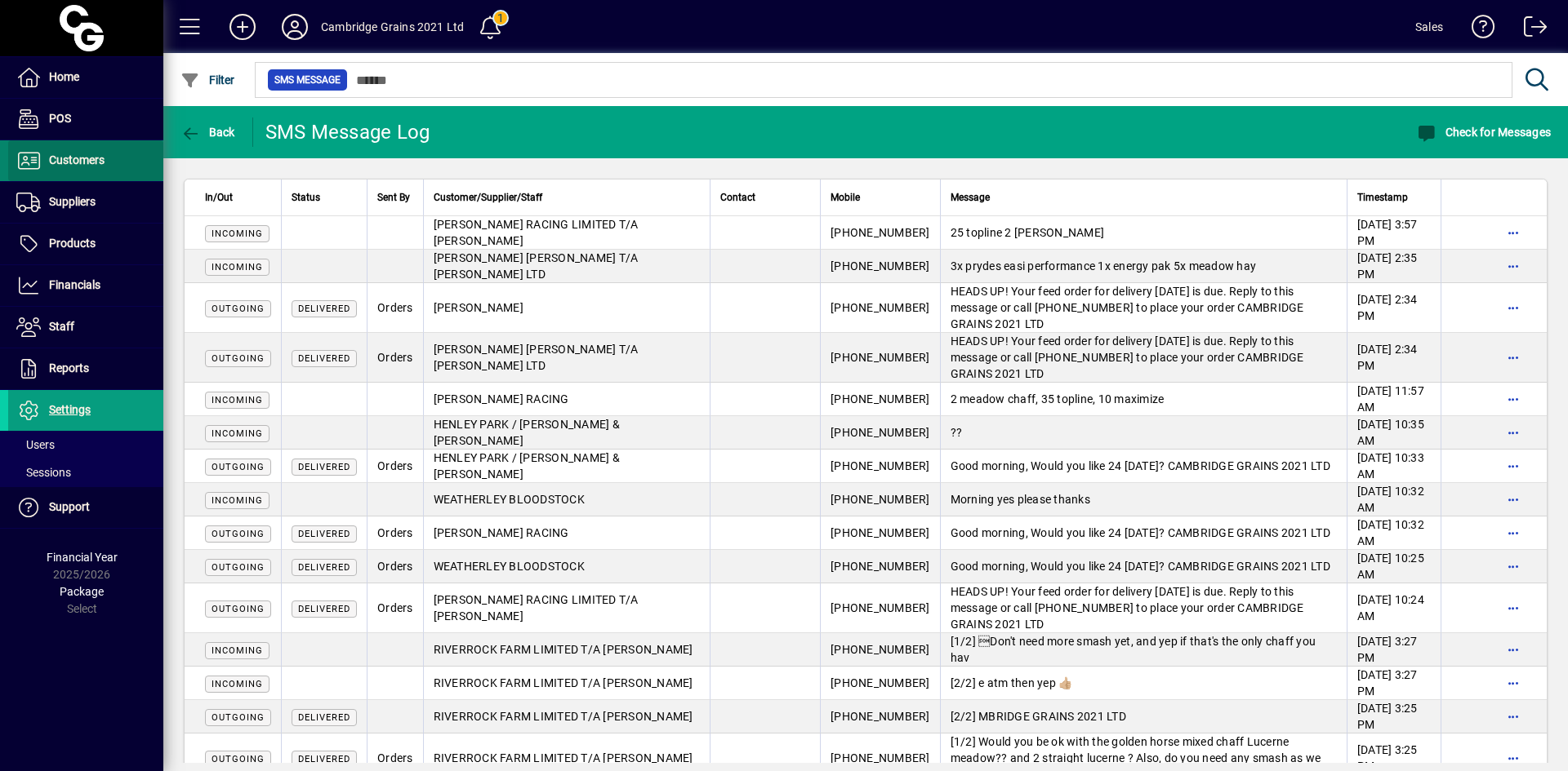
click at [89, 163] on span "Customers" at bounding box center [76, 160] width 55 height 13
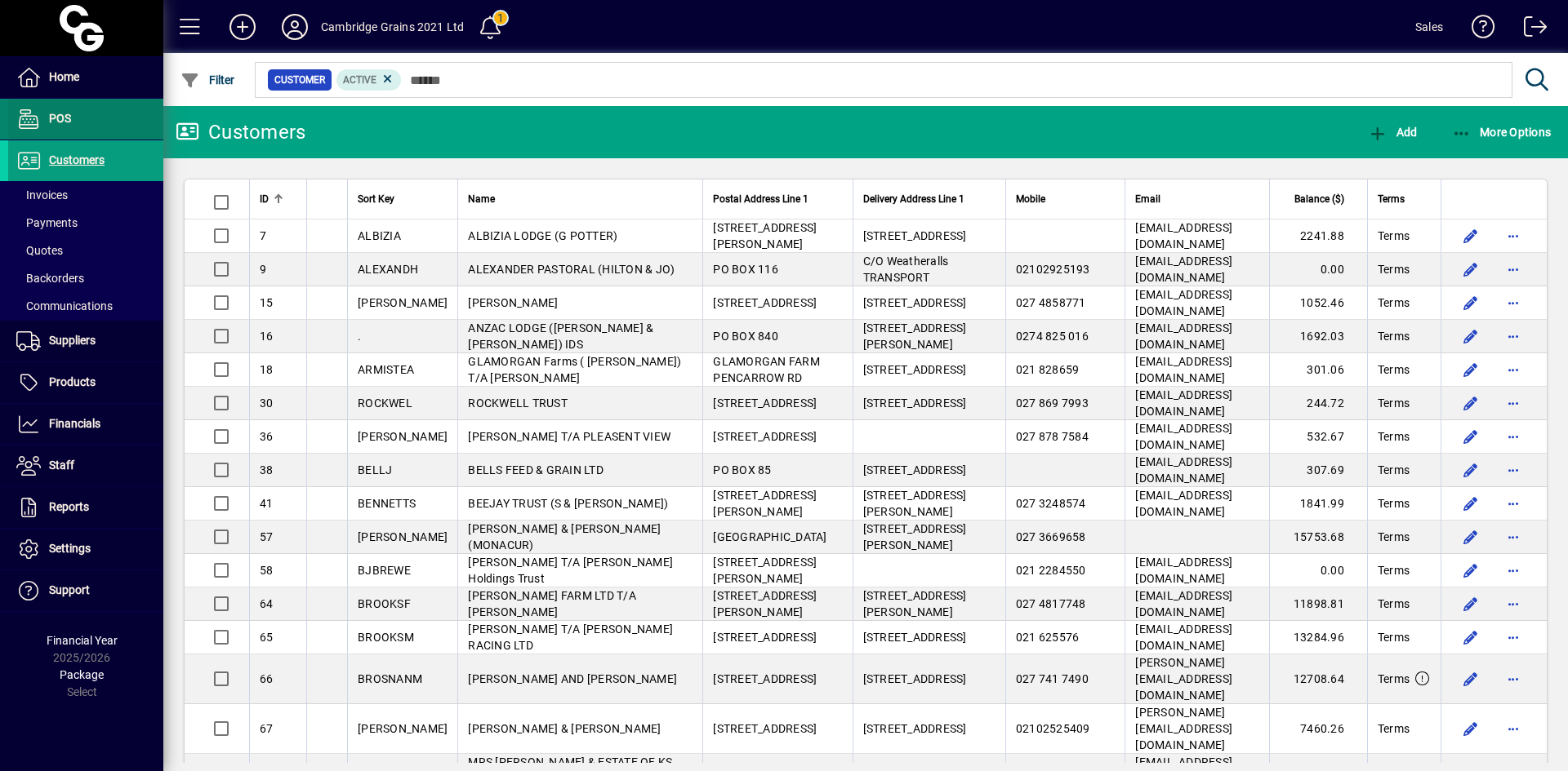
click at [61, 107] on span at bounding box center [86, 118] width 155 height 39
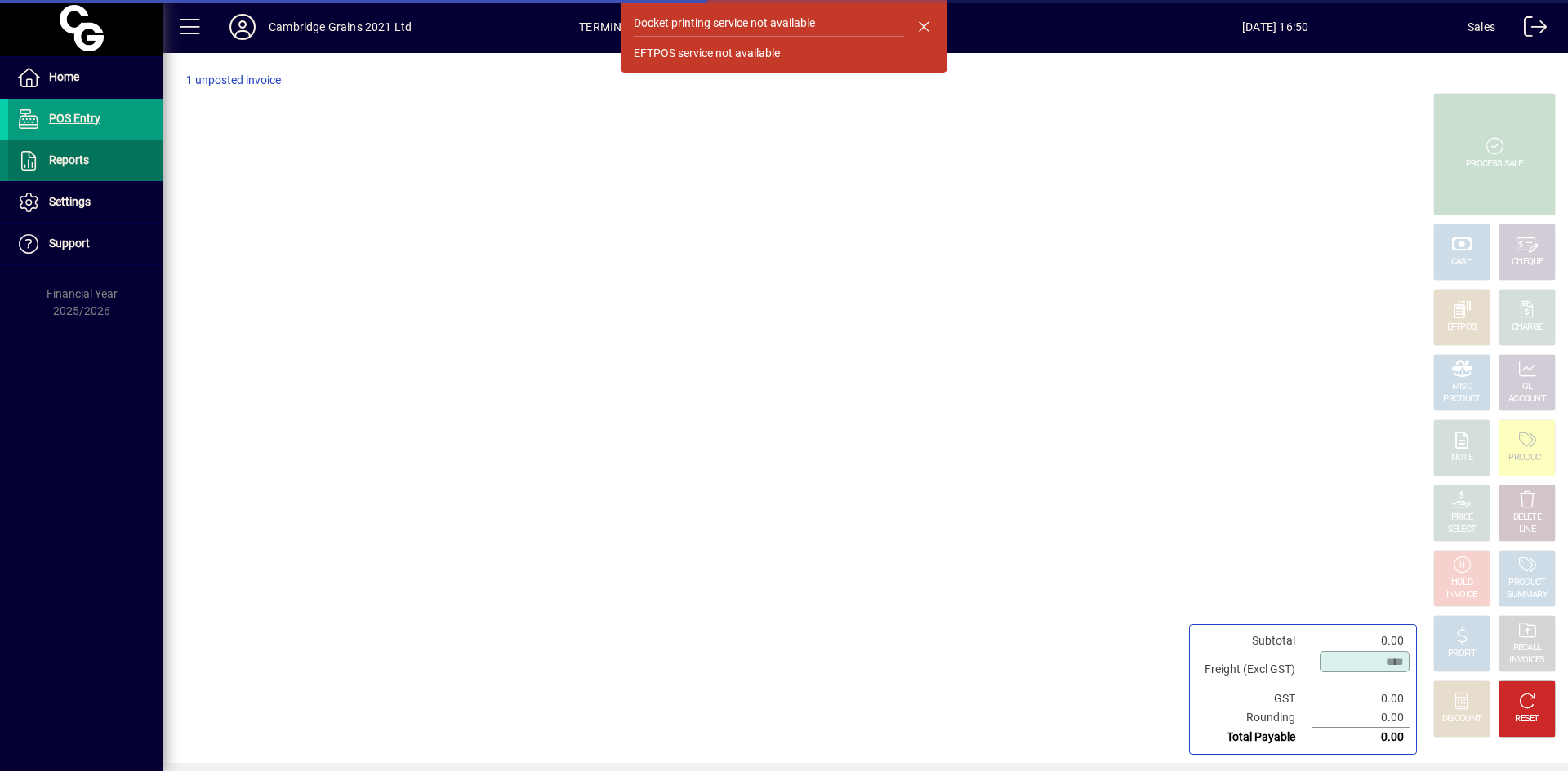
click at [76, 166] on span "Reports" at bounding box center [69, 160] width 40 height 13
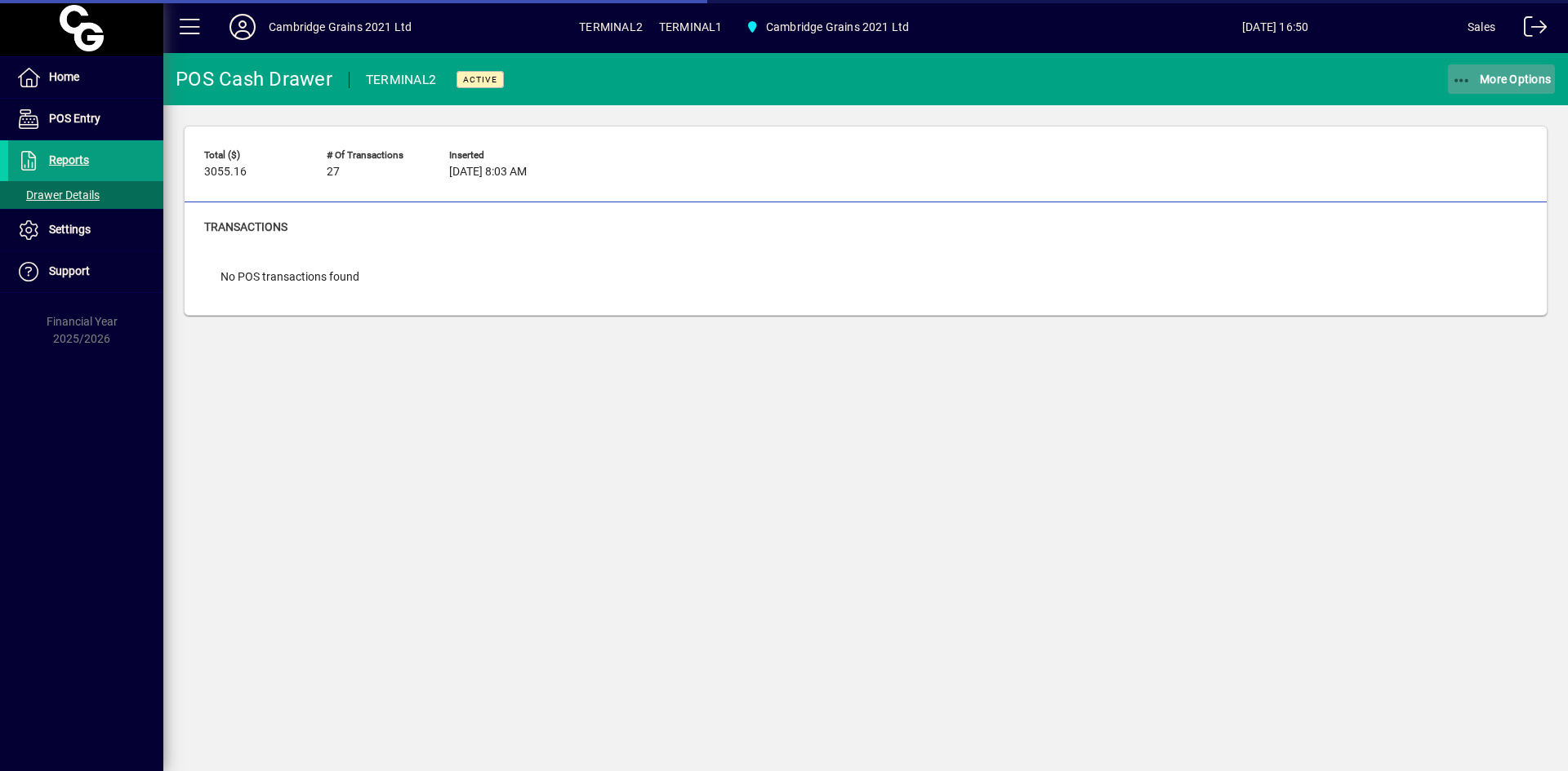
click at [1487, 85] on span "More Options" at bounding box center [1502, 79] width 99 height 13
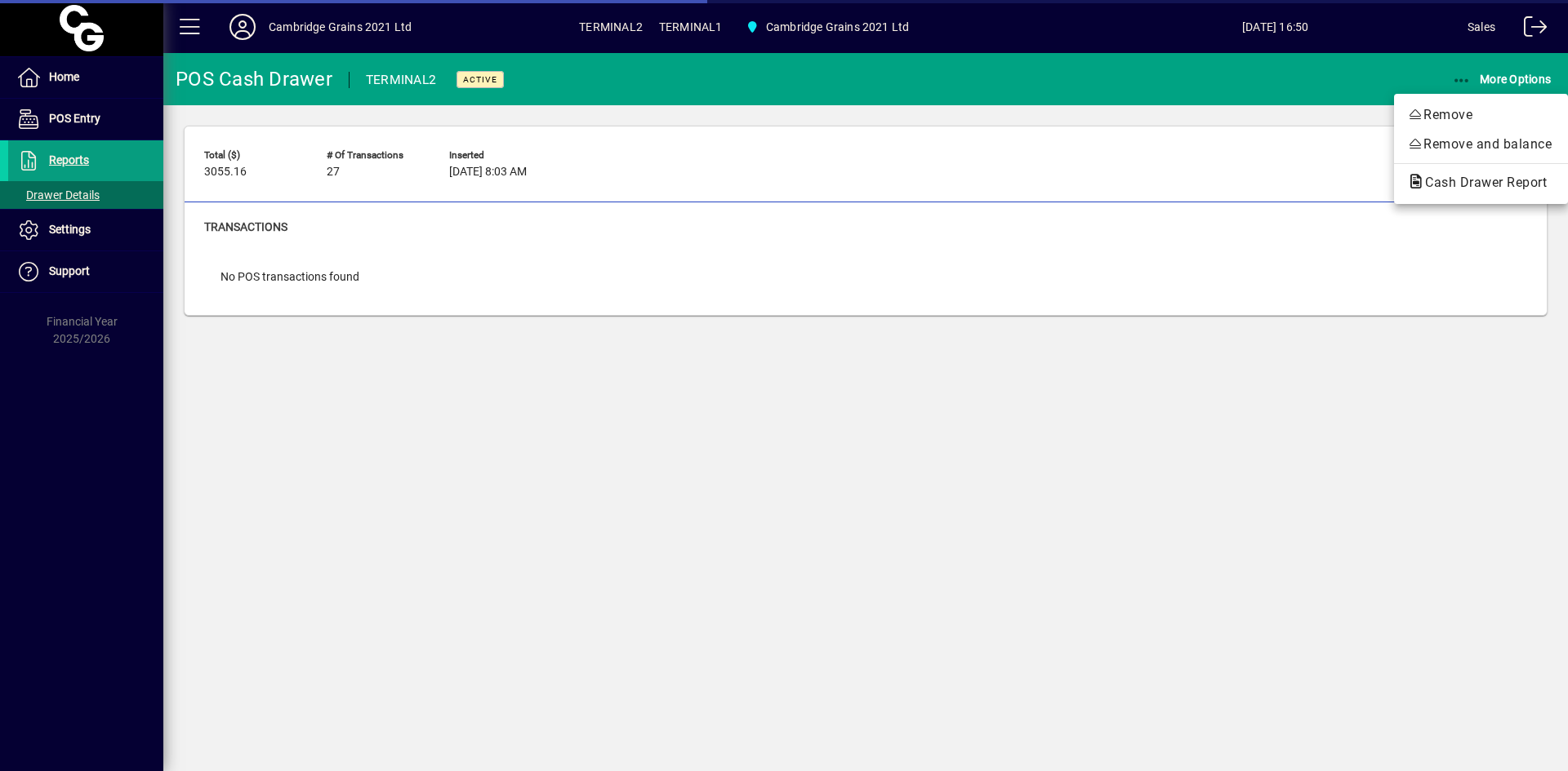
click at [1474, 172] on button "Cash Drawer Report" at bounding box center [1480, 182] width 174 height 30
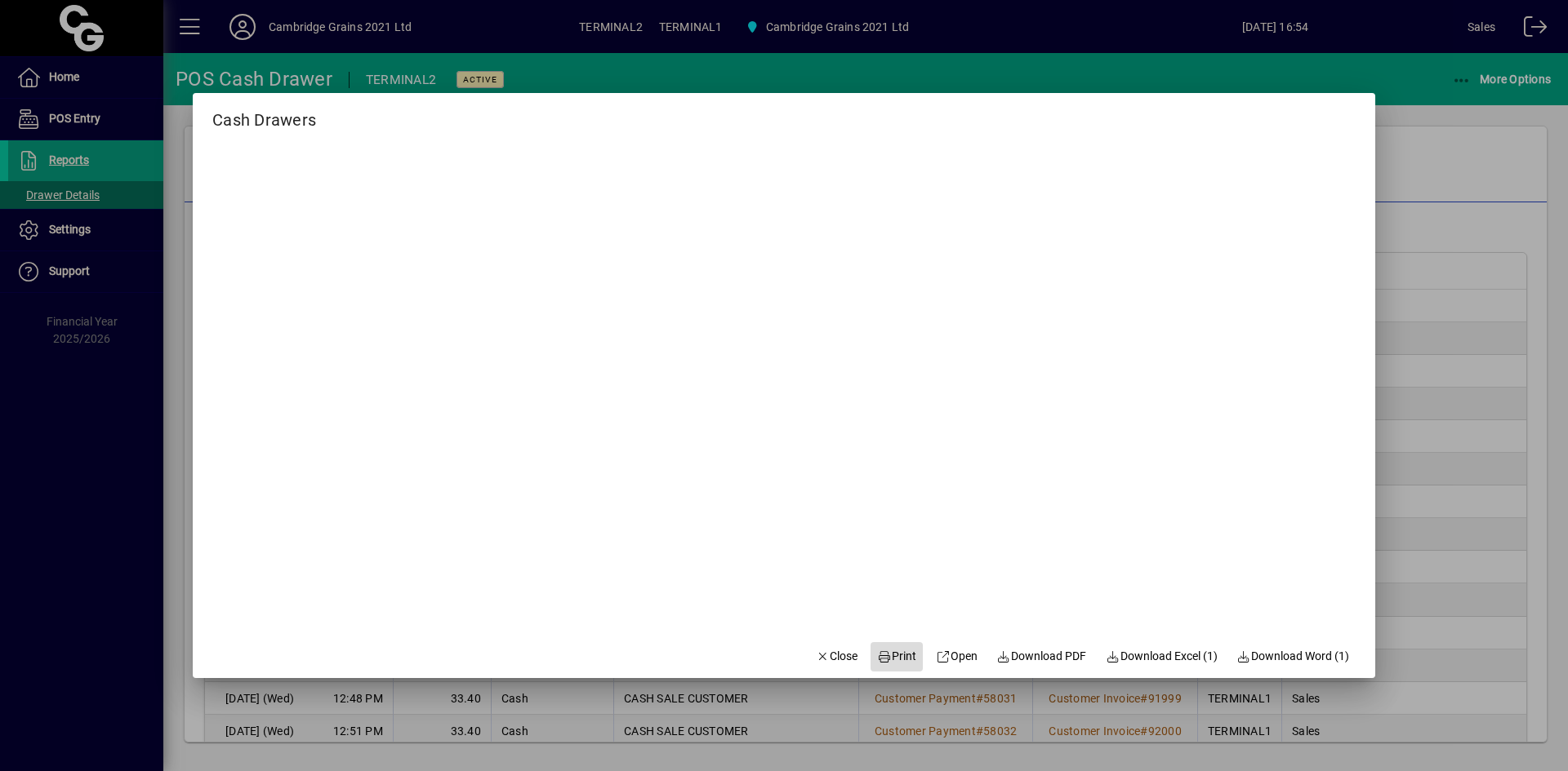
click at [900, 659] on span "Print" at bounding box center [896, 656] width 39 height 17
click at [816, 661] on icon "button" at bounding box center [823, 656] width 14 height 12
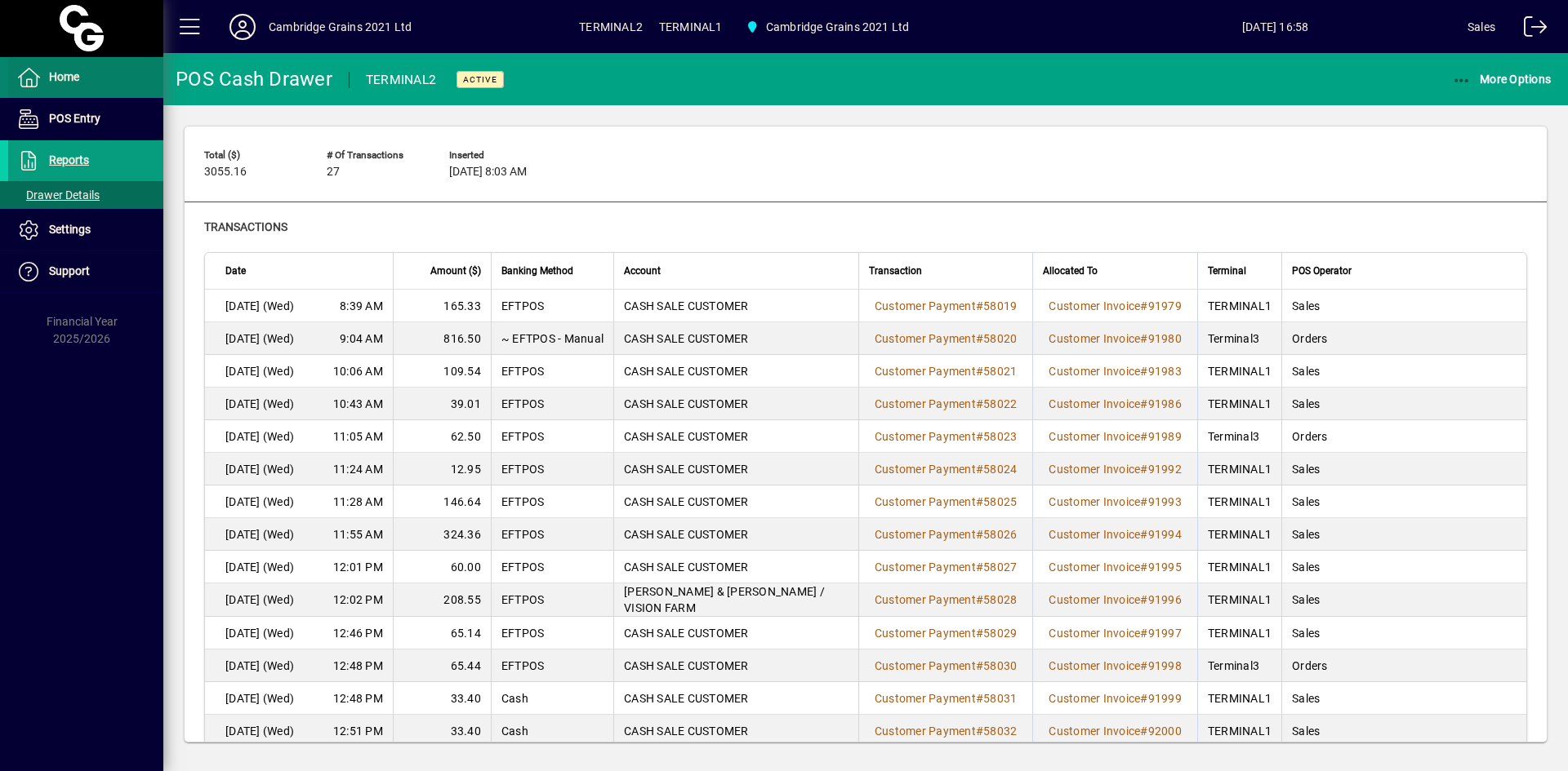
click at [99, 88] on span at bounding box center [86, 77] width 155 height 39
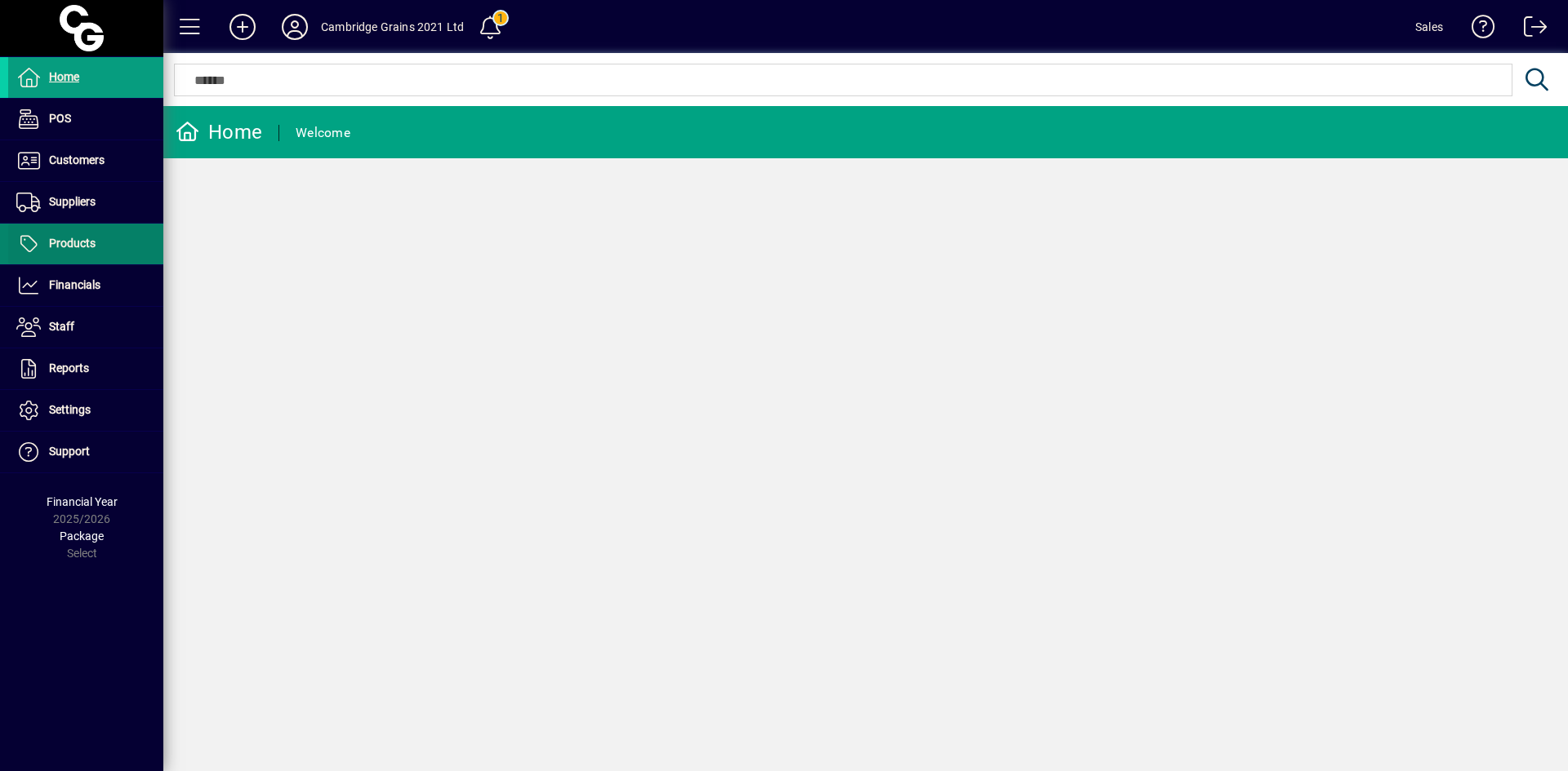
click at [135, 236] on span at bounding box center [86, 244] width 155 height 39
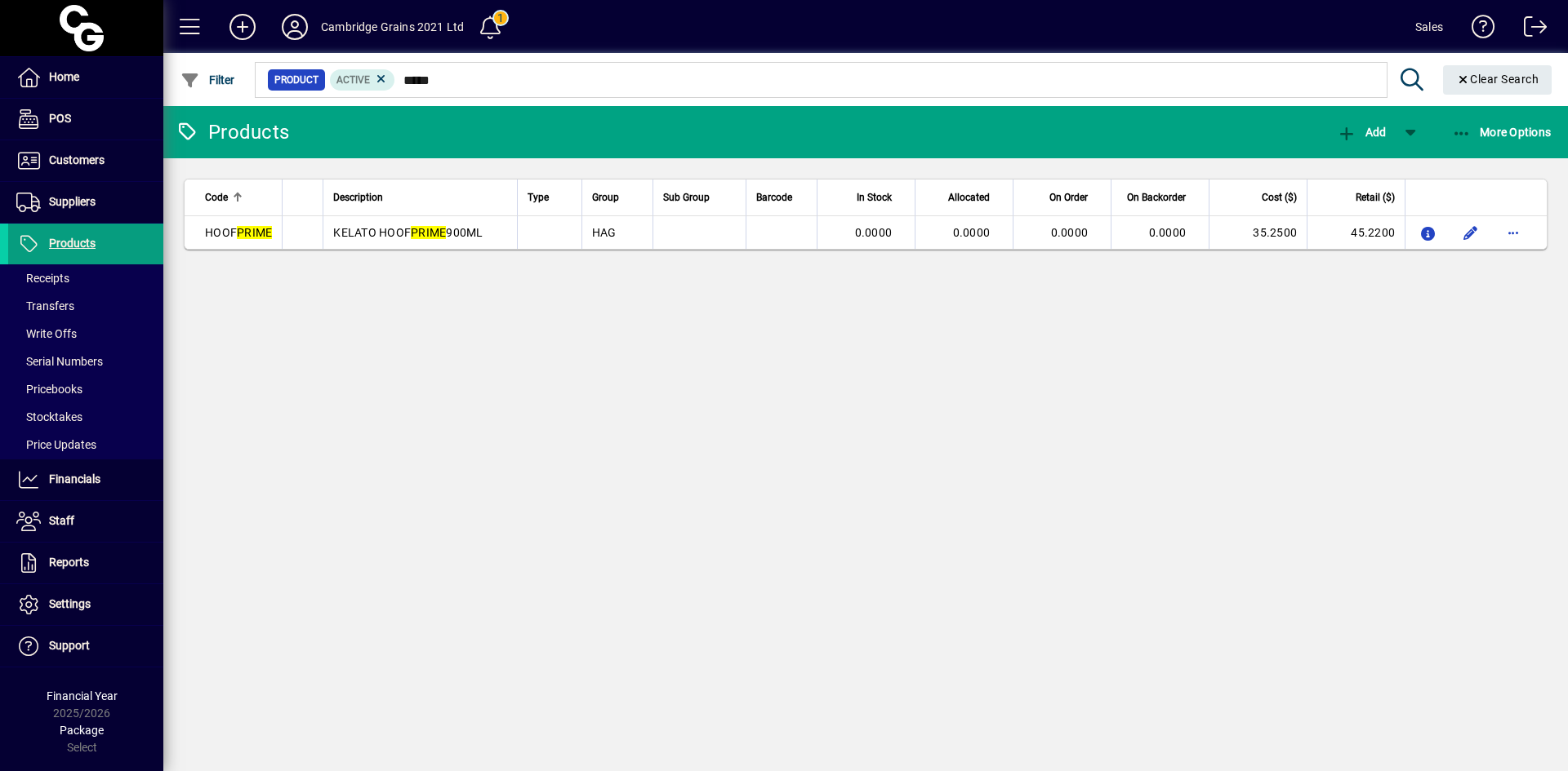
click at [479, 64] on div at bounding box center [954, 62] width 1405 height 18
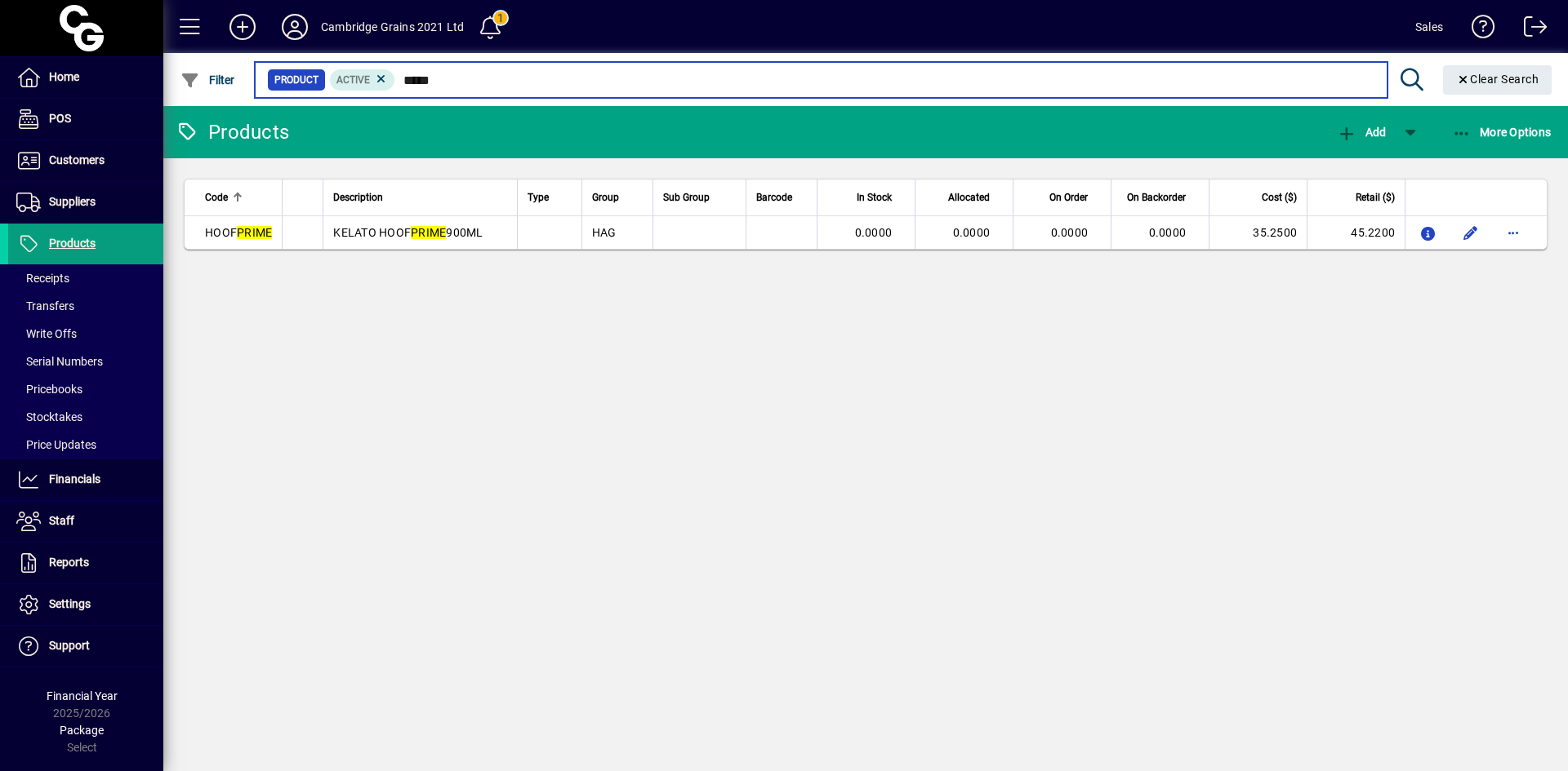
click at [453, 81] on input "*****" at bounding box center [884, 79] width 978 height 23
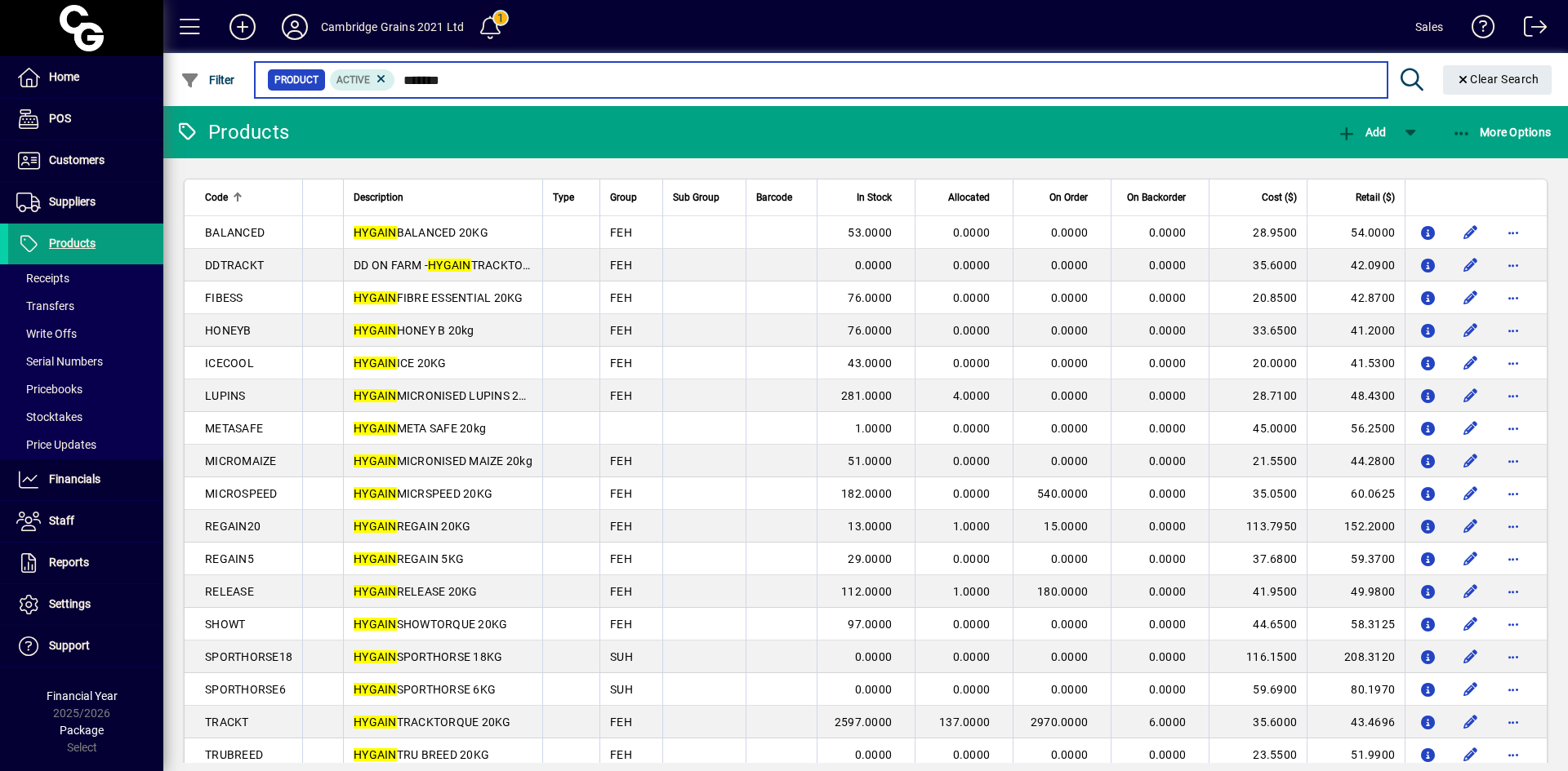
type input "******"
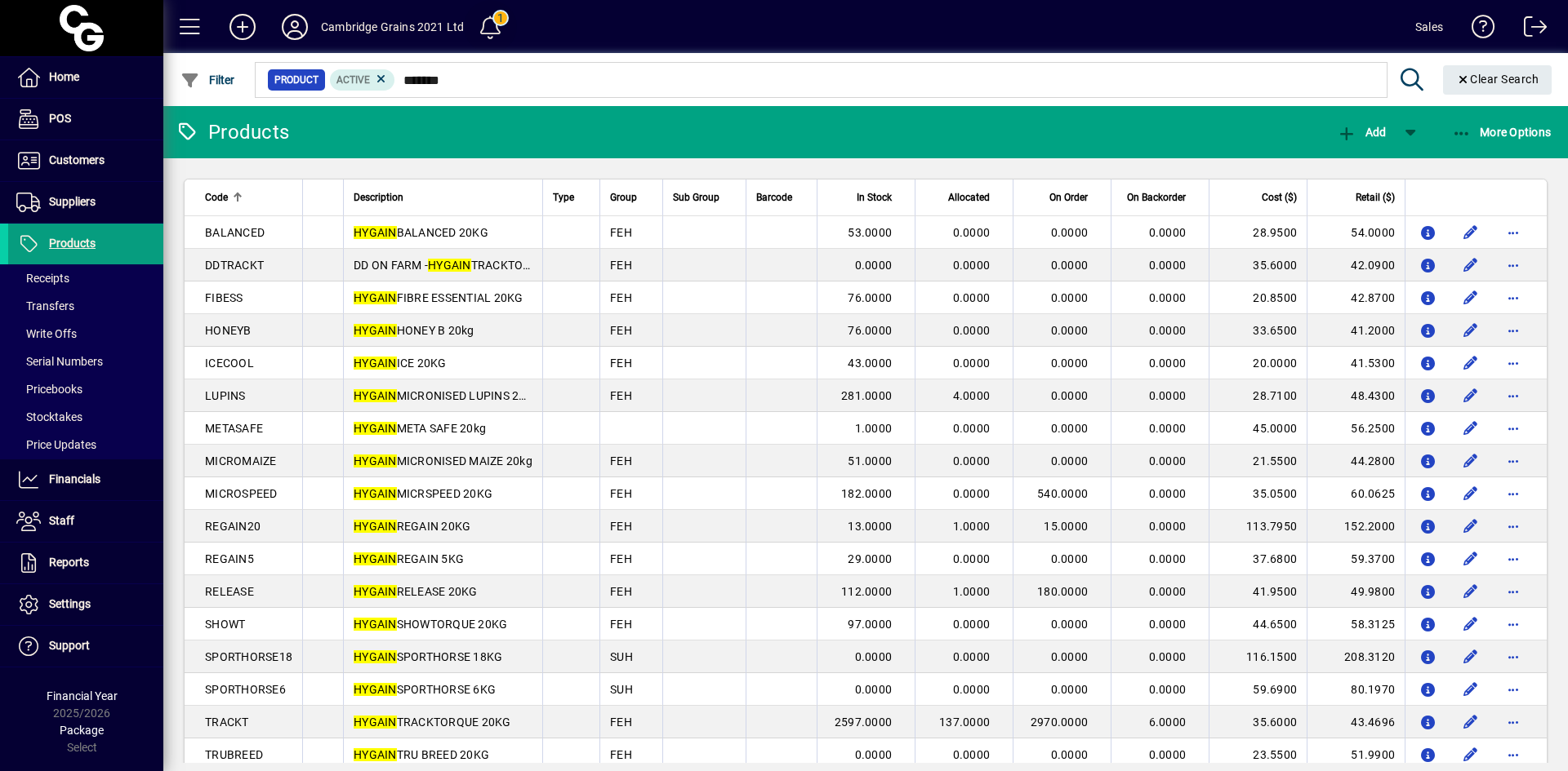
click at [490, 28] on span at bounding box center [490, 26] width 39 height 39
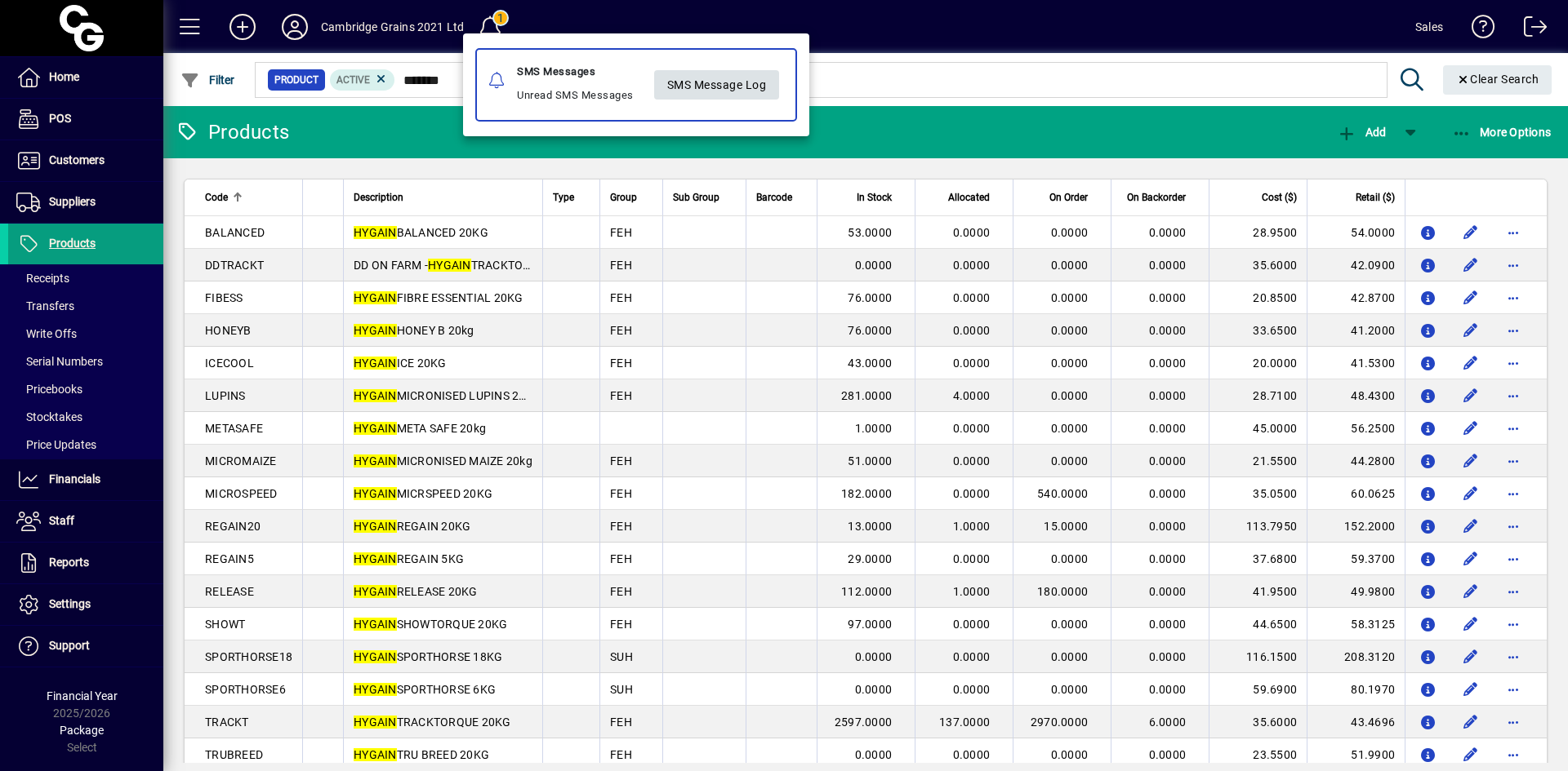
click at [748, 78] on span "SMS Message Log" at bounding box center [717, 85] width 99 height 27
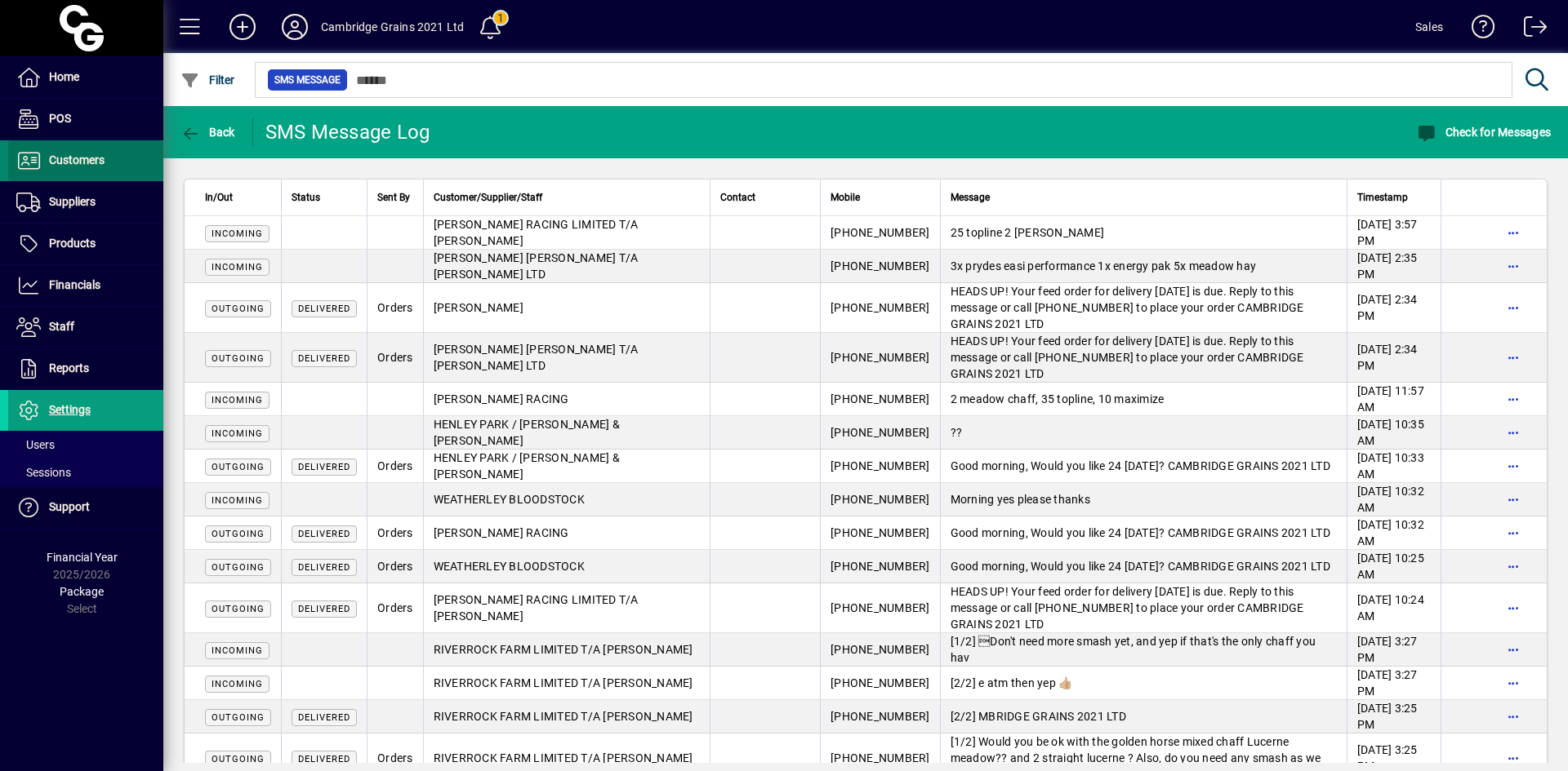
click at [60, 170] on span "Customers" at bounding box center [56, 161] width 97 height 20
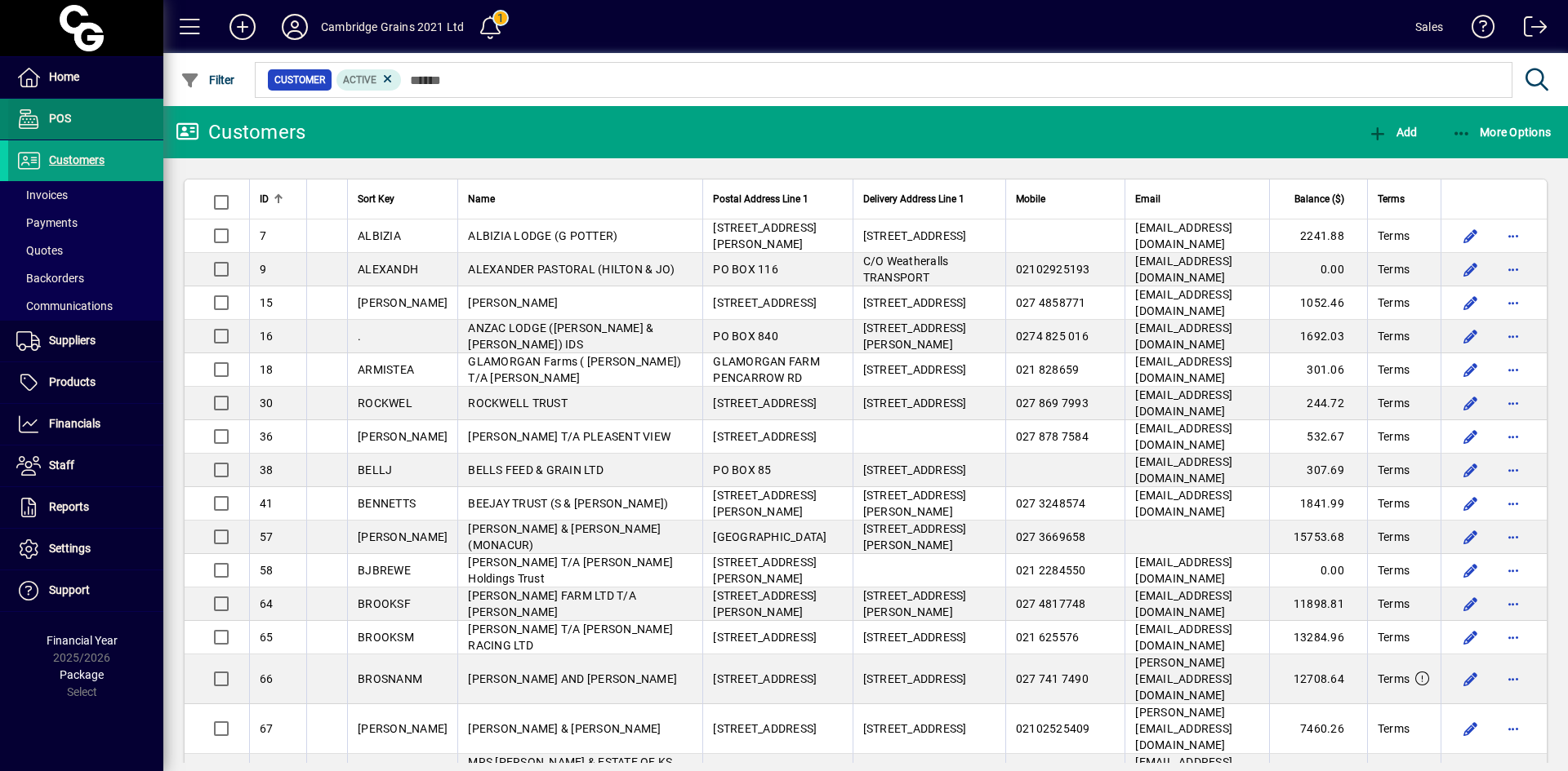
click at [96, 125] on span at bounding box center [86, 118] width 155 height 39
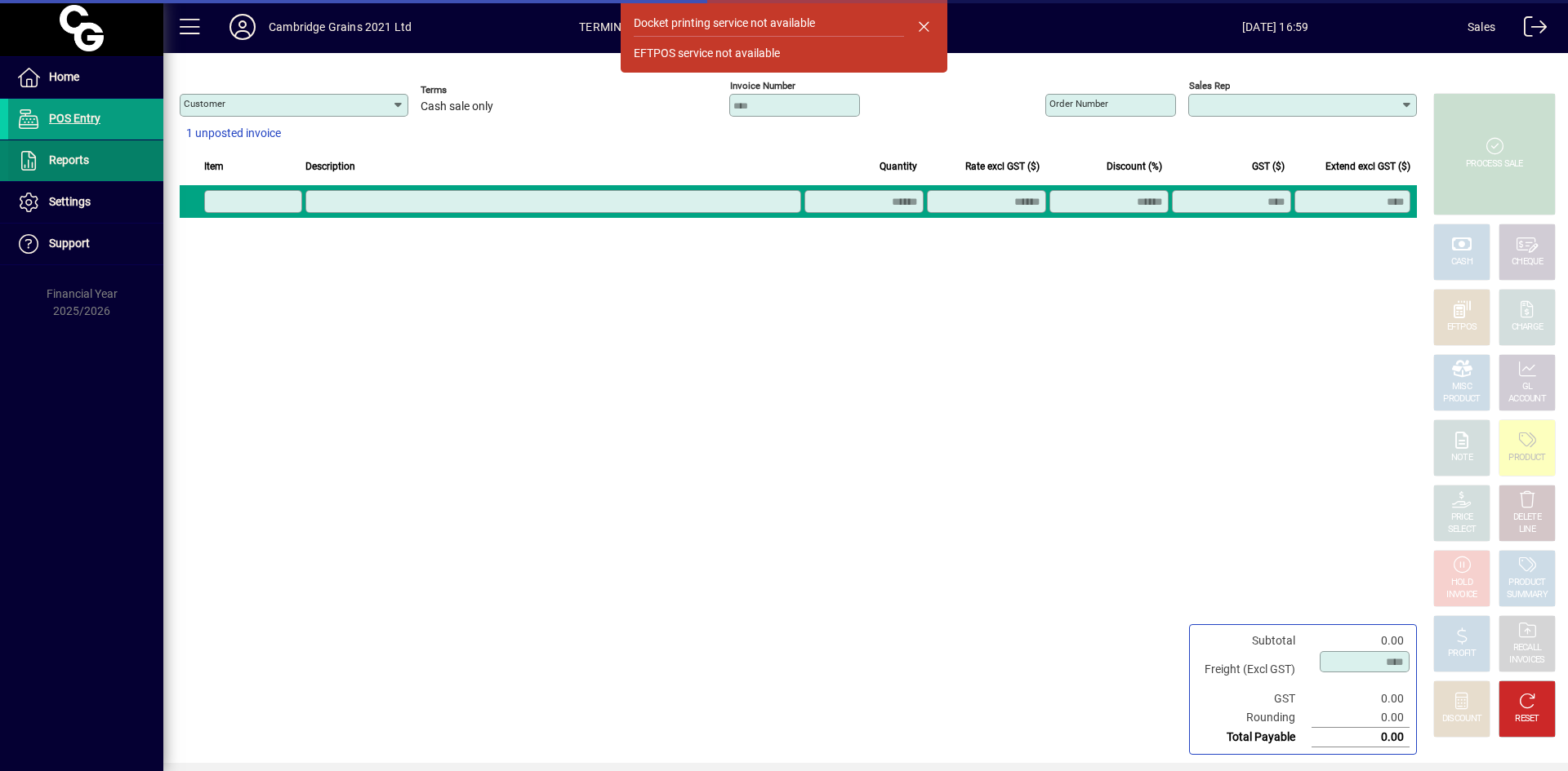
type input "**********"
click at [92, 149] on span at bounding box center [86, 160] width 155 height 39
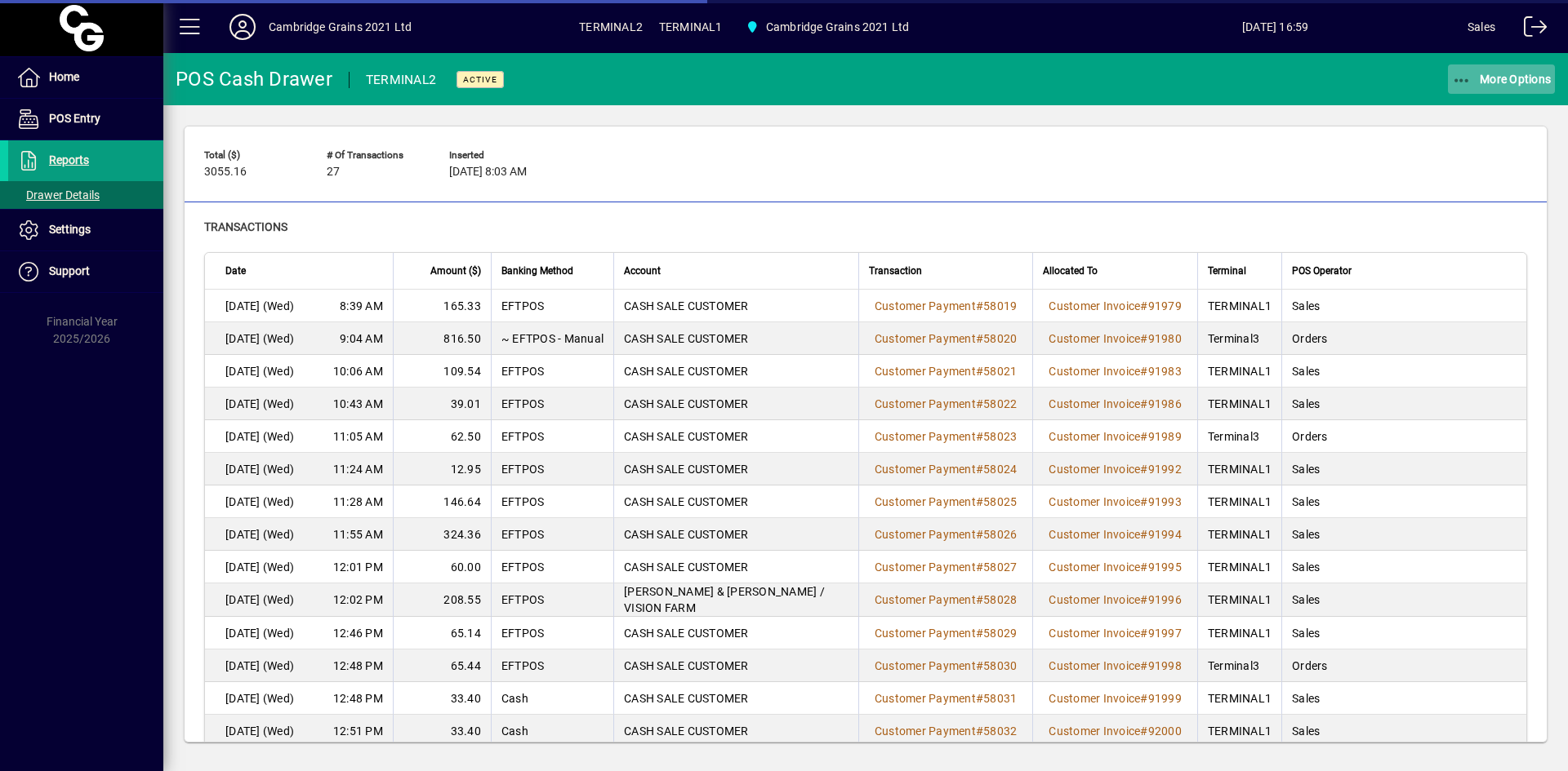
click at [1510, 72] on span "More Options" at bounding box center [1502, 79] width 99 height 13
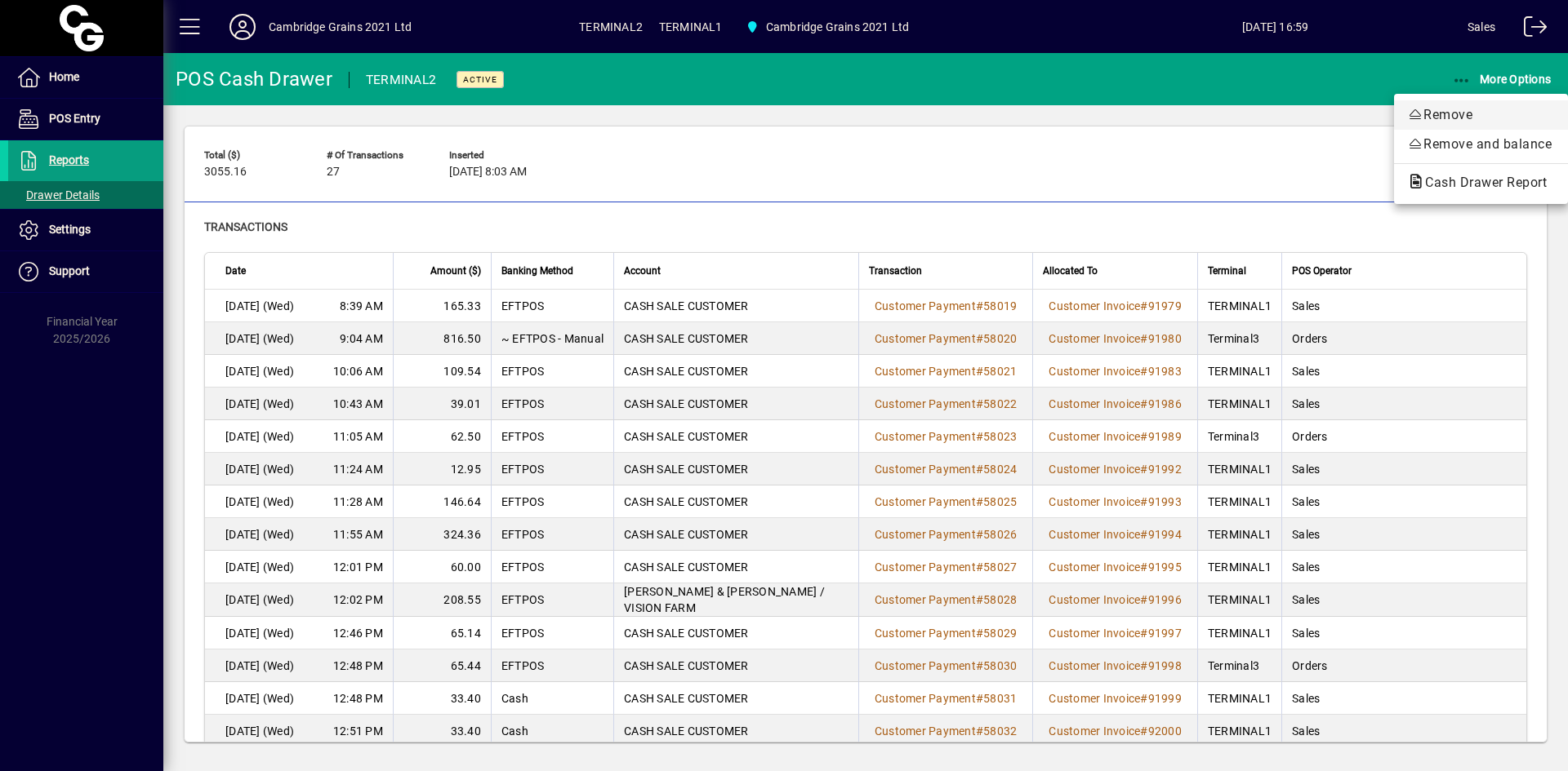
click at [1504, 107] on span "Remove" at bounding box center [1481, 116] width 148 height 20
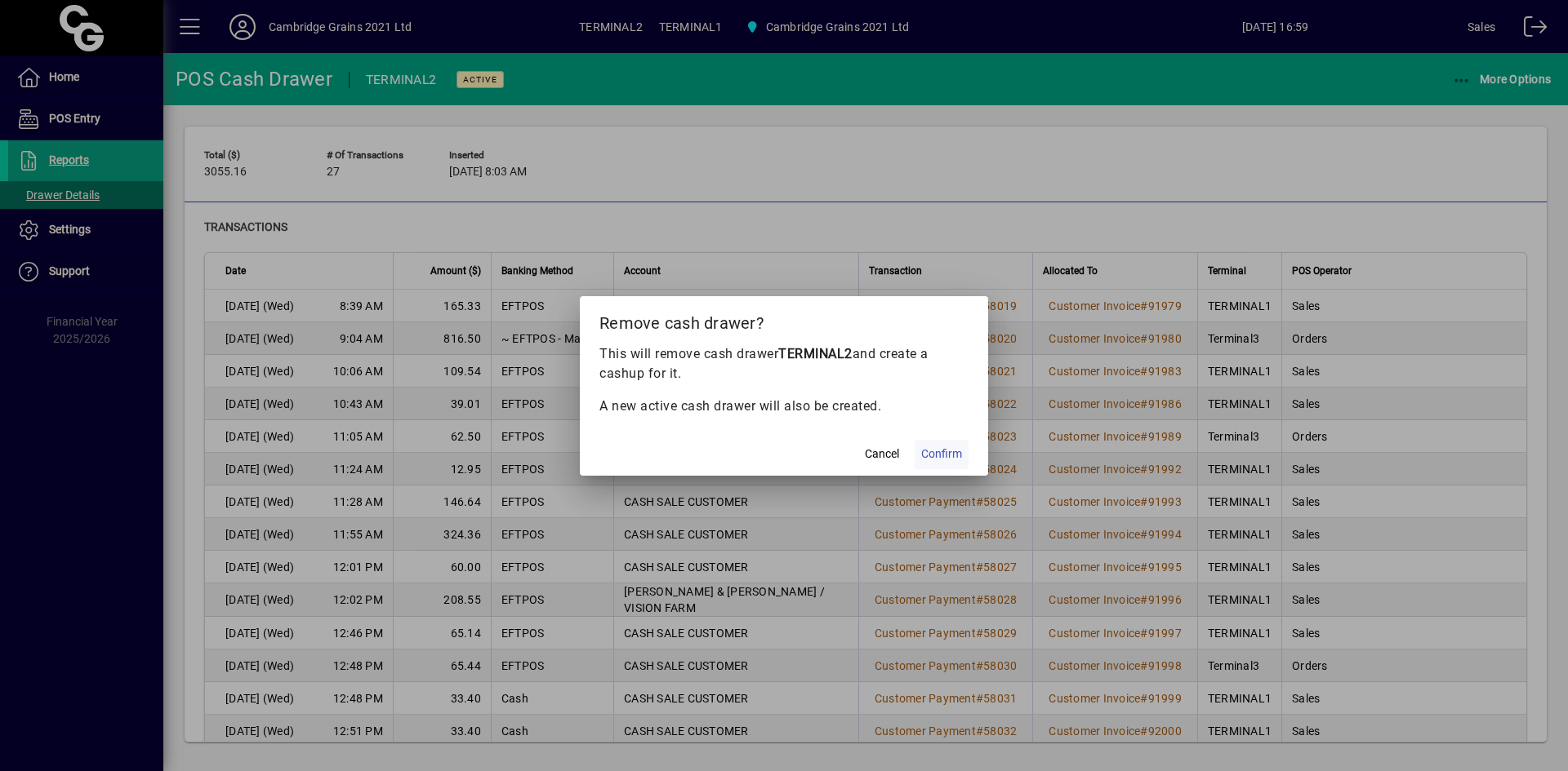
click at [951, 451] on span "Confirm" at bounding box center [941, 454] width 41 height 17
